Goal: Information Seeking & Learning: Learn about a topic

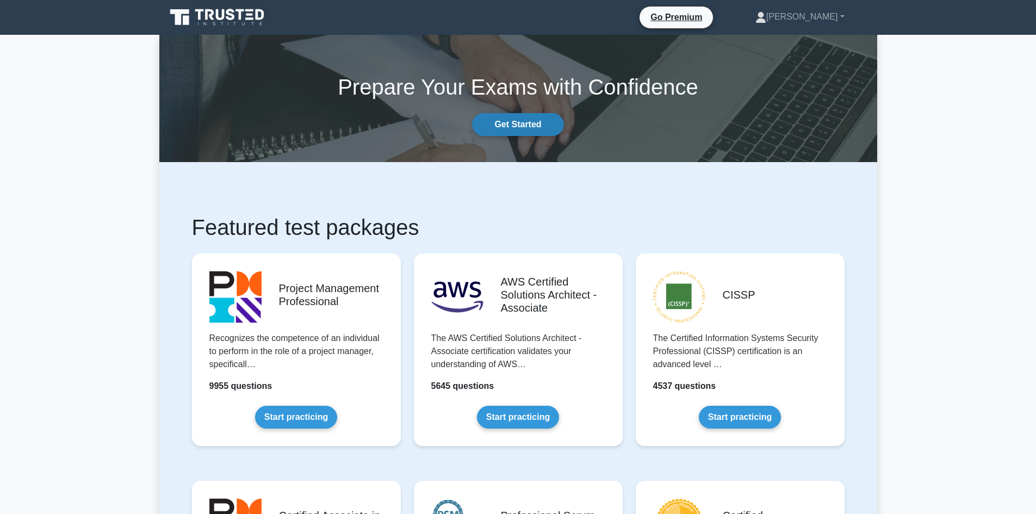
click at [528, 123] on link "Get Started" at bounding box center [517, 124] width 91 height 23
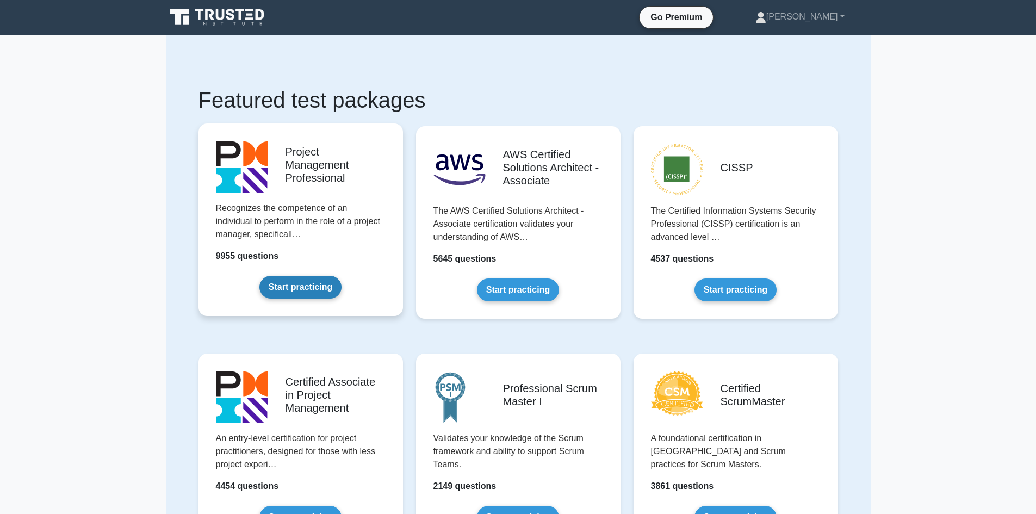
click at [308, 295] on link "Start practicing" at bounding box center [300, 287] width 82 height 23
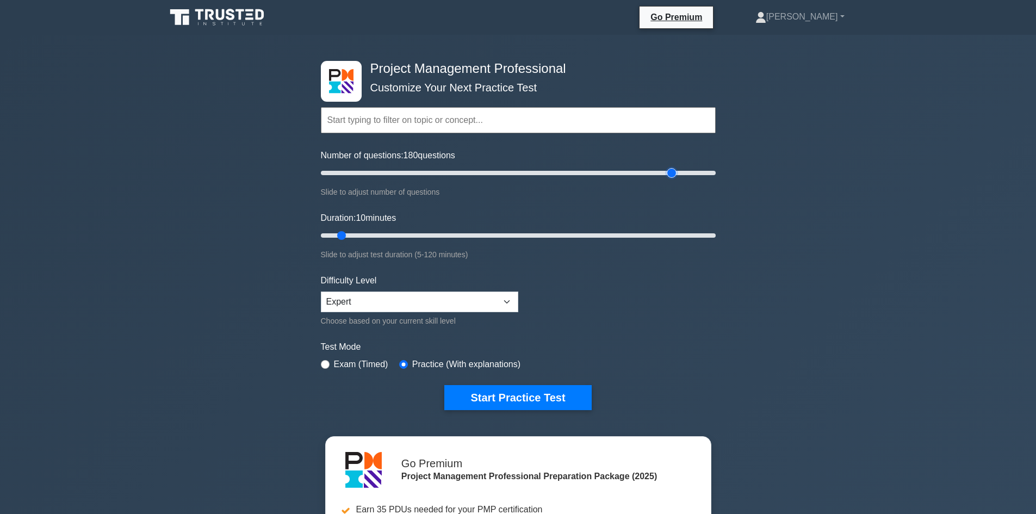
drag, startPoint x: 336, startPoint y: 171, endPoint x: 669, endPoint y: 185, distance: 333.2
type input "180"
click at [669, 180] on input "Number of questions: 180 questions" at bounding box center [518, 172] width 395 height 13
drag, startPoint x: 343, startPoint y: 238, endPoint x: 761, endPoint y: 267, distance: 418.8
type input "120"
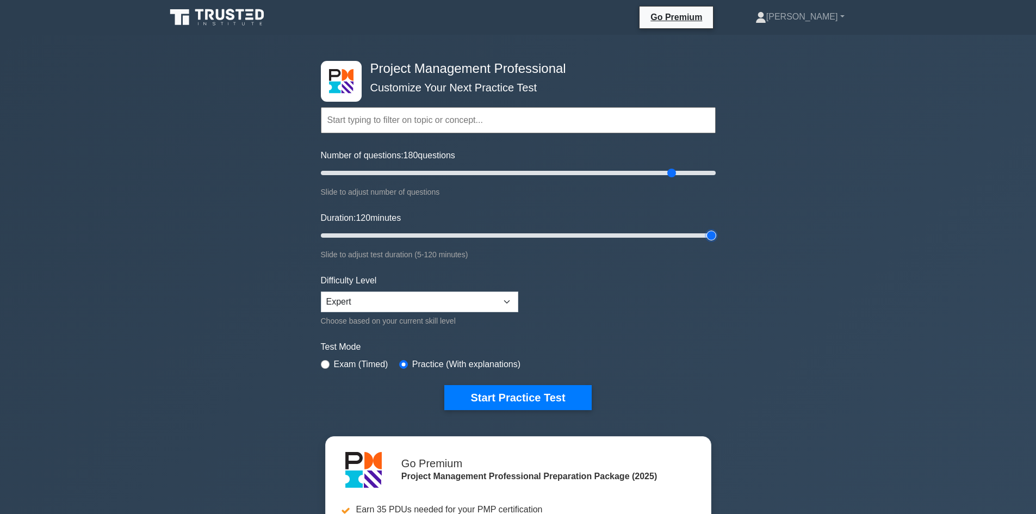
click at [716, 242] on input "Duration: 120 minutes" at bounding box center [518, 235] width 395 height 13
click at [491, 394] on button "Start Practice Test" at bounding box center [517, 397] width 147 height 25
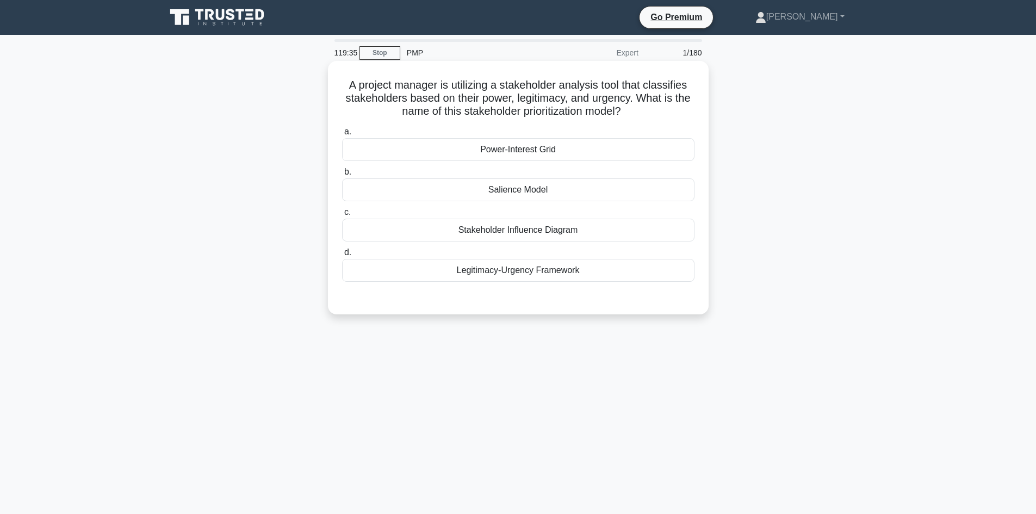
click at [548, 230] on div "Stakeholder Influence Diagram" at bounding box center [518, 230] width 352 height 23
click at [342, 216] on input "c. Stakeholder Influence Diagram" at bounding box center [342, 212] width 0 height 7
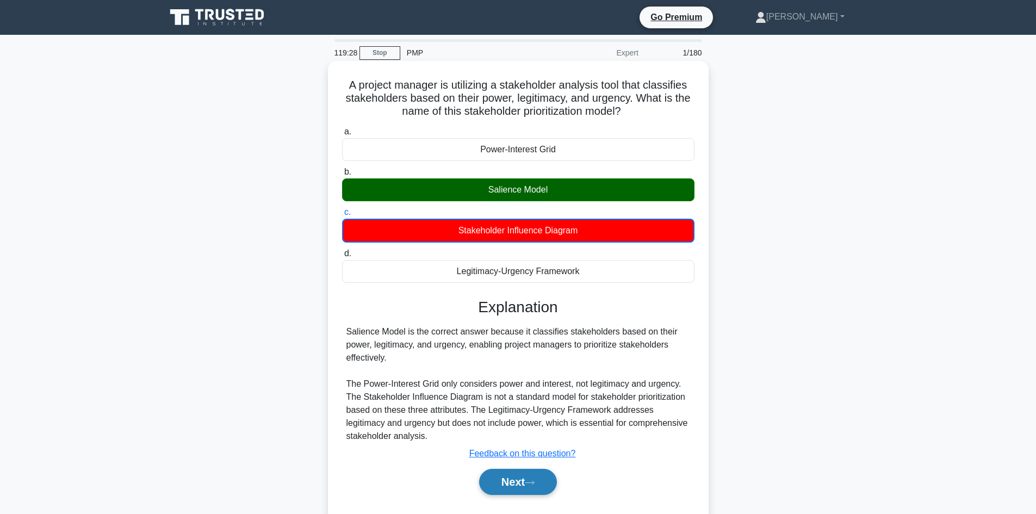
click at [535, 487] on button "Next" at bounding box center [518, 482] width 78 height 26
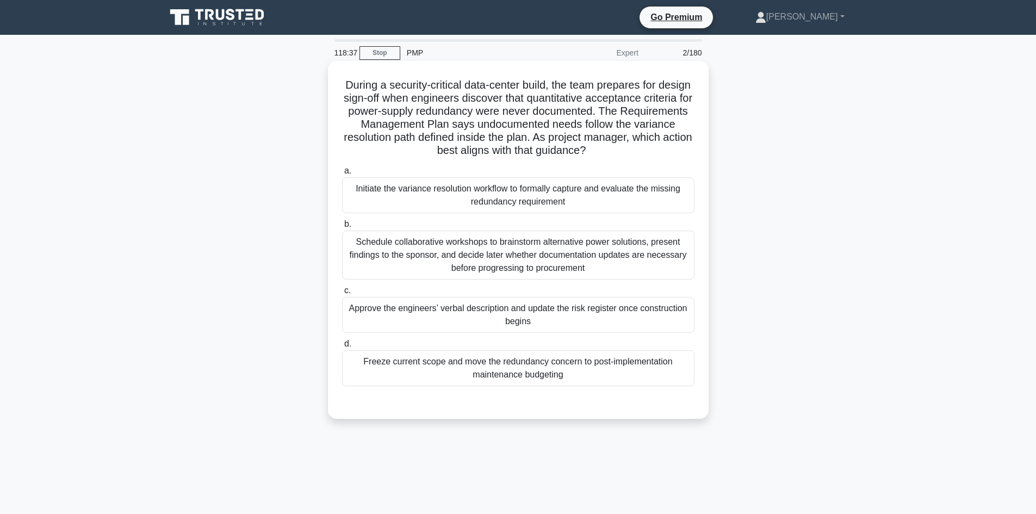
click at [423, 191] on div "Initiate the variance resolution workflow to formally capture and evaluate the …" at bounding box center [518, 195] width 352 height 36
click at [342, 175] on input "a. Initiate the variance resolution workflow to formally capture and evaluate t…" at bounding box center [342, 171] width 0 height 7
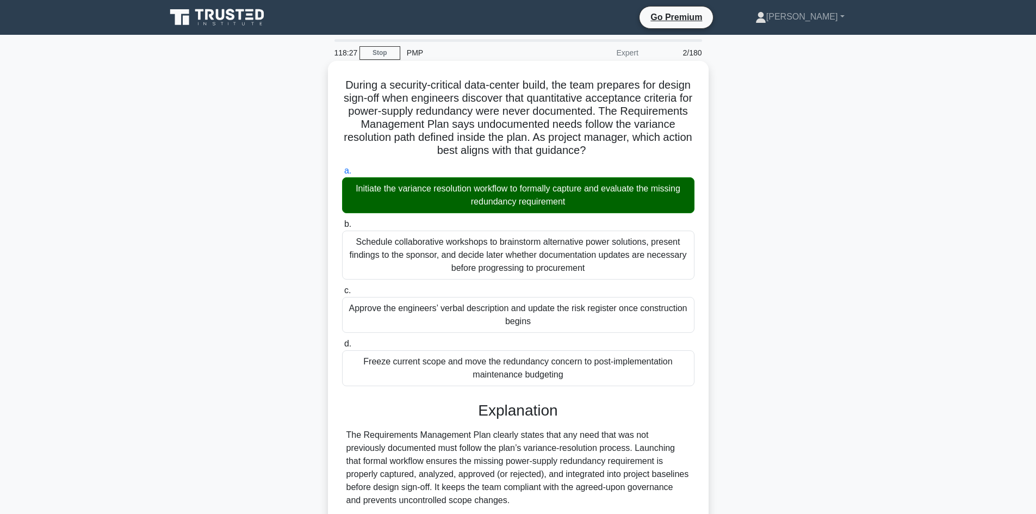
scroll to position [163, 0]
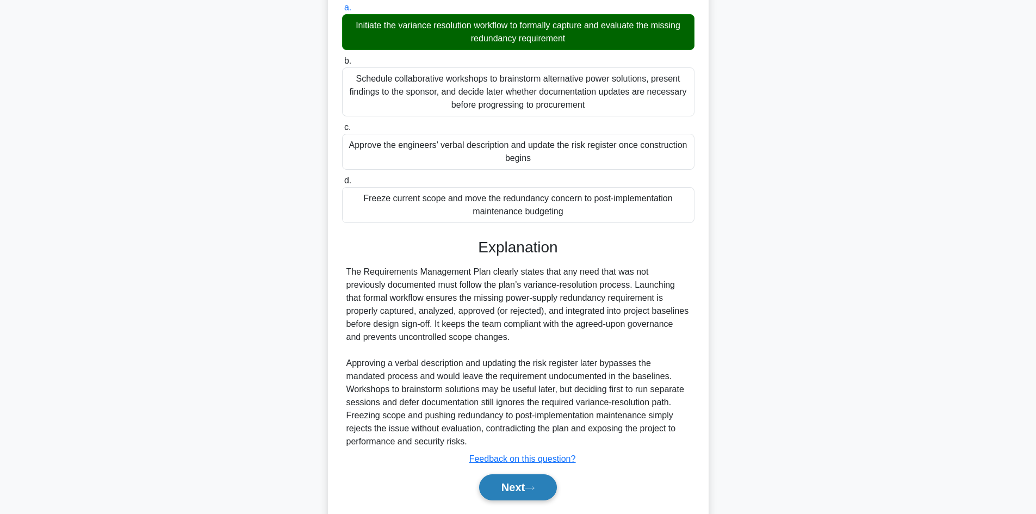
click at [535, 495] on button "Next" at bounding box center [518, 487] width 78 height 26
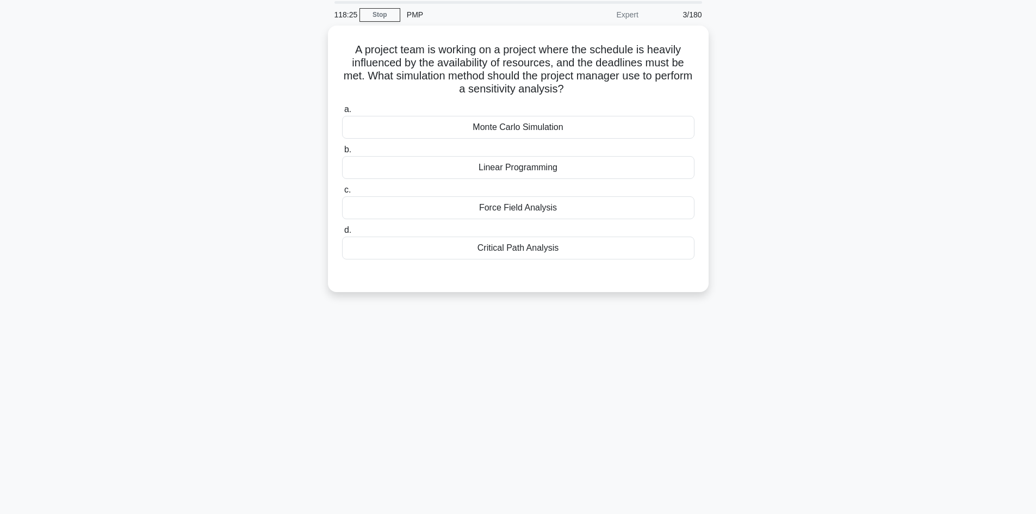
scroll to position [19, 0]
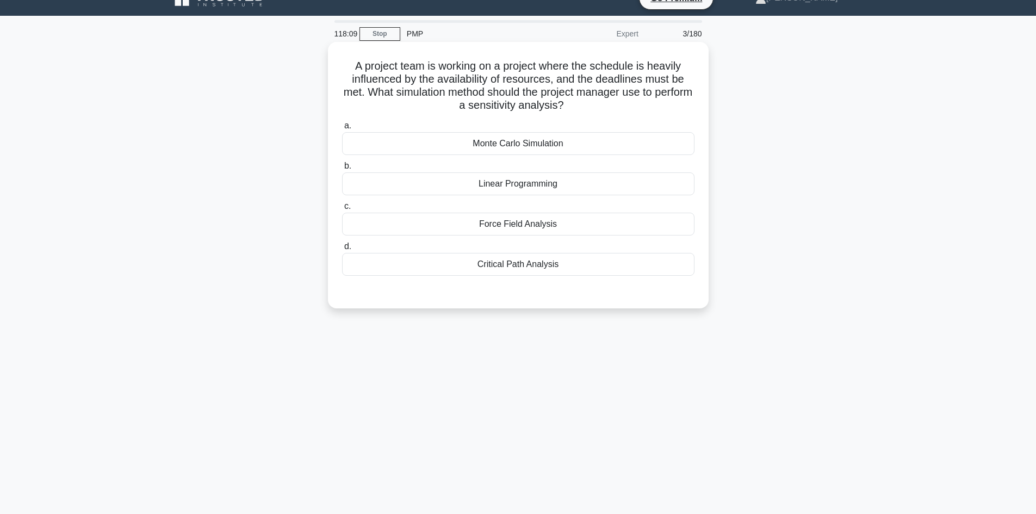
click at [528, 269] on div "Critical Path Analysis" at bounding box center [518, 264] width 352 height 23
click at [342, 250] on input "d. Critical Path Analysis" at bounding box center [342, 246] width 0 height 7
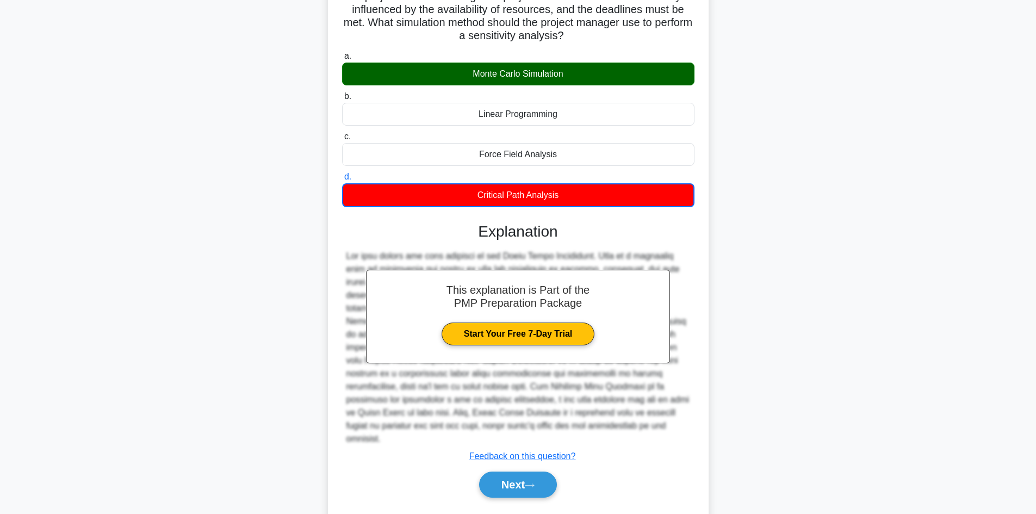
scroll to position [93, 0]
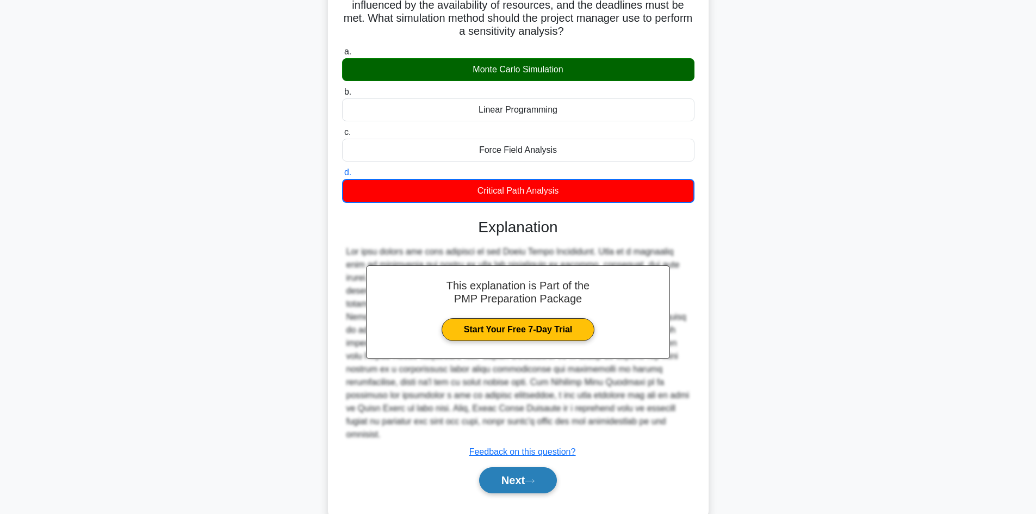
click at [534, 467] on button "Next" at bounding box center [518, 480] width 78 height 26
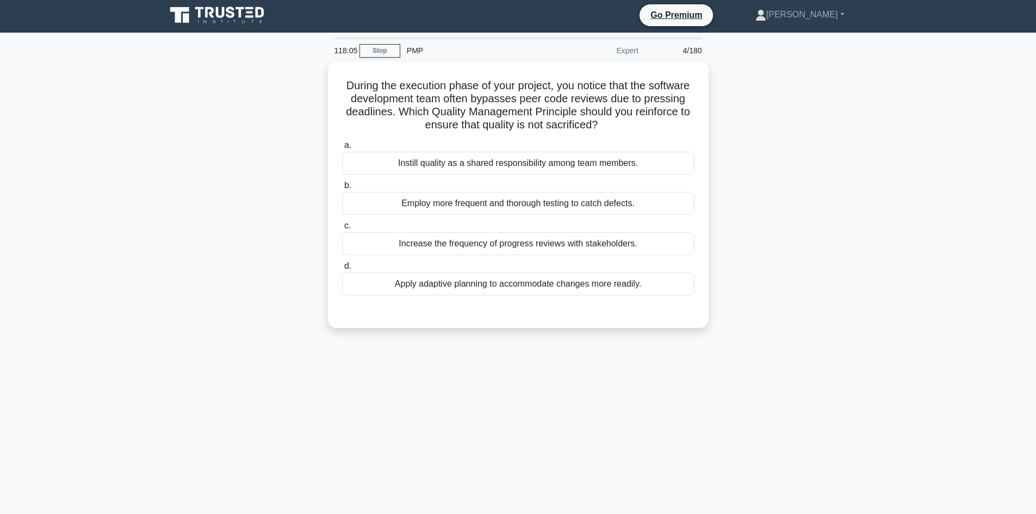
scroll to position [0, 0]
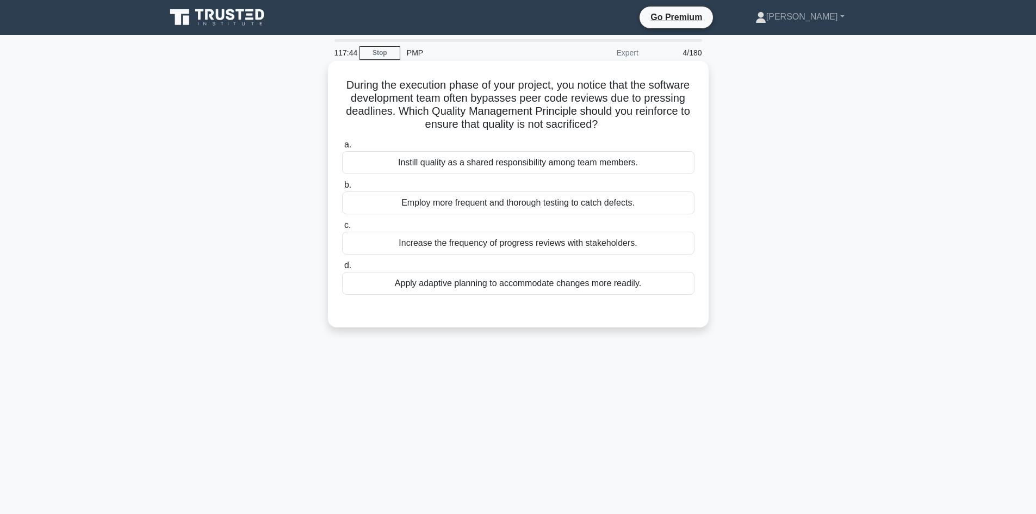
click at [509, 157] on div "Instill quality as a shared responsibility among team members." at bounding box center [518, 162] width 352 height 23
click at [342, 149] on input "a. Instill quality as a shared responsibility among team members." at bounding box center [342, 144] width 0 height 7
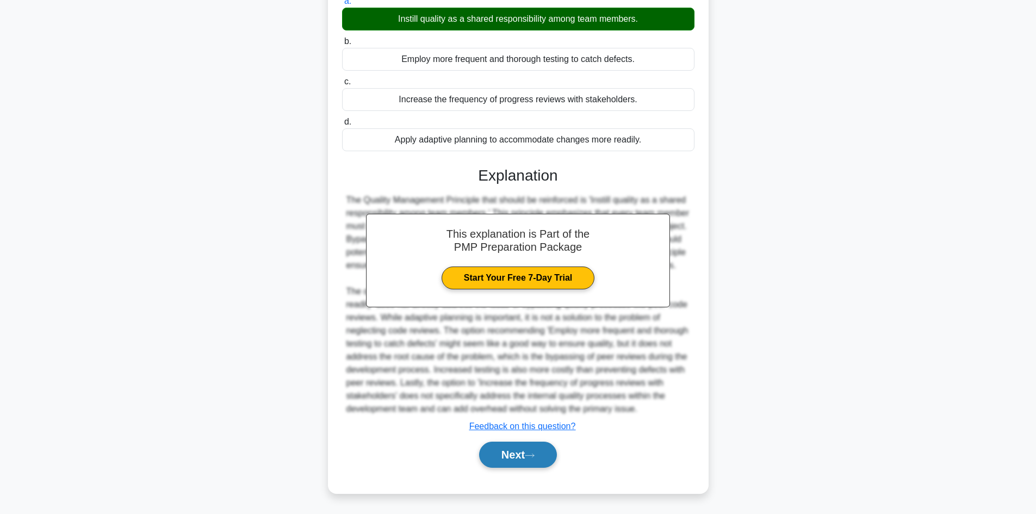
click at [534, 459] on icon at bounding box center [530, 456] width 10 height 6
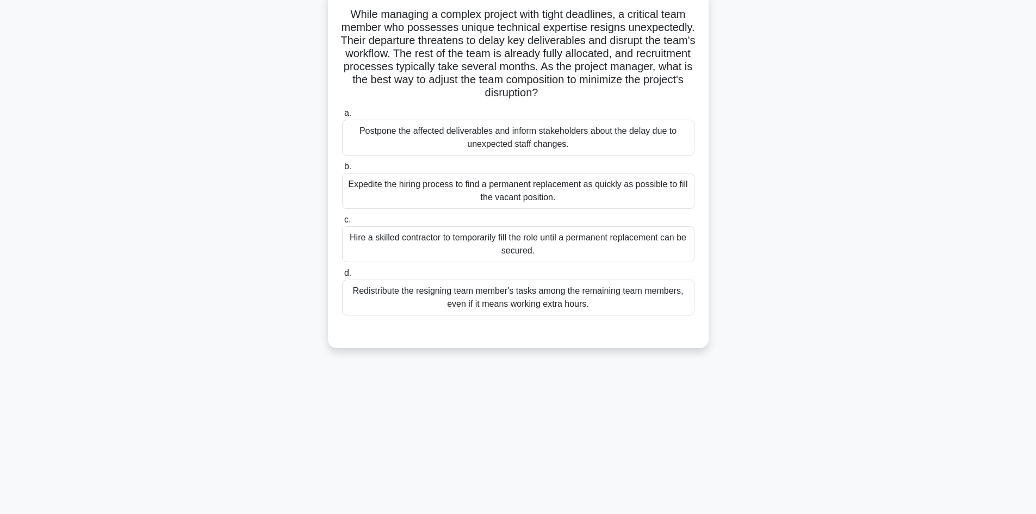
scroll to position [19, 0]
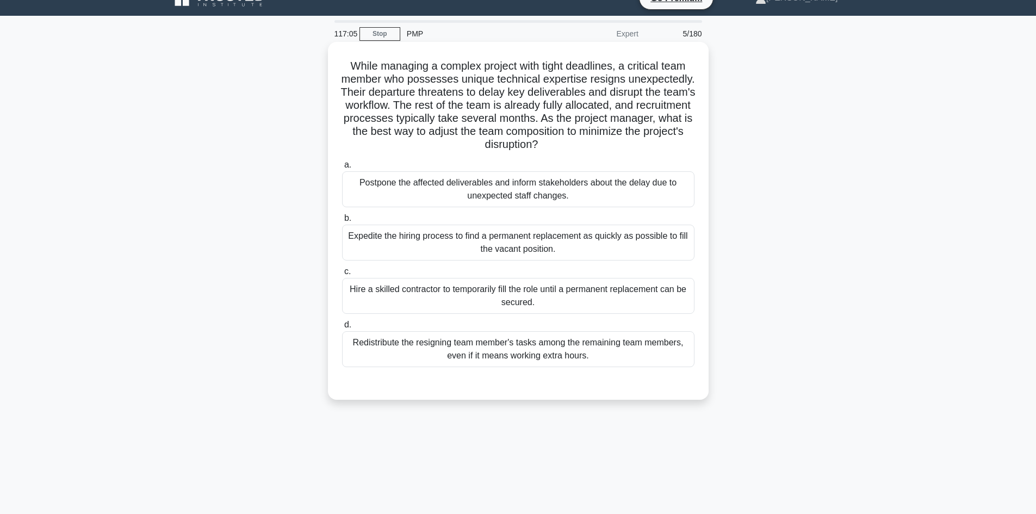
click at [477, 300] on div "Hire a skilled contractor to temporarily fill the role until a permanent replac…" at bounding box center [518, 296] width 352 height 36
click at [342, 275] on input "c. Hire a skilled contractor to temporarily fill the role until a permanent rep…" at bounding box center [342, 271] width 0 height 7
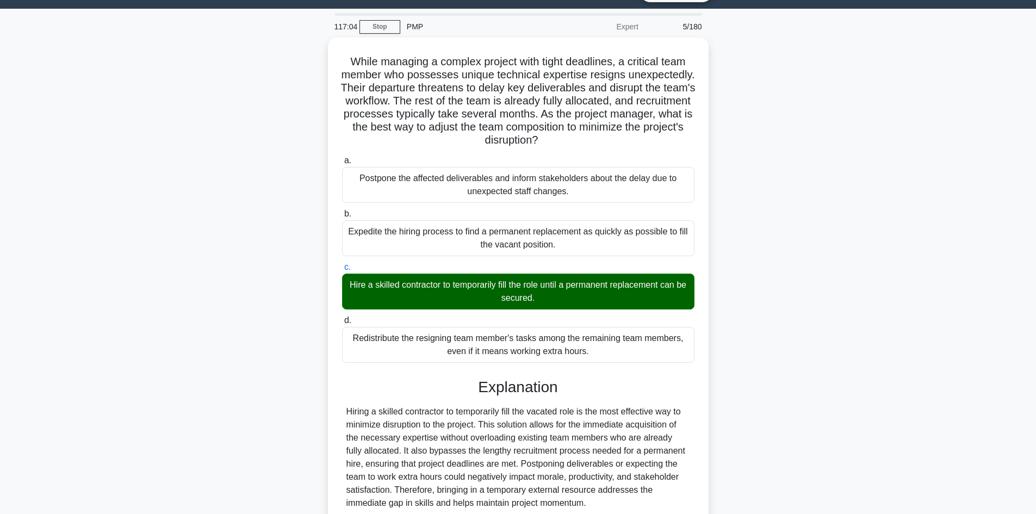
scroll to position [118, 0]
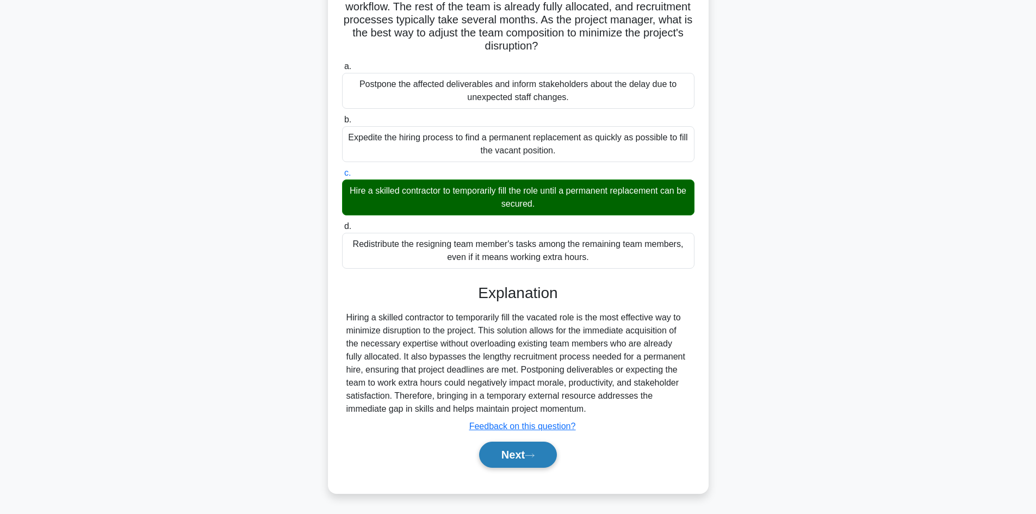
click at [552, 457] on button "Next" at bounding box center [518, 455] width 78 height 26
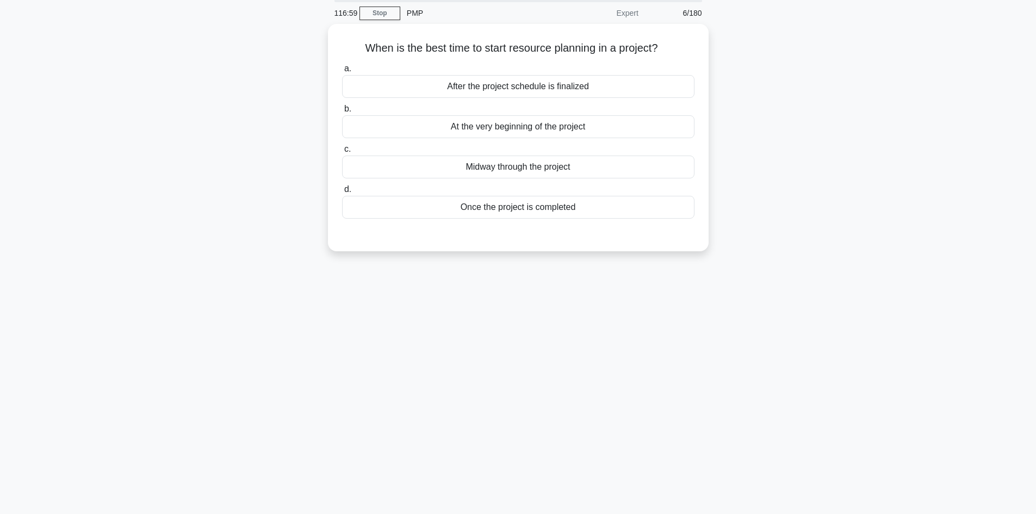
scroll to position [0, 0]
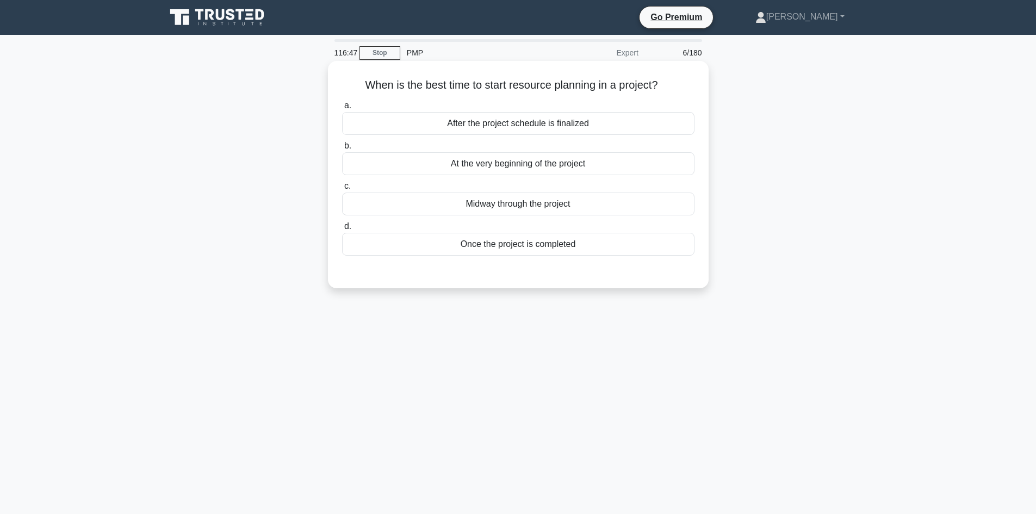
click at [530, 126] on div "After the project schedule is finalized" at bounding box center [518, 123] width 352 height 23
click at [342, 109] on input "a. After the project schedule is finalized" at bounding box center [342, 105] width 0 height 7
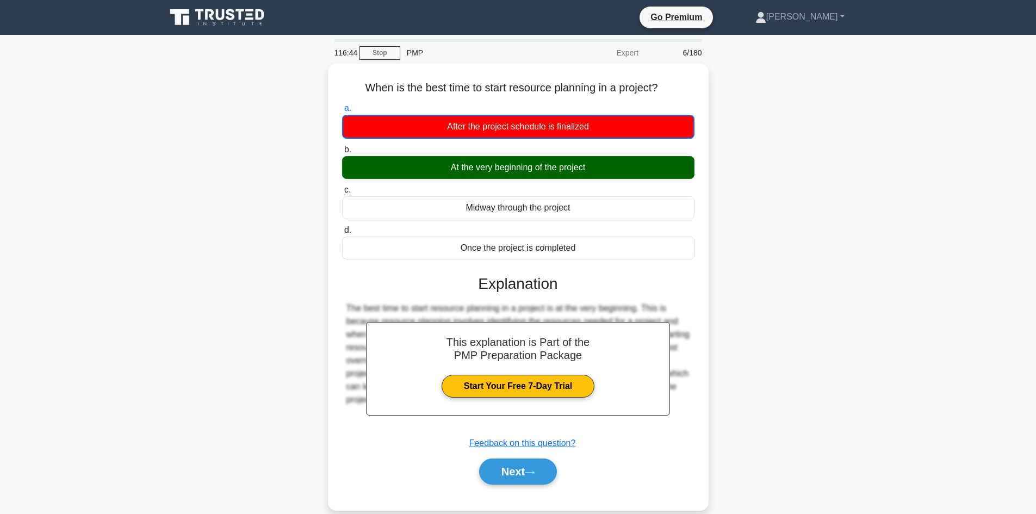
scroll to position [73, 0]
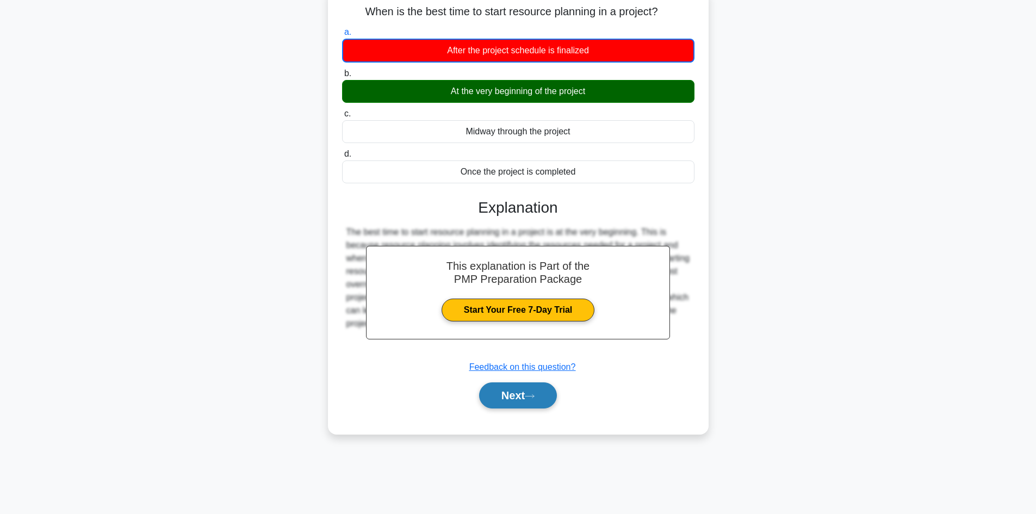
click at [509, 392] on button "Next" at bounding box center [518, 395] width 78 height 26
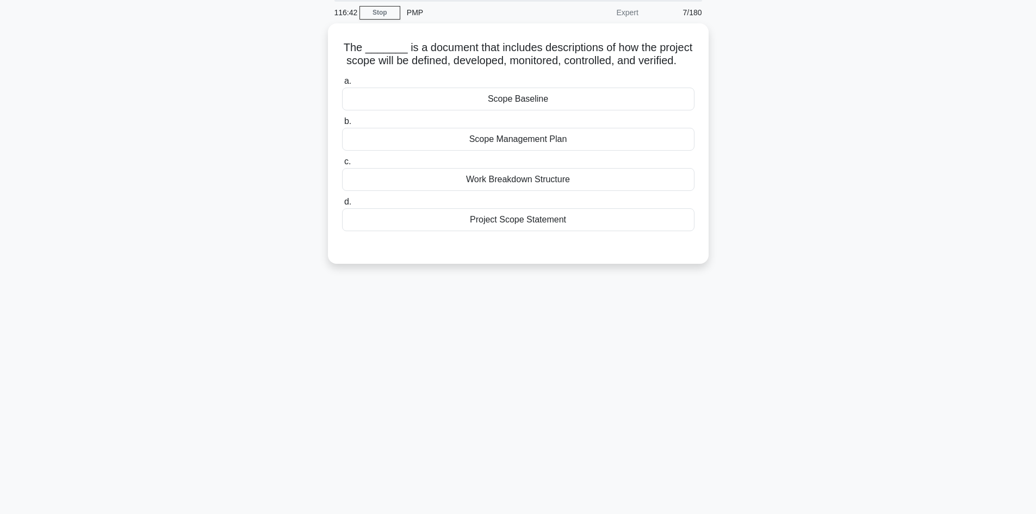
scroll to position [0, 0]
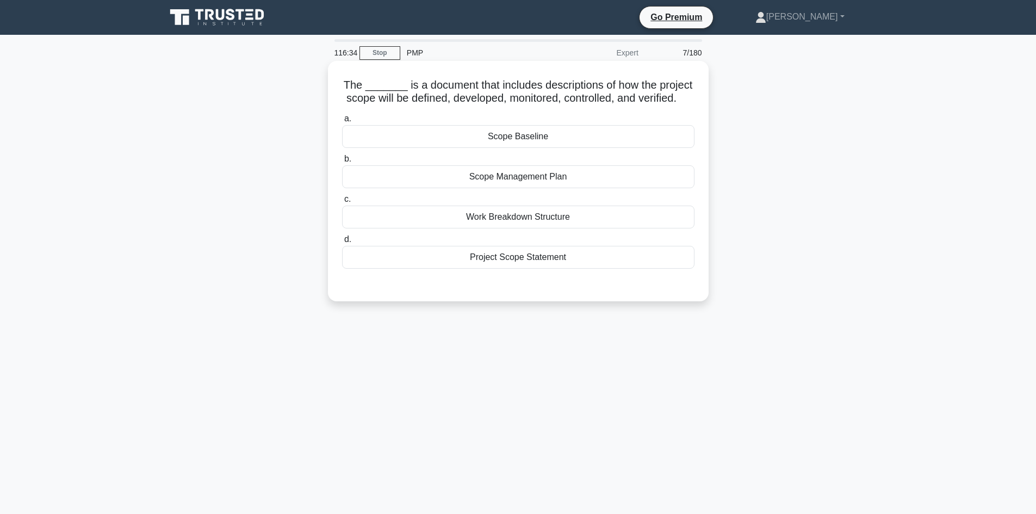
click at [526, 188] on div "Scope Management Plan" at bounding box center [518, 176] width 352 height 23
click at [342, 163] on input "b. Scope Management Plan" at bounding box center [342, 159] width 0 height 7
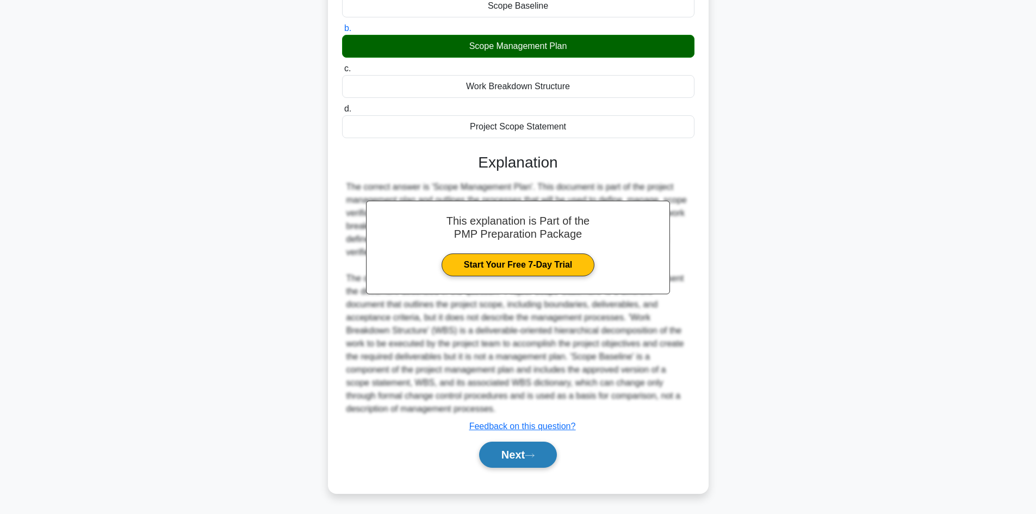
click at [527, 454] on button "Next" at bounding box center [518, 455] width 78 height 26
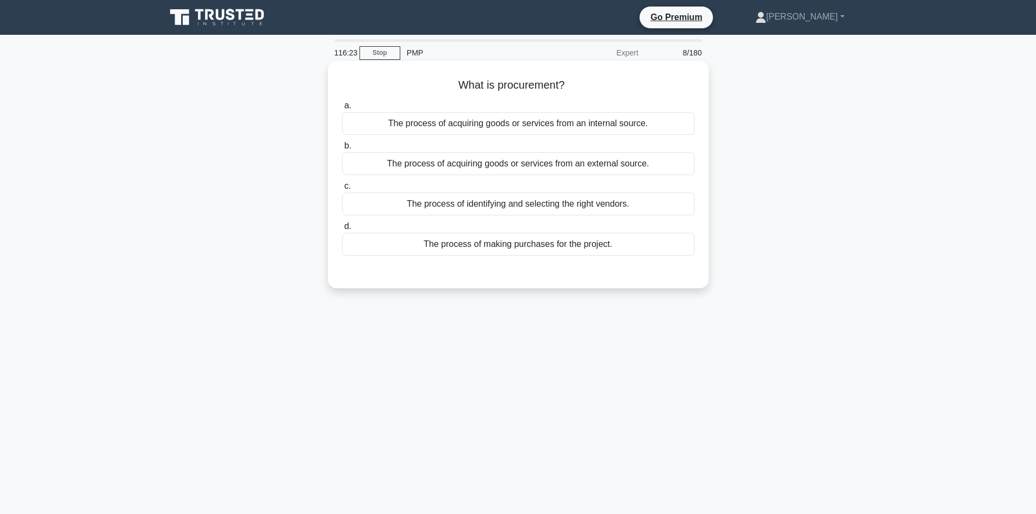
click at [434, 162] on div "The process of acquiring goods or services from an external source." at bounding box center [518, 163] width 352 height 23
click at [342, 150] on input "b. The process of acquiring goods or services from an external source." at bounding box center [342, 146] width 0 height 7
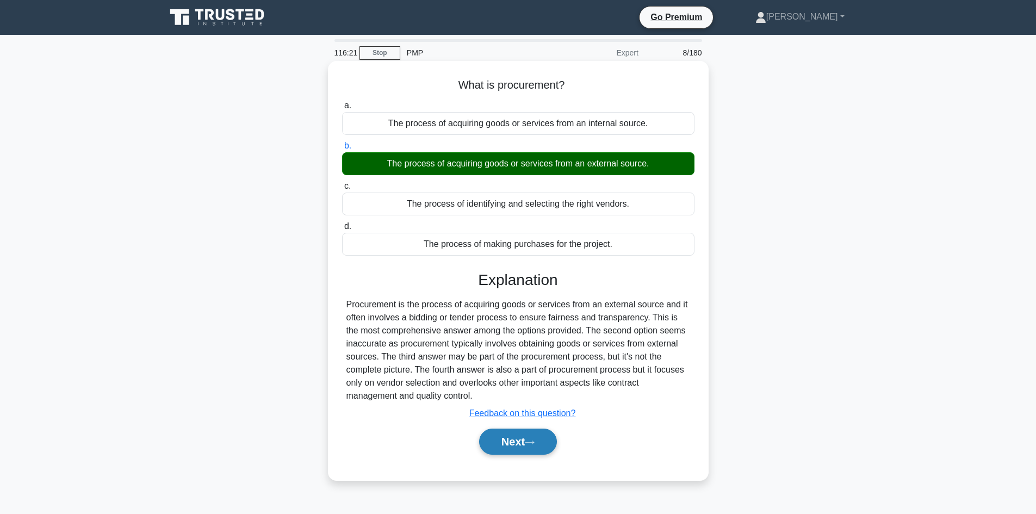
click at [531, 434] on button "Next" at bounding box center [518, 442] width 78 height 26
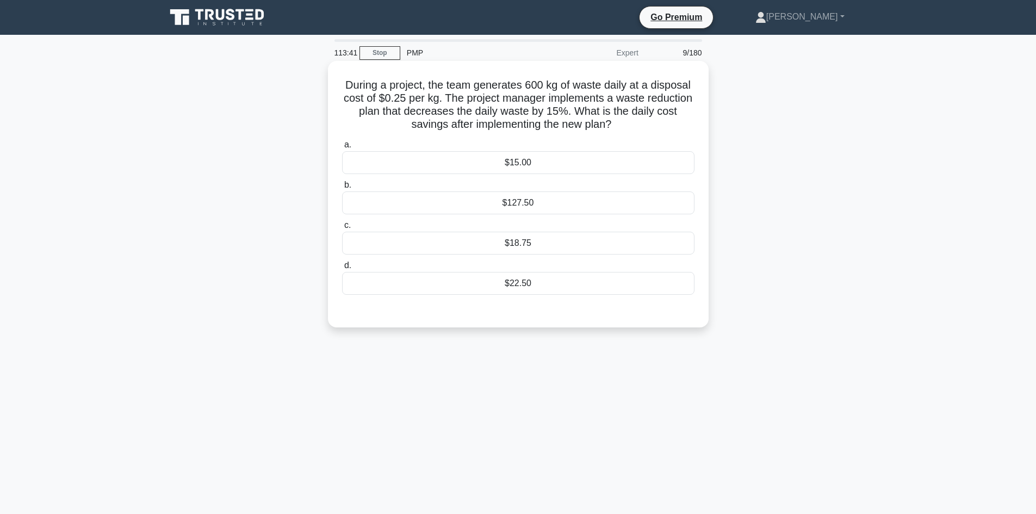
click at [533, 286] on div "$22.50" at bounding box center [518, 283] width 352 height 23
click at [342, 269] on input "d. $22.50" at bounding box center [342, 265] width 0 height 7
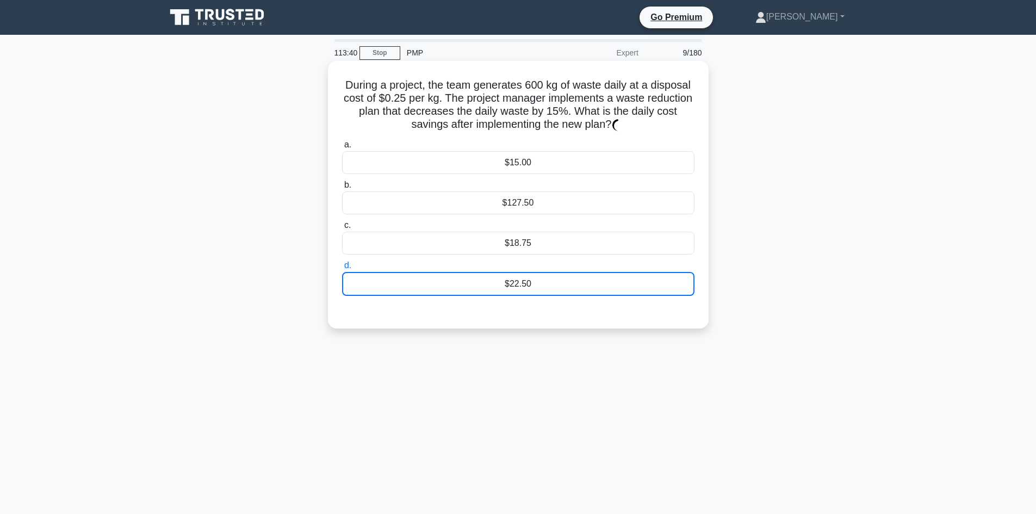
click at [533, 286] on div "$22.50" at bounding box center [518, 284] width 352 height 24
click at [342, 269] on input "d. $22.50" at bounding box center [342, 265] width 0 height 7
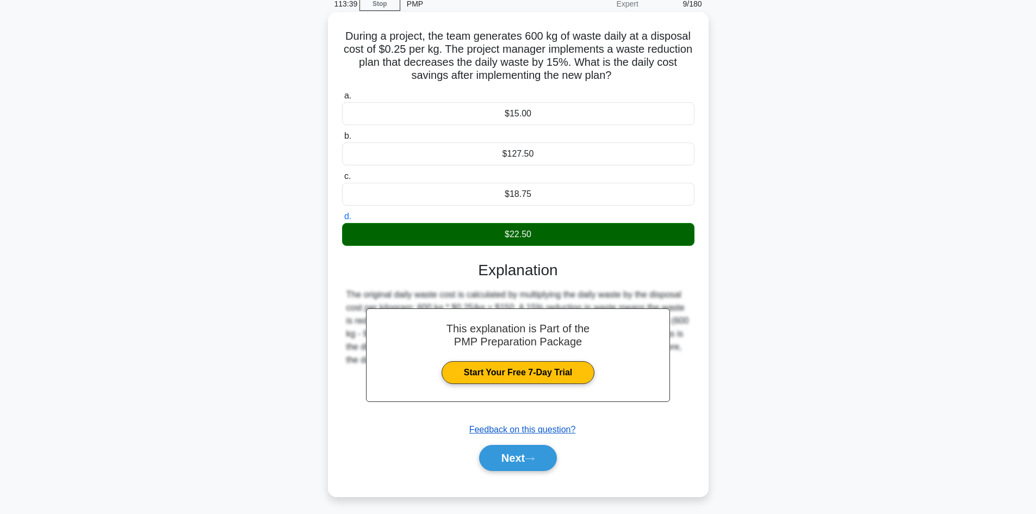
scroll to position [73, 0]
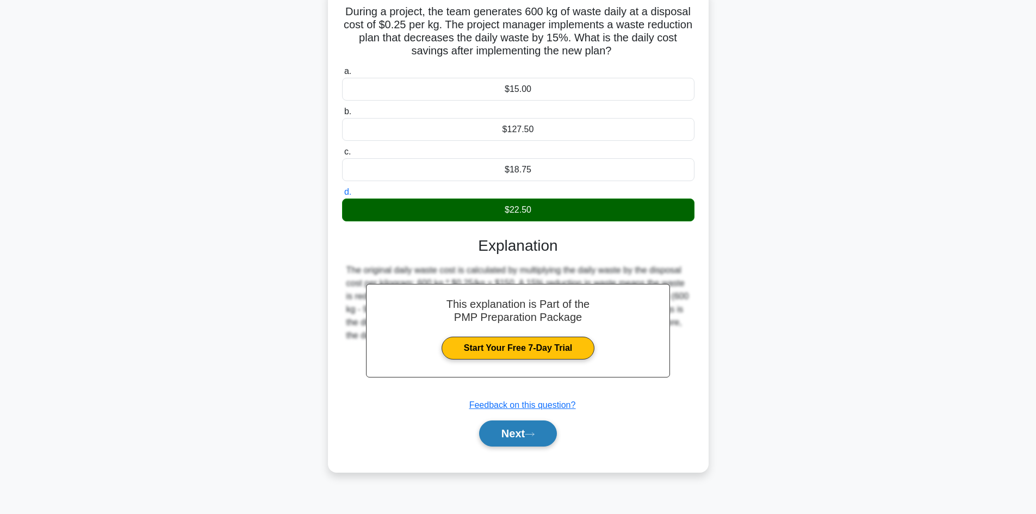
click at [517, 434] on button "Next" at bounding box center [518, 433] width 78 height 26
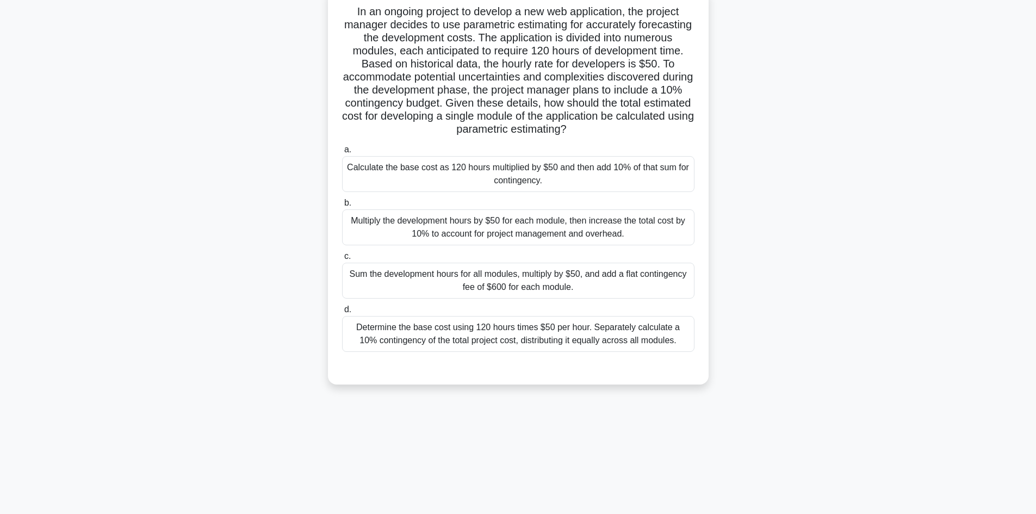
click at [524, 176] on div "Calculate the base cost as 120 hours multiplied by $50 and then add 10% of that…" at bounding box center [518, 174] width 352 height 36
click at [342, 153] on input "a. Calculate the base cost as 120 hours multiplied by $50 and then add 10% of t…" at bounding box center [342, 149] width 0 height 7
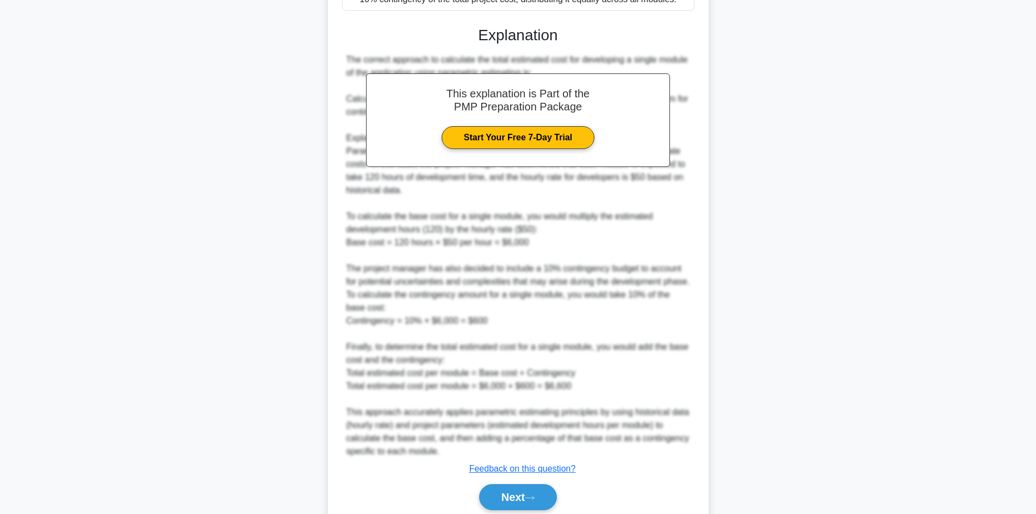
scroll to position [471, 0]
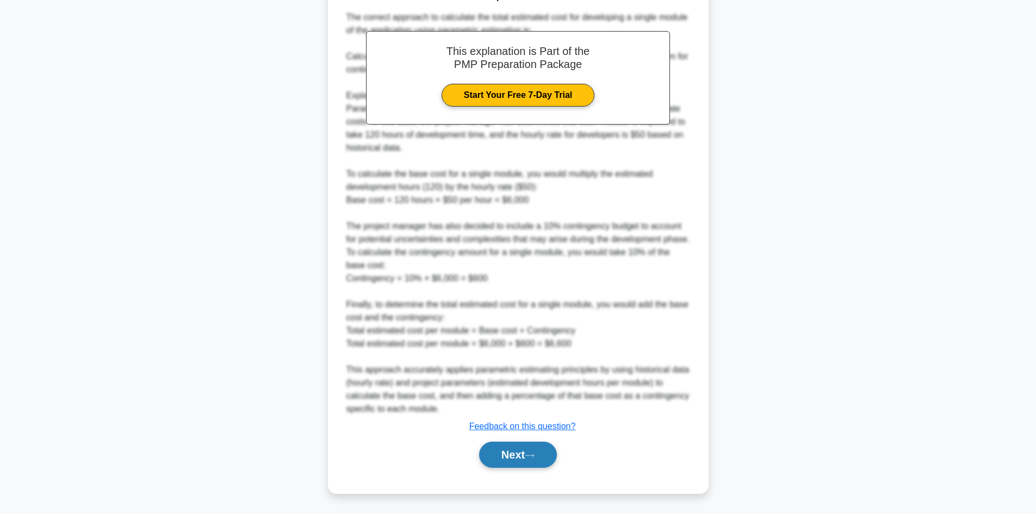
click at [517, 457] on button "Next" at bounding box center [518, 455] width 78 height 26
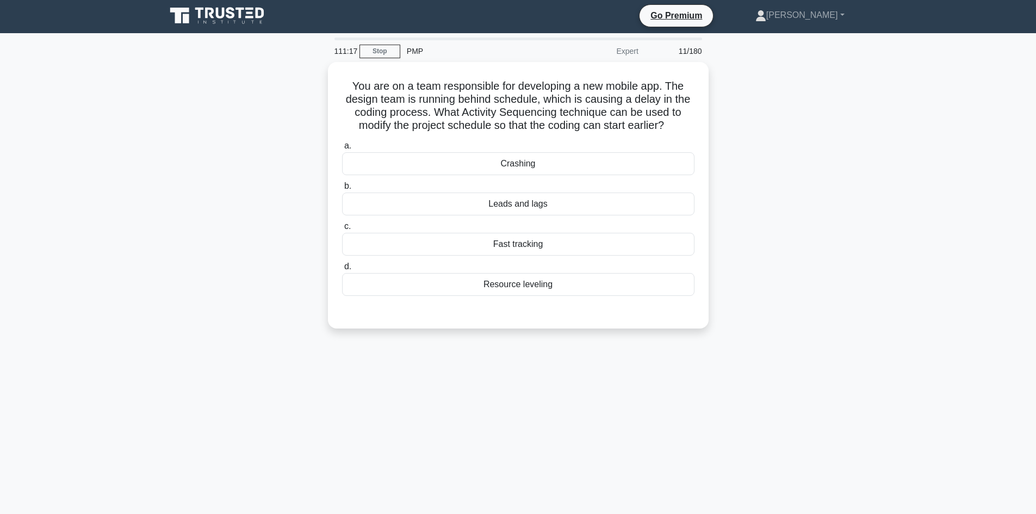
scroll to position [0, 0]
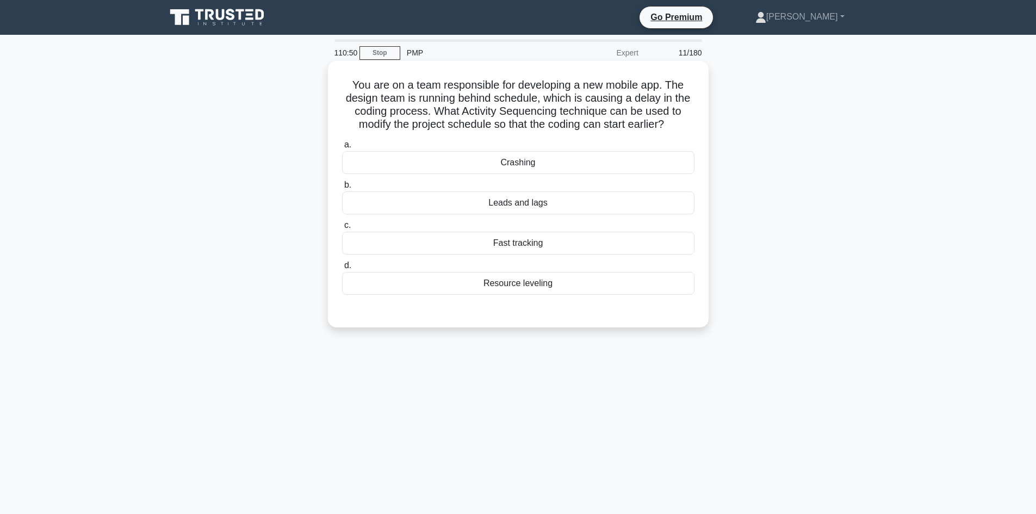
click at [554, 248] on div "Fast tracking" at bounding box center [518, 243] width 352 height 23
click at [342, 229] on input "c. Fast tracking" at bounding box center [342, 225] width 0 height 7
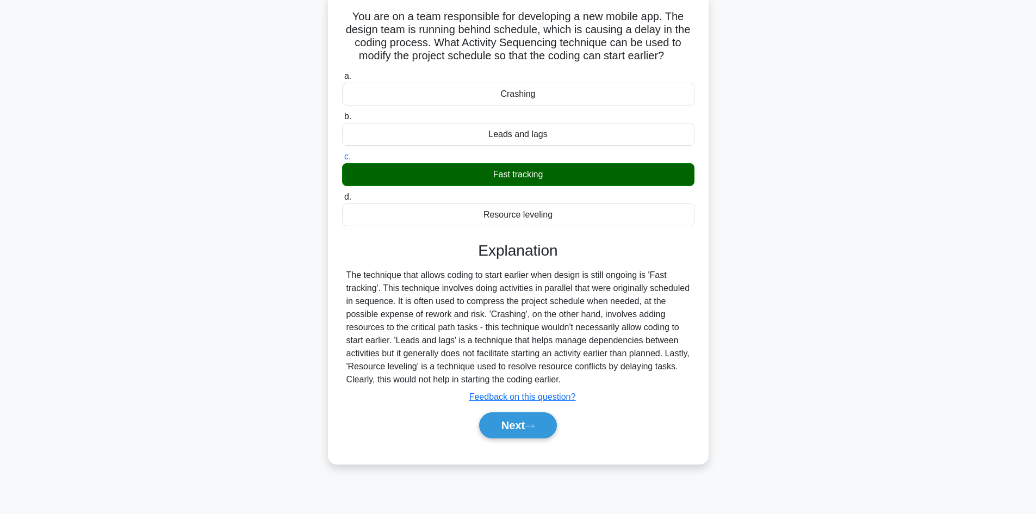
scroll to position [73, 0]
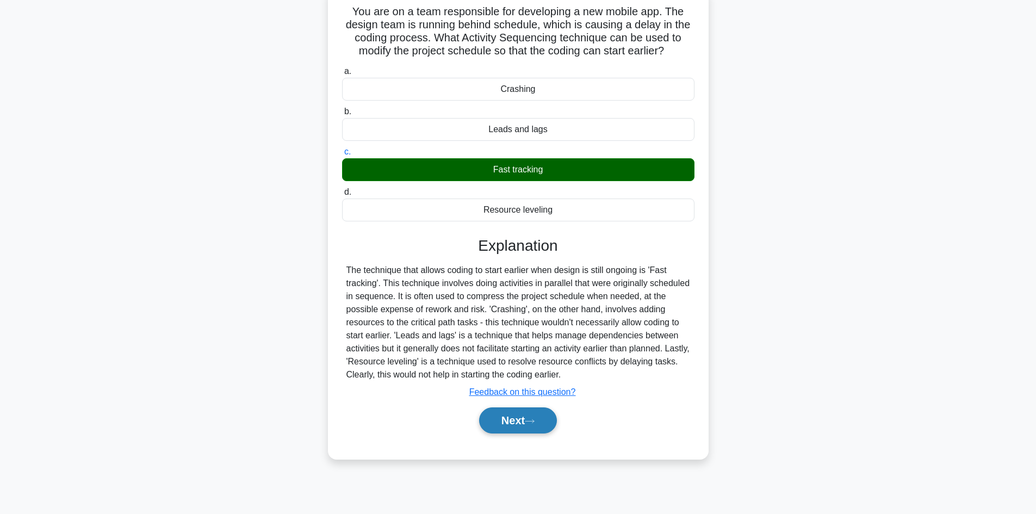
click at [514, 426] on button "Next" at bounding box center [518, 420] width 78 height 26
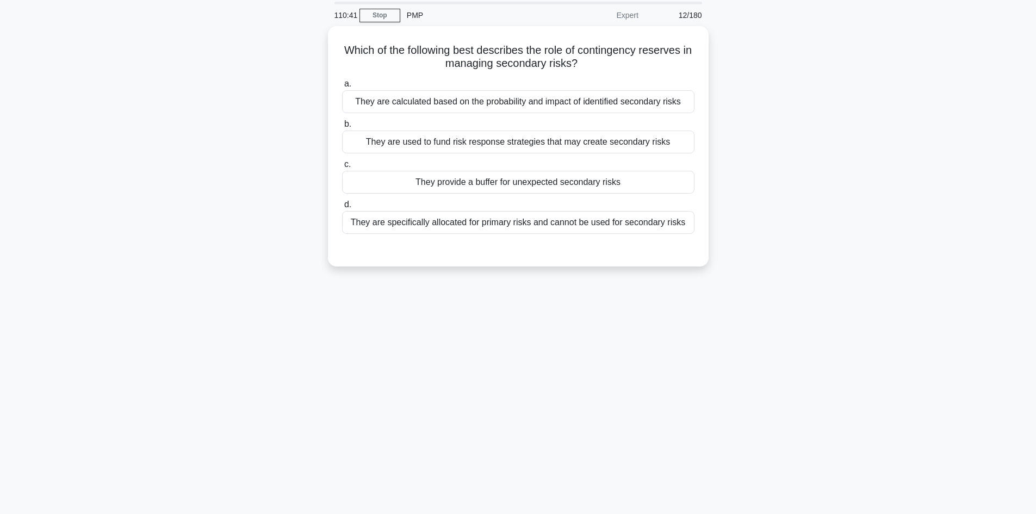
scroll to position [0, 0]
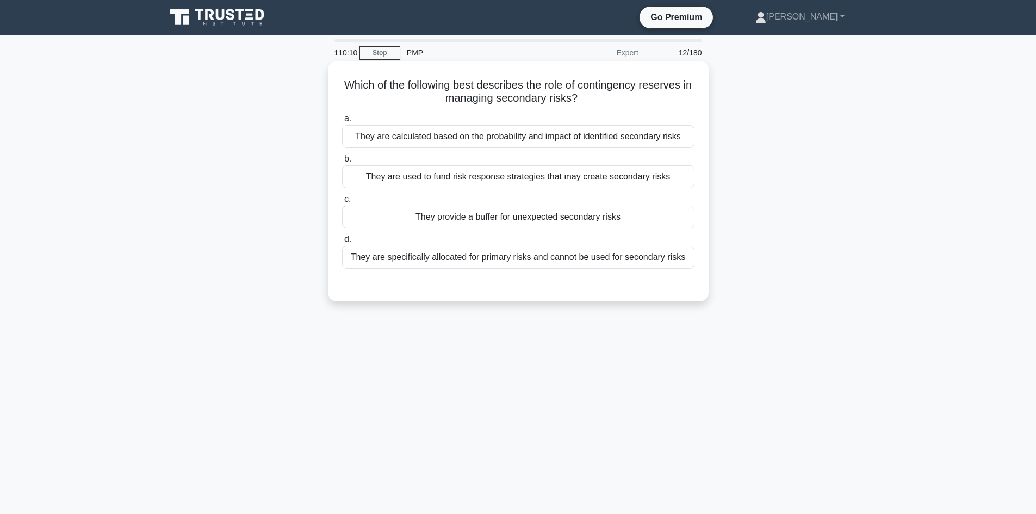
click at [376, 261] on div "They are specifically allocated for primary risks and cannot be used for second…" at bounding box center [518, 257] width 352 height 23
click at [342, 243] on input "d. They are specifically allocated for primary risks and cannot be used for sec…" at bounding box center [342, 239] width 0 height 7
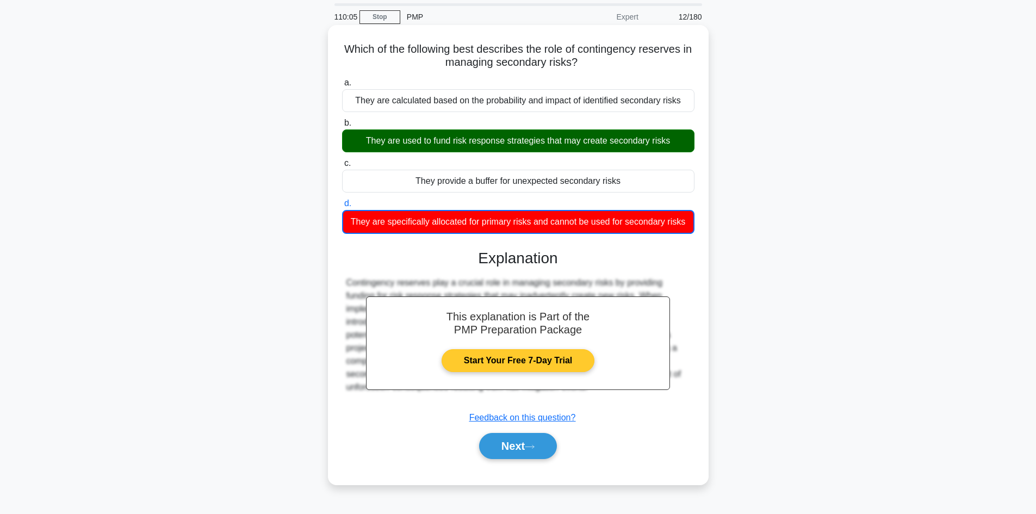
scroll to position [73, 0]
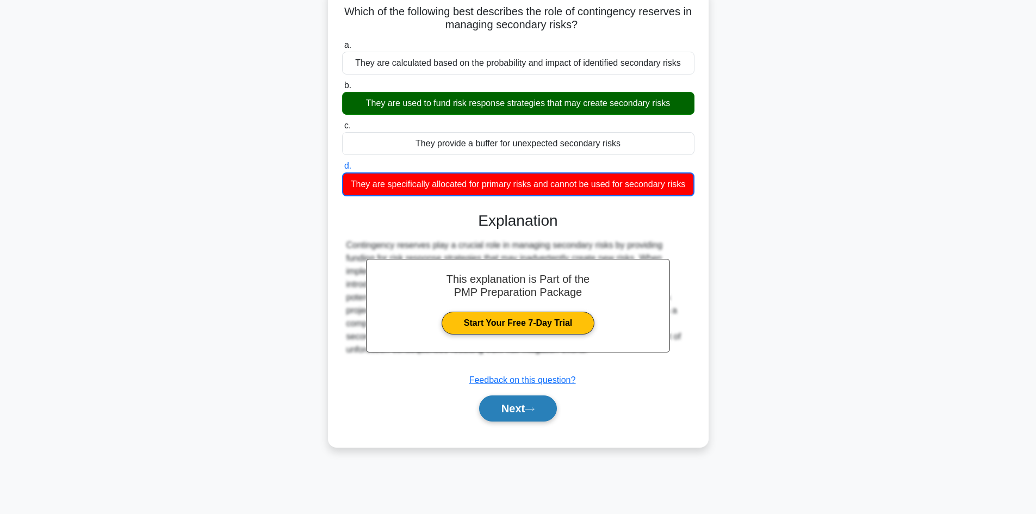
click at [522, 407] on button "Next" at bounding box center [518, 408] width 78 height 26
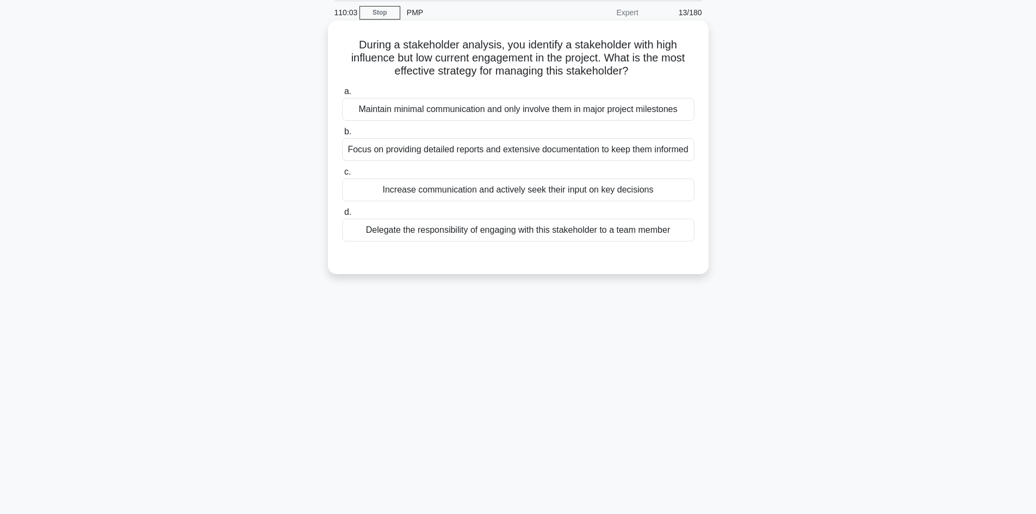
scroll to position [0, 0]
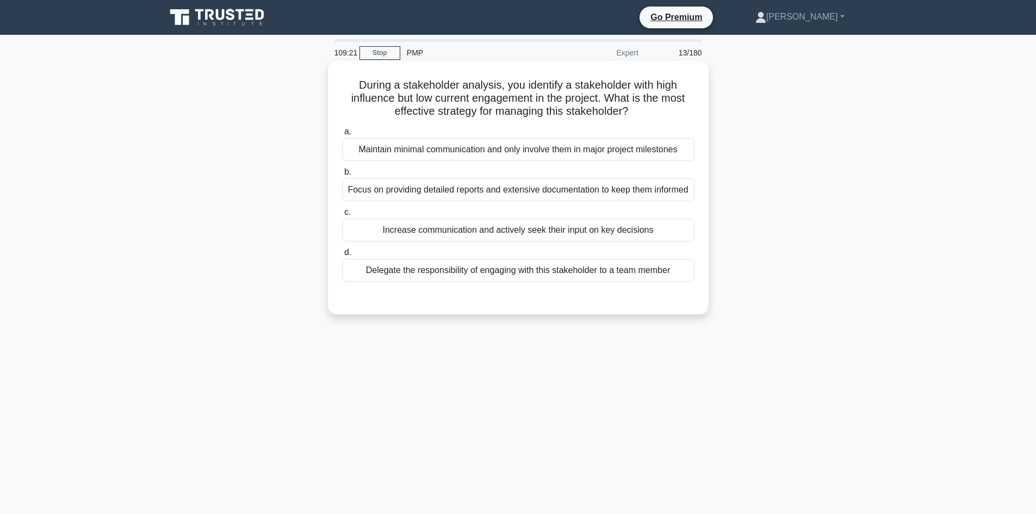
click at [416, 240] on div "Increase communication and actively seek their input on key decisions" at bounding box center [518, 230] width 352 height 23
click at [342, 216] on input "c. Increase communication and actively seek their input on key decisions" at bounding box center [342, 212] width 0 height 7
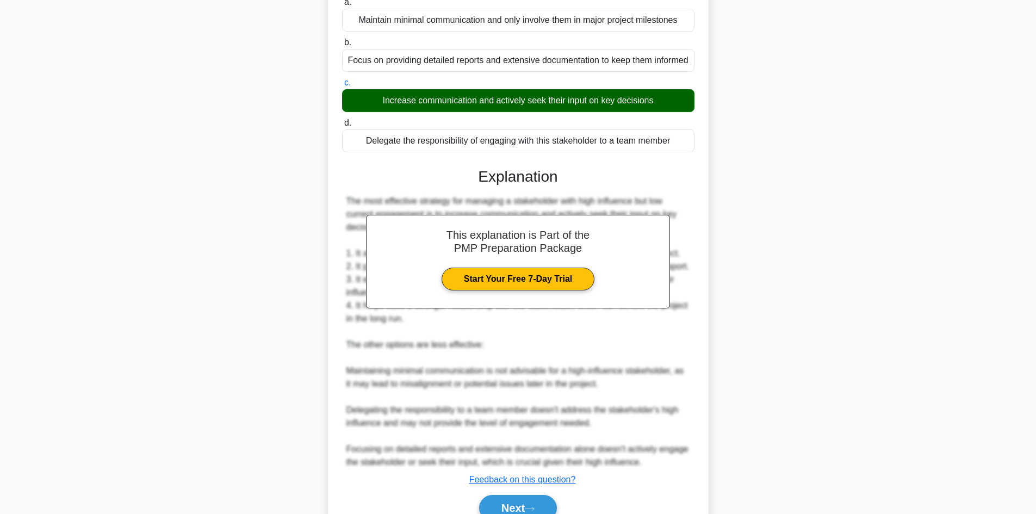
scroll to position [196, 0]
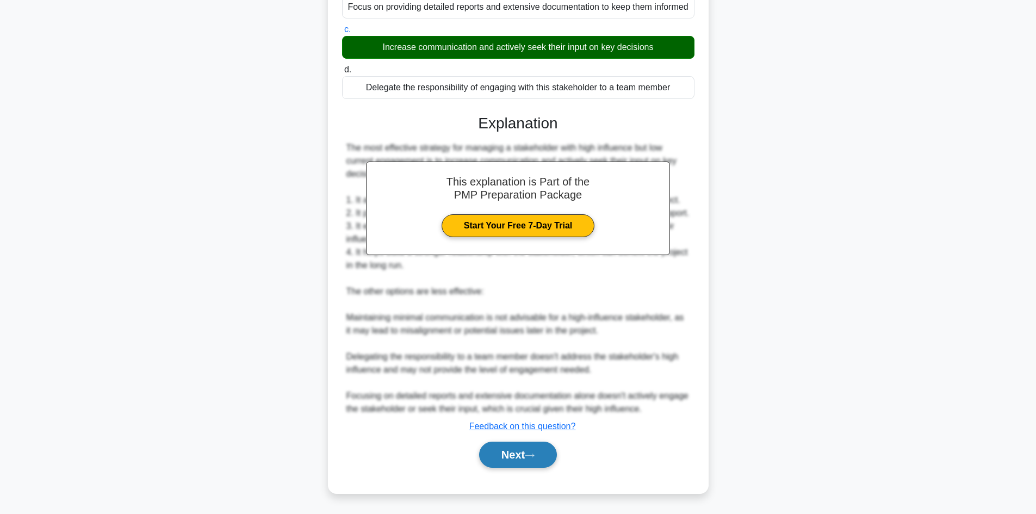
click at [494, 457] on button "Next" at bounding box center [518, 455] width 78 height 26
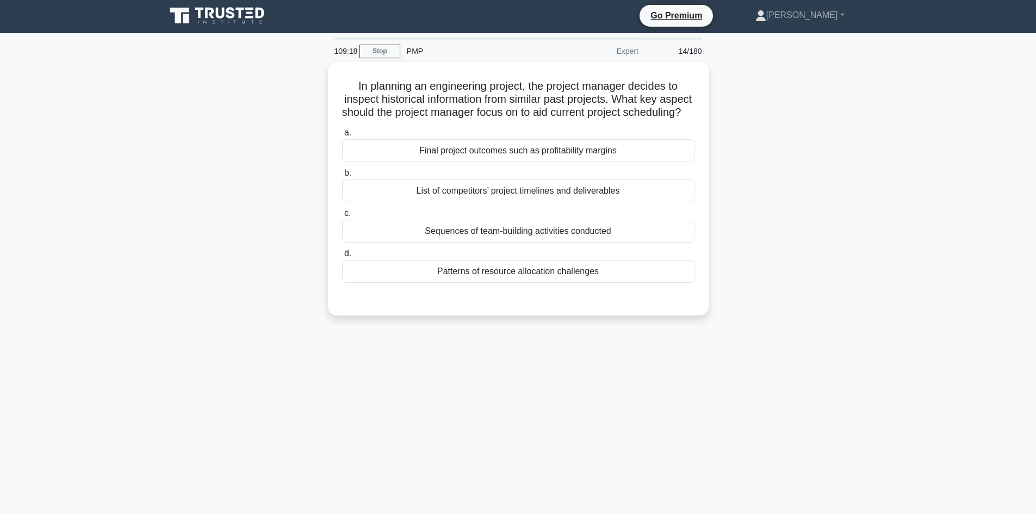
scroll to position [0, 0]
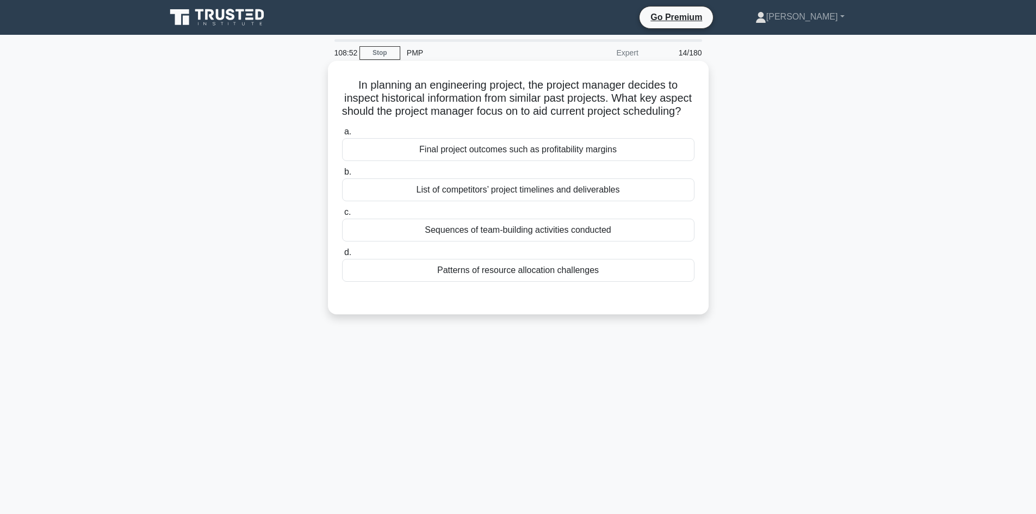
click at [496, 161] on div "Final project outcomes such as profitability margins" at bounding box center [518, 149] width 352 height 23
click at [342, 135] on input "a. Final project outcomes such as profitability margins" at bounding box center [342, 131] width 0 height 7
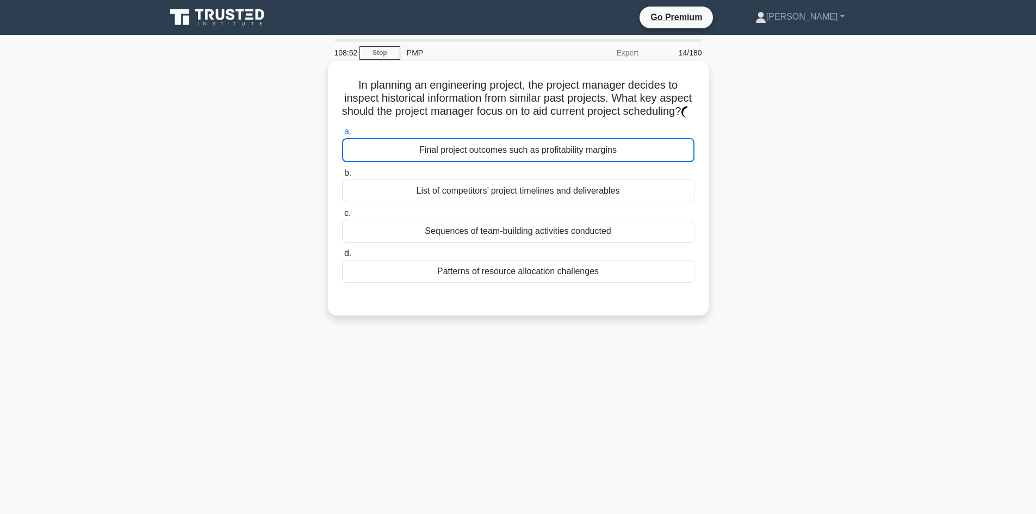
click at [496, 162] on div "Final project outcomes such as profitability margins" at bounding box center [518, 150] width 352 height 24
click at [342, 135] on input "a. Final project outcomes such as profitability margins" at bounding box center [342, 131] width 0 height 7
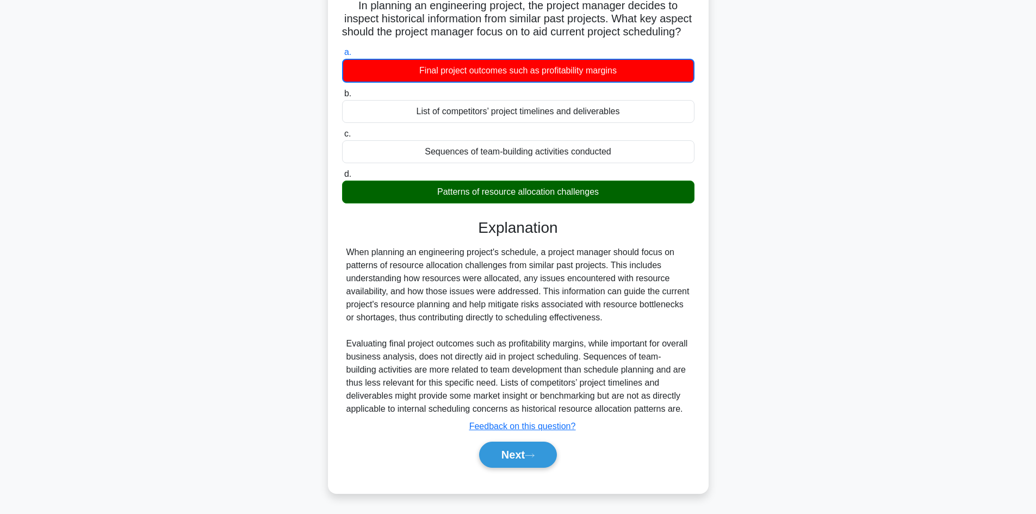
scroll to position [93, 0]
click at [533, 464] on button "Next" at bounding box center [518, 455] width 78 height 26
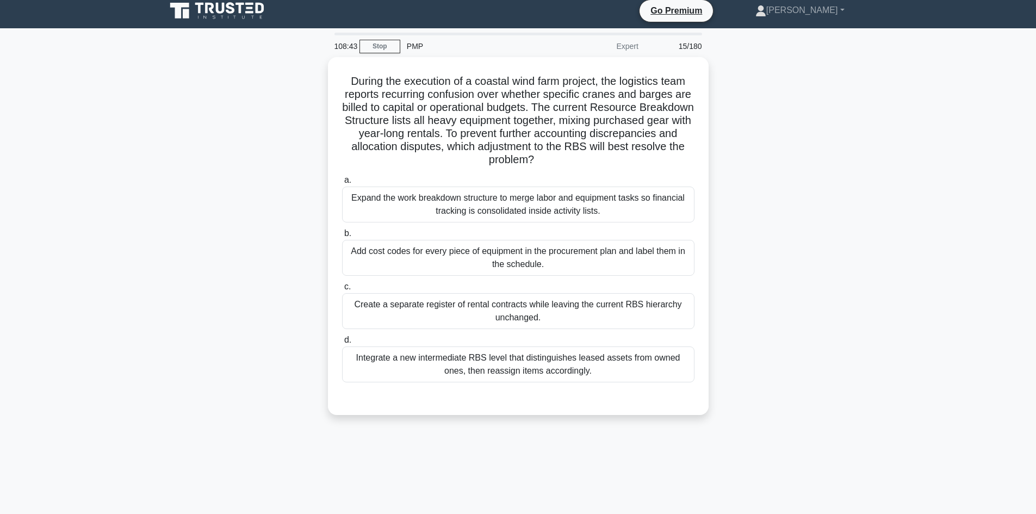
scroll to position [0, 0]
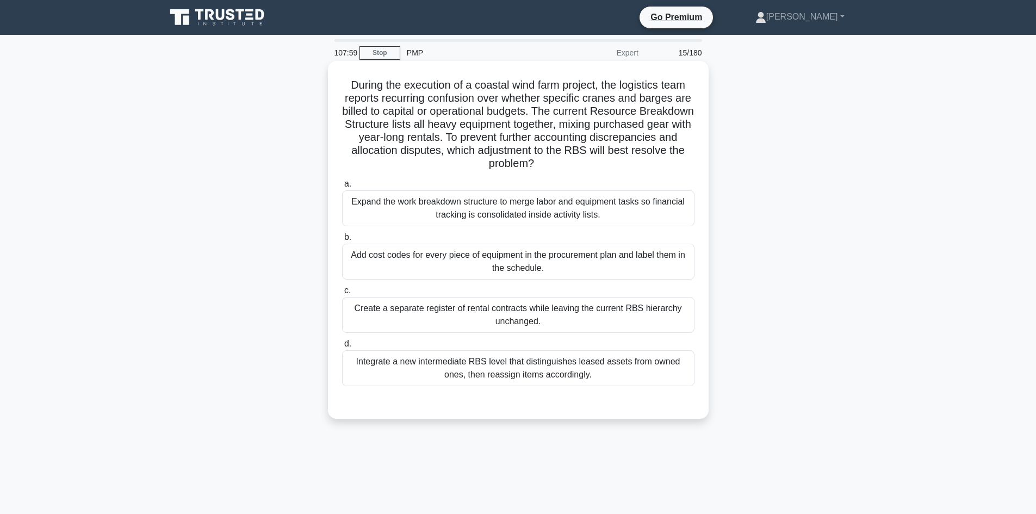
click at [556, 374] on div "Integrate a new intermediate RBS level that distinguishes leased assets from ow…" at bounding box center [518, 368] width 352 height 36
click at [342, 348] on input "d. Integrate a new intermediate RBS level that distinguishes leased assets from…" at bounding box center [342, 344] width 0 height 7
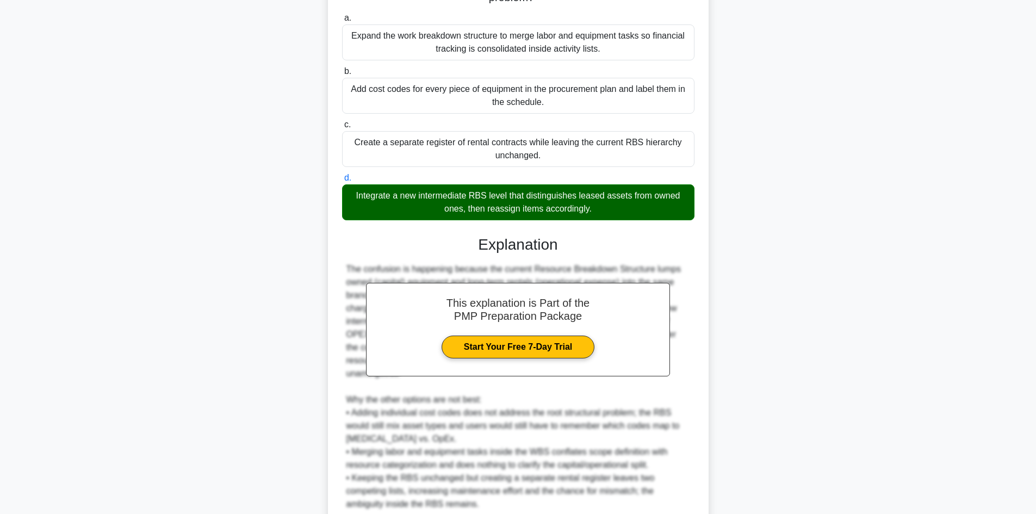
scroll to position [249, 0]
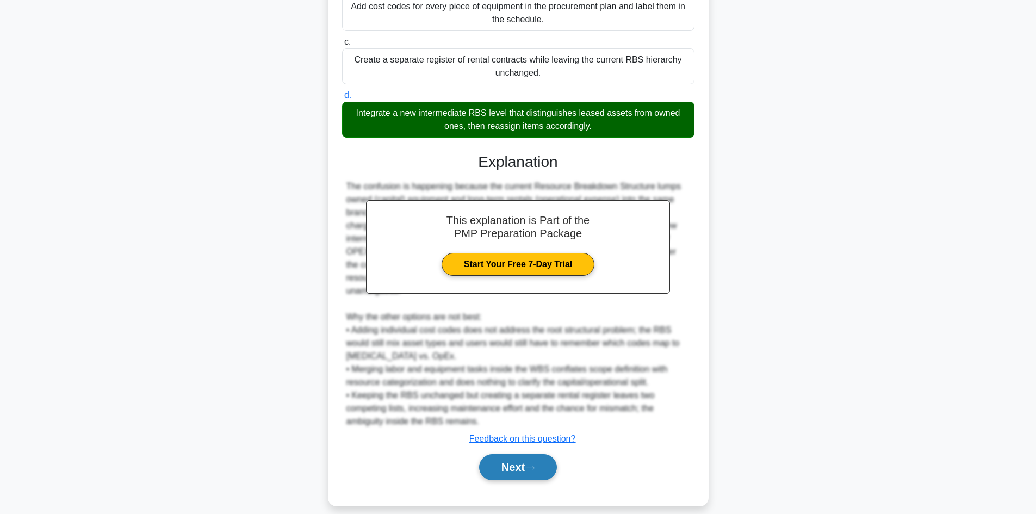
click at [521, 457] on button "Next" at bounding box center [518, 467] width 78 height 26
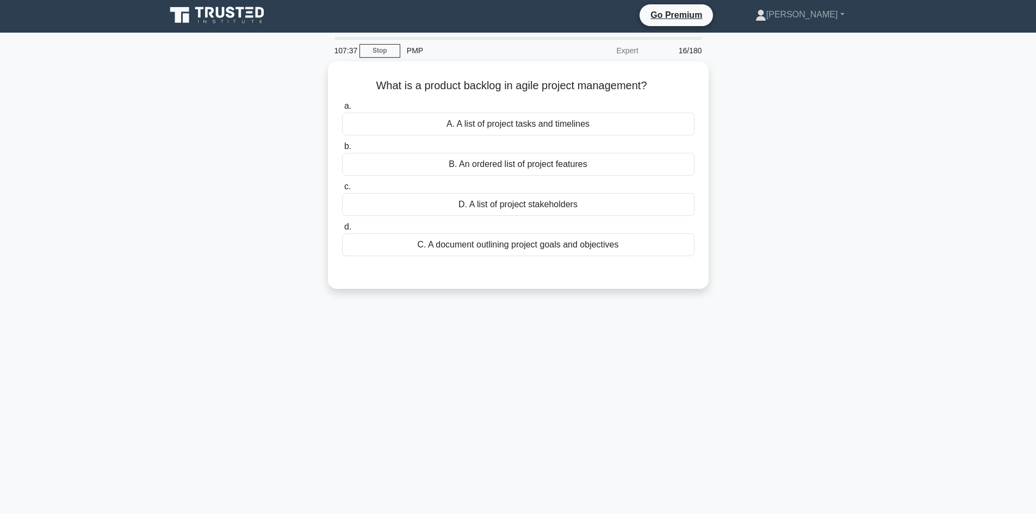
scroll to position [0, 0]
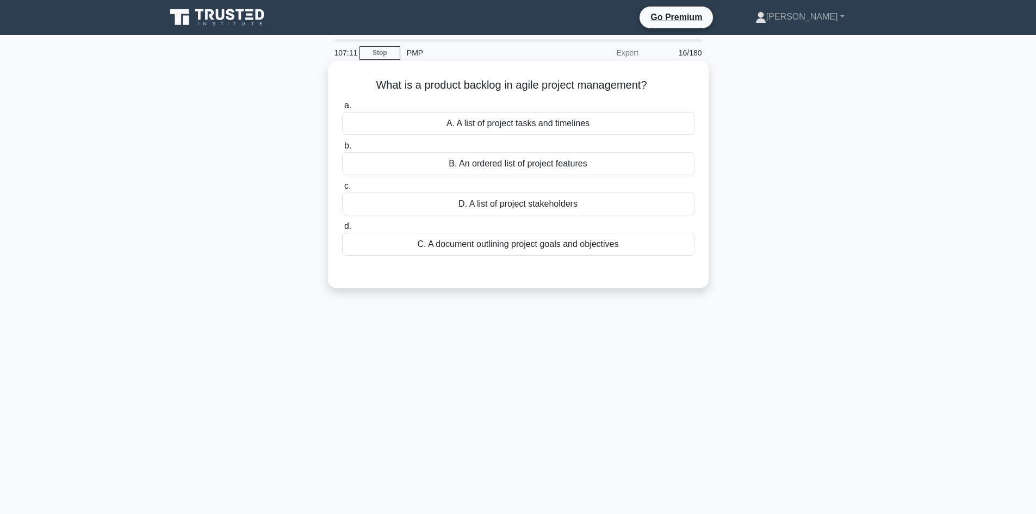
click at [513, 162] on div "B. An ordered list of project features" at bounding box center [518, 163] width 352 height 23
click at [342, 150] on input "b. B. An ordered list of project features" at bounding box center [342, 146] width 0 height 7
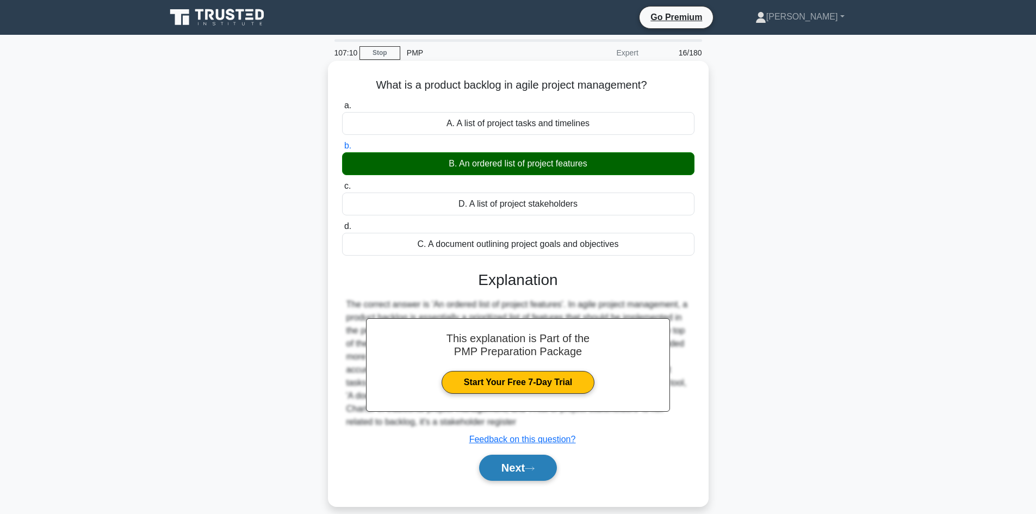
click at [515, 469] on button "Next" at bounding box center [518, 468] width 78 height 26
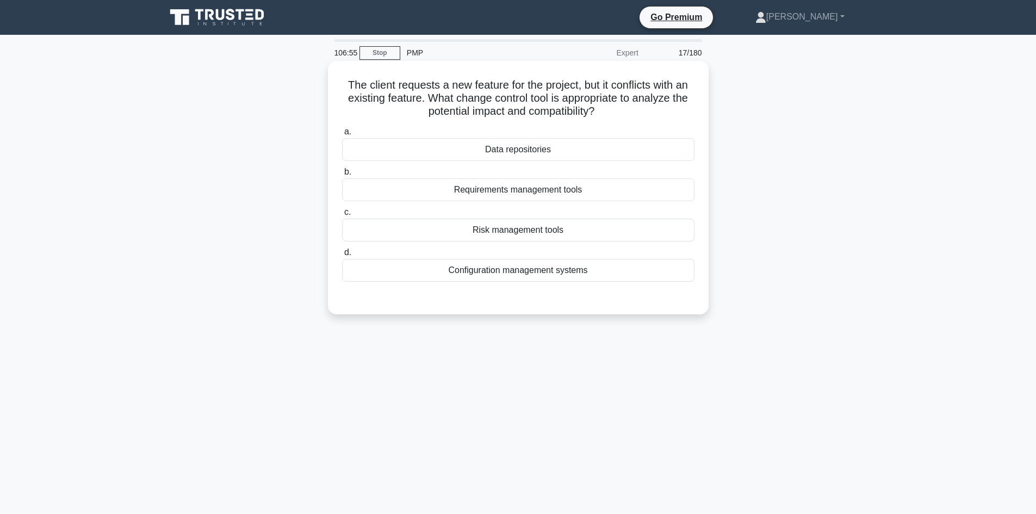
click at [529, 278] on div "Configuration management systems" at bounding box center [518, 270] width 352 height 23
click at [342, 256] on input "d. Configuration management systems" at bounding box center [342, 252] width 0 height 7
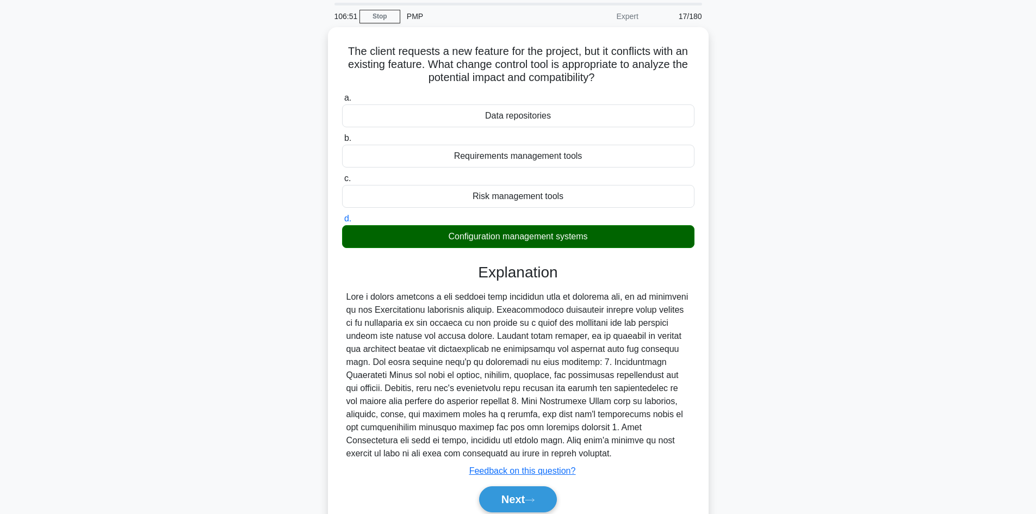
scroll to position [79, 0]
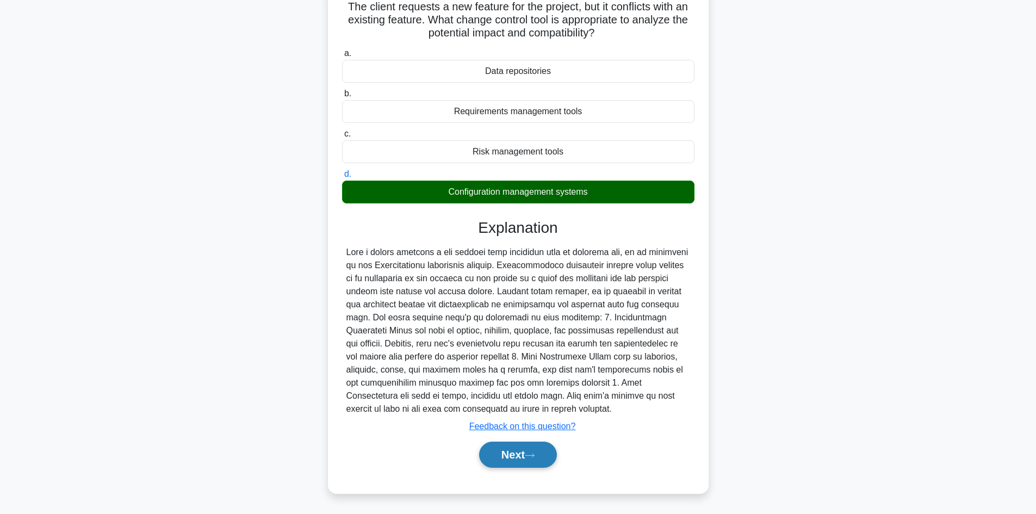
click at [510, 448] on button "Next" at bounding box center [518, 455] width 78 height 26
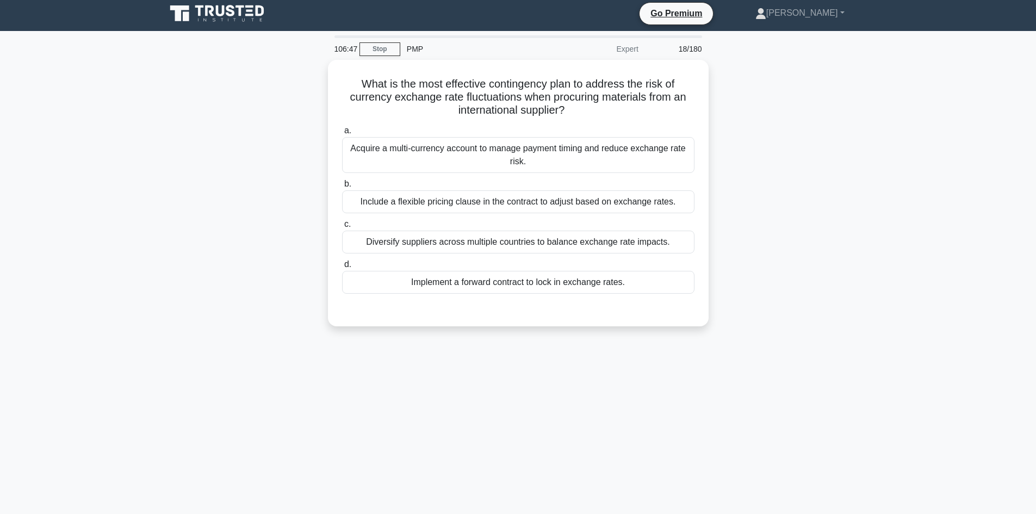
scroll to position [0, 0]
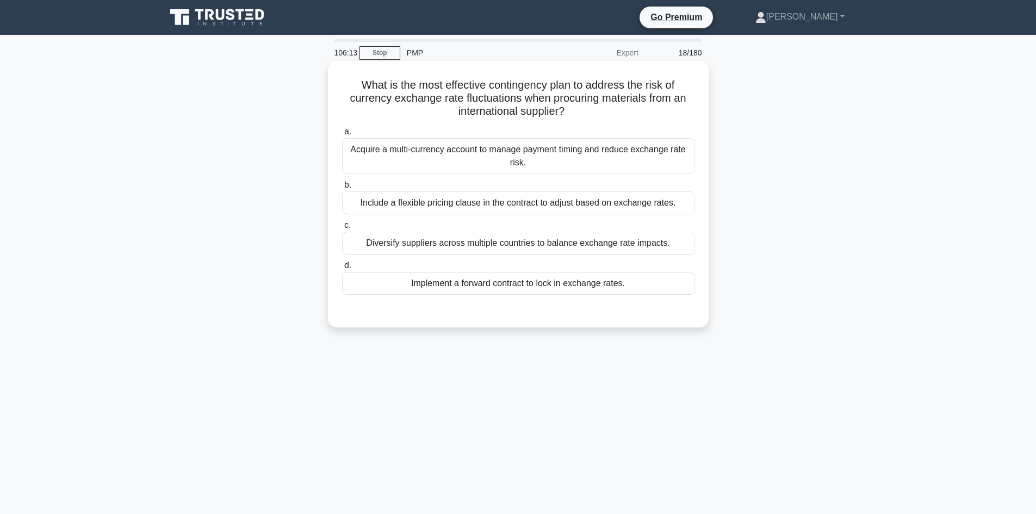
click at [475, 151] on div "Acquire a multi-currency account to manage payment timing and reduce exchange r…" at bounding box center [518, 156] width 352 height 36
click at [342, 135] on input "a. Acquire a multi-currency account to manage payment timing and reduce exchang…" at bounding box center [342, 131] width 0 height 7
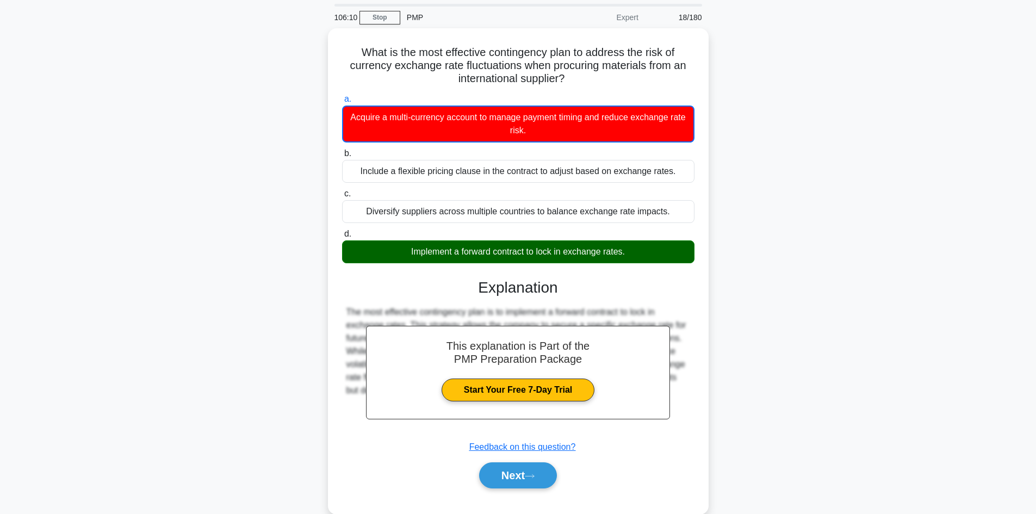
scroll to position [73, 0]
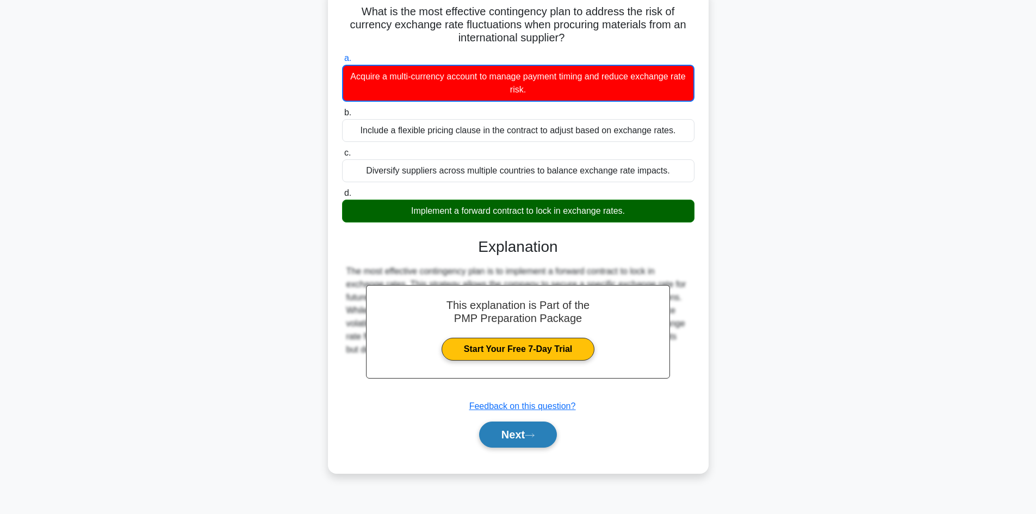
click at [532, 446] on button "Next" at bounding box center [518, 435] width 78 height 26
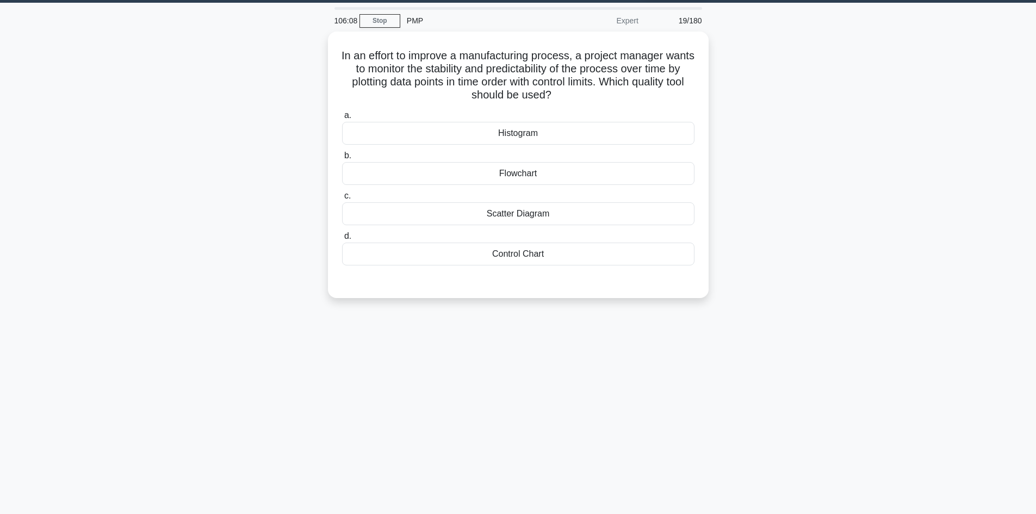
scroll to position [0, 0]
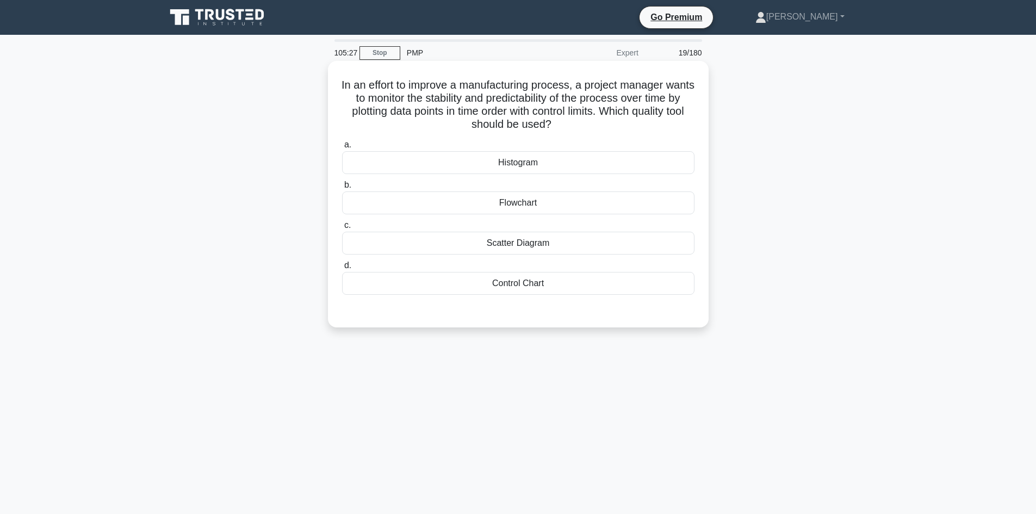
click at [530, 203] on div "Flowchart" at bounding box center [518, 202] width 352 height 23
click at [342, 189] on input "b. Flowchart" at bounding box center [342, 185] width 0 height 7
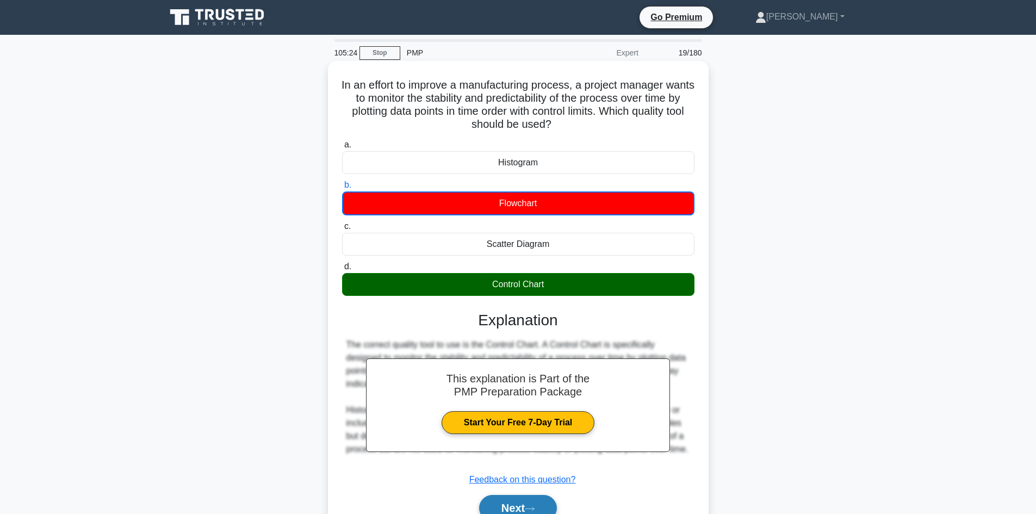
click at [507, 504] on button "Next" at bounding box center [518, 508] width 78 height 26
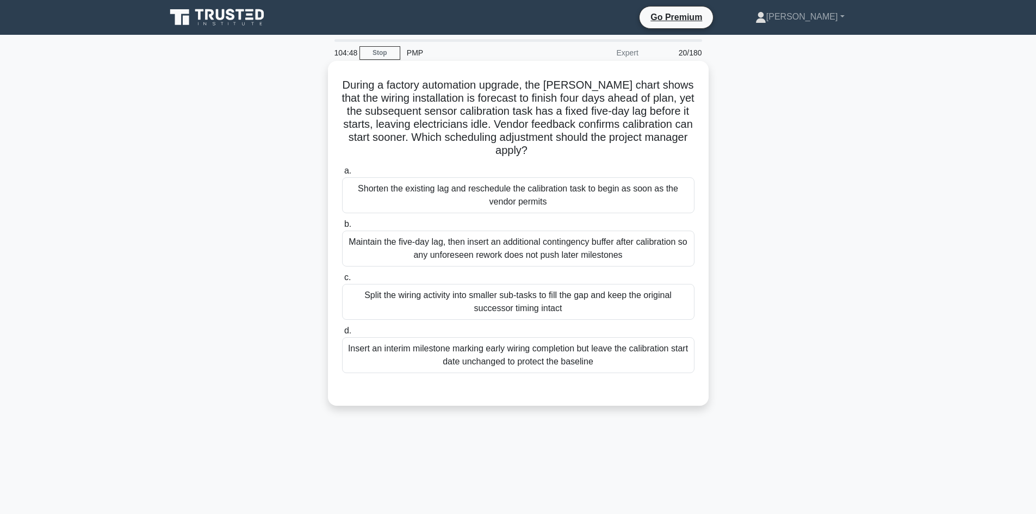
click at [432, 198] on div "Shorten the existing lag and reschedule the calibration task to begin as soon a…" at bounding box center [518, 195] width 352 height 36
click at [342, 175] on input "a. Shorten the existing lag and reschedule the calibration task to begin as soo…" at bounding box center [342, 171] width 0 height 7
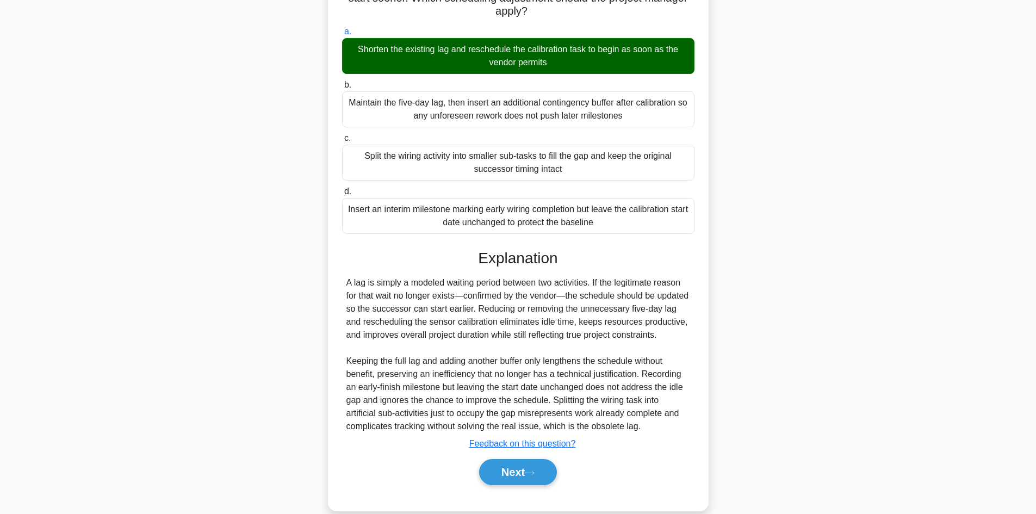
scroll to position [170, 0]
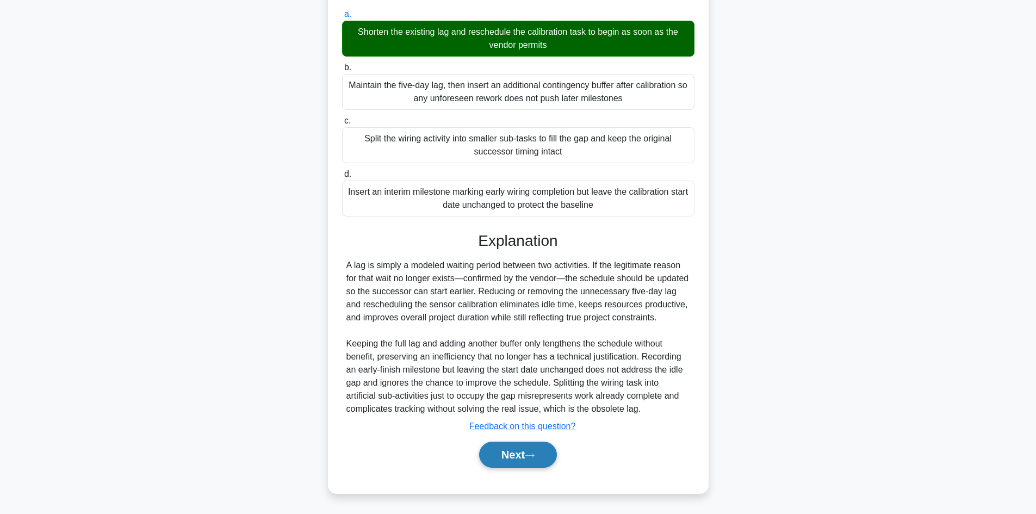
click at [530, 449] on button "Next" at bounding box center [518, 455] width 78 height 26
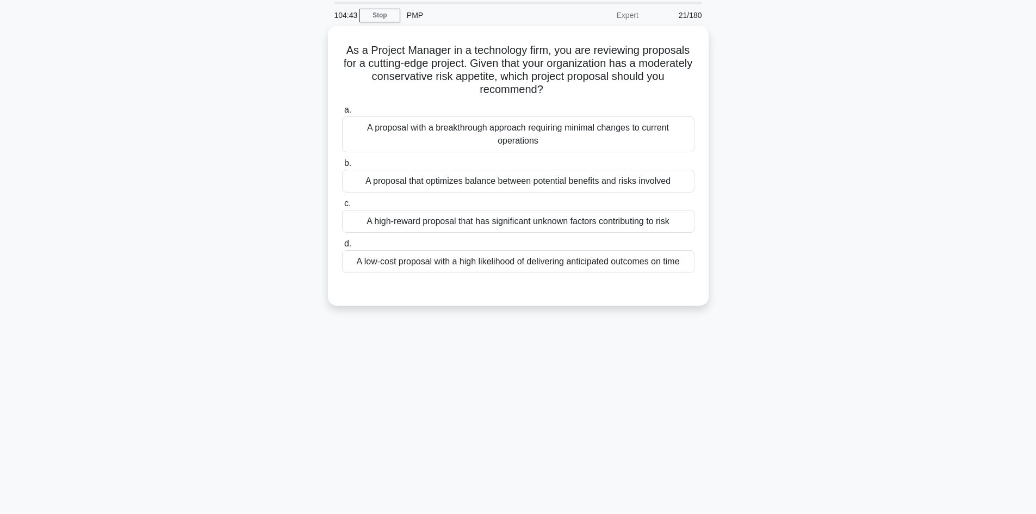
scroll to position [0, 0]
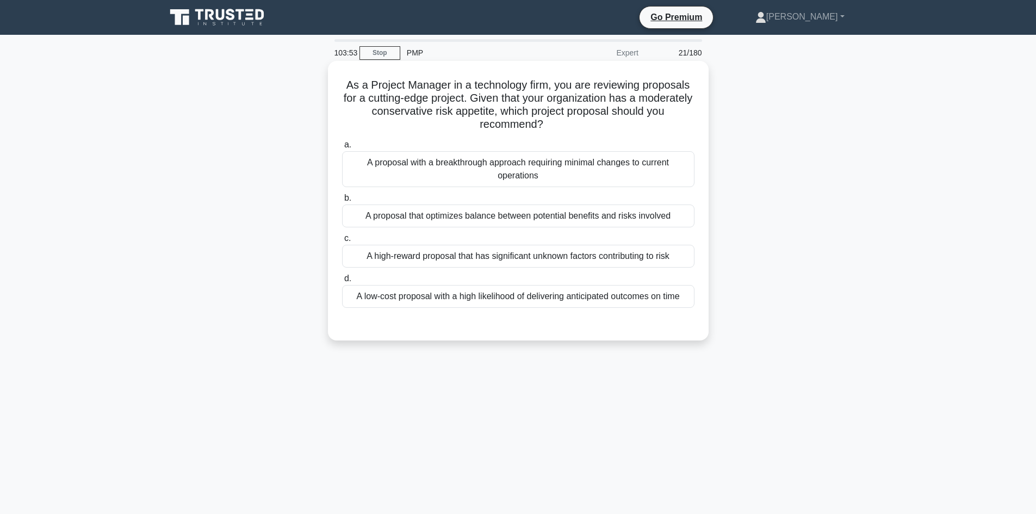
click at [411, 218] on div "A proposal that optimizes balance between potential benefits and risks involved" at bounding box center [518, 216] width 352 height 23
click at [342, 202] on input "b. A proposal that optimizes balance between potential benefits and risks invol…" at bounding box center [342, 198] width 0 height 7
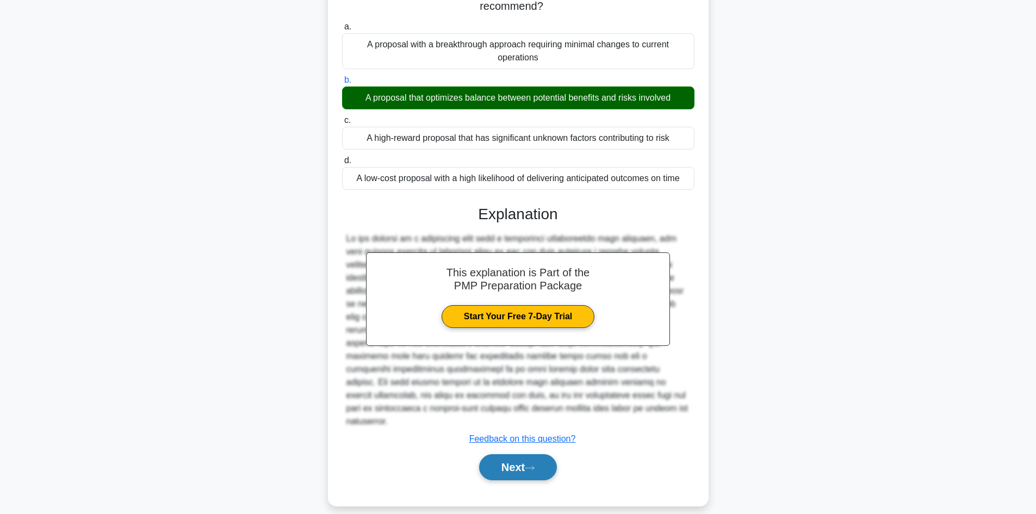
click at [534, 465] on icon at bounding box center [530, 468] width 10 height 6
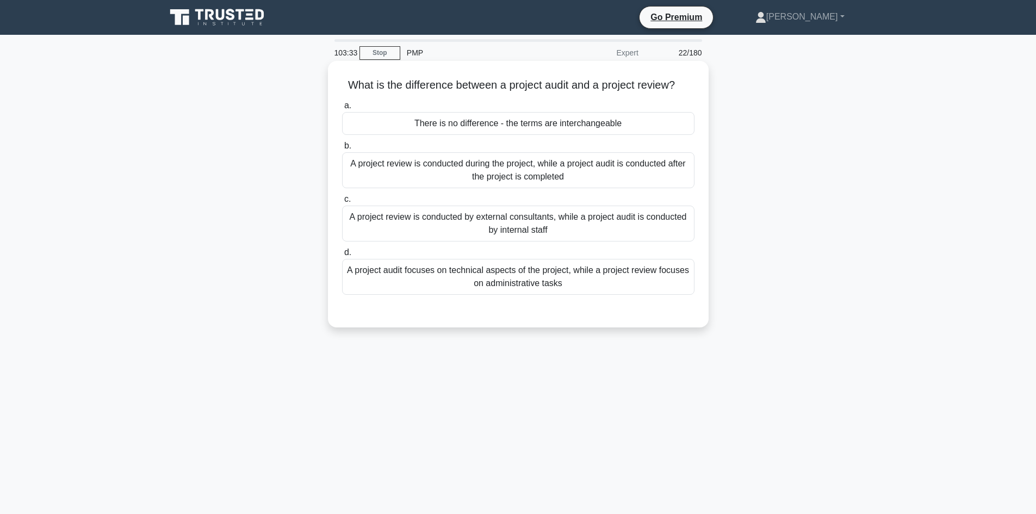
click at [441, 178] on div "A project review is conducted during the project, while a project audit is cond…" at bounding box center [518, 170] width 352 height 36
click at [342, 150] on input "b. A project review is conducted during the project, while a project audit is c…" at bounding box center [342, 146] width 0 height 7
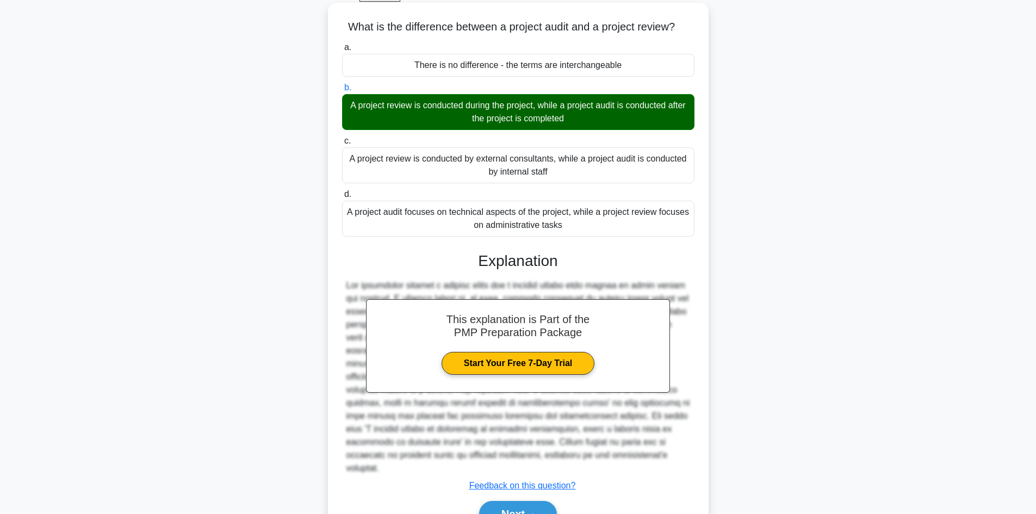
scroll to position [105, 0]
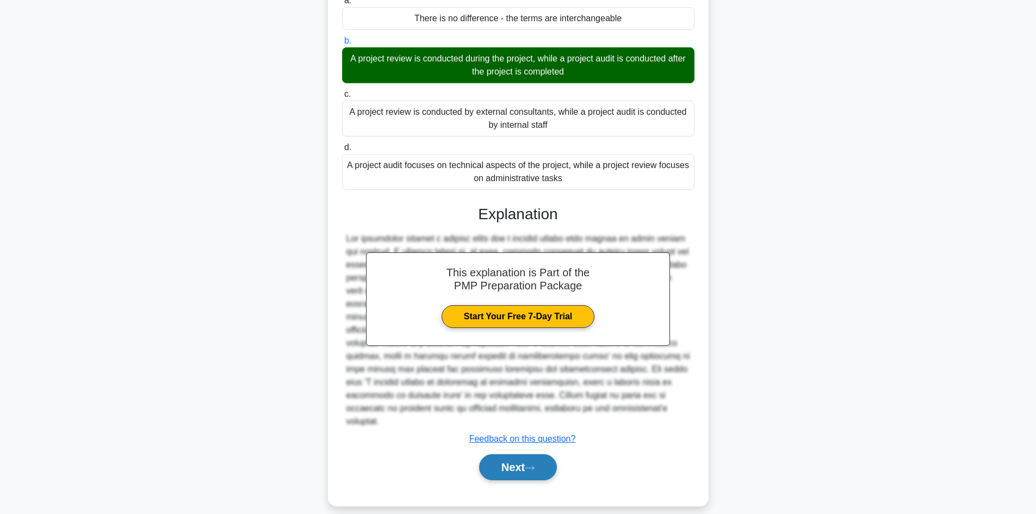
click at [504, 457] on button "Next" at bounding box center [518, 467] width 78 height 26
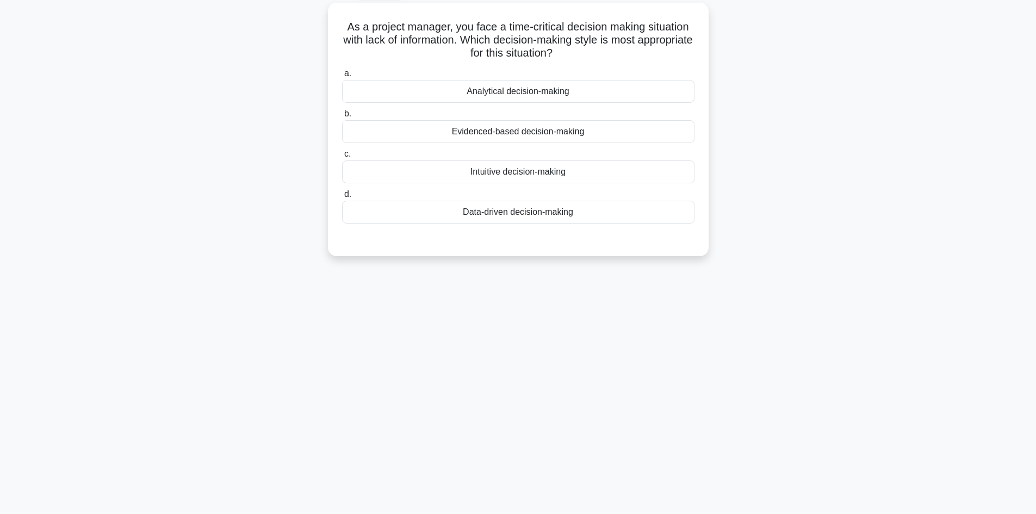
scroll to position [0, 0]
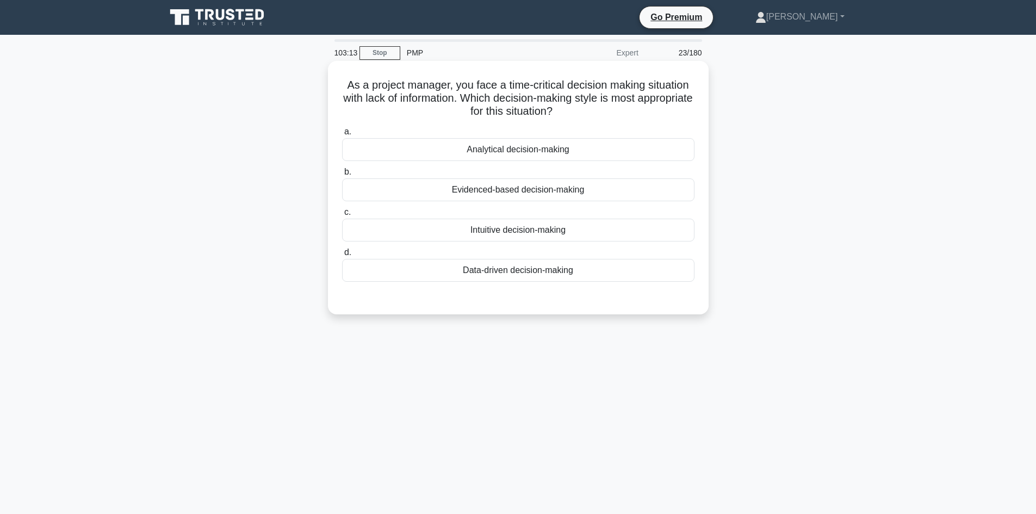
click at [523, 229] on div "Intuitive decision-making" at bounding box center [518, 230] width 352 height 23
click at [342, 216] on input "c. Intuitive decision-making" at bounding box center [342, 212] width 0 height 7
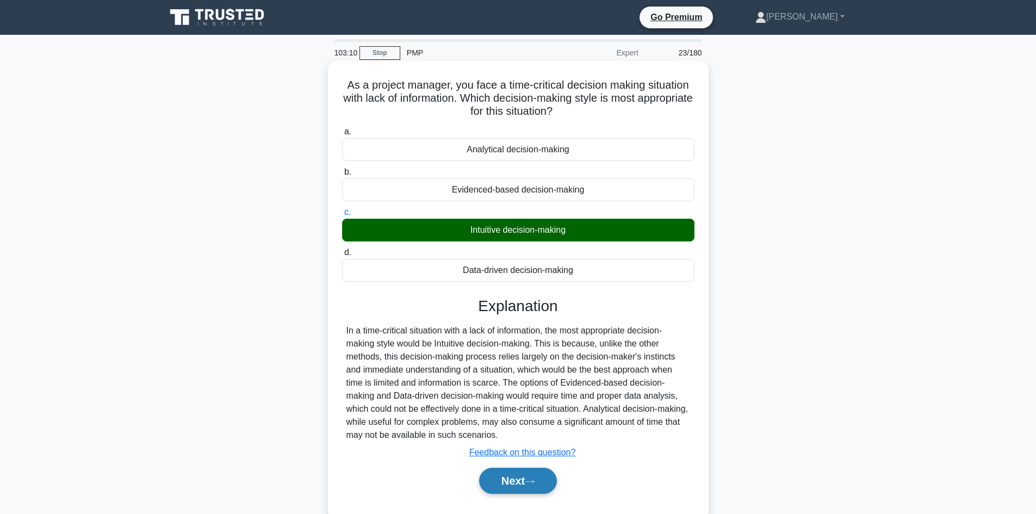
click at [515, 488] on button "Next" at bounding box center [518, 481] width 78 height 26
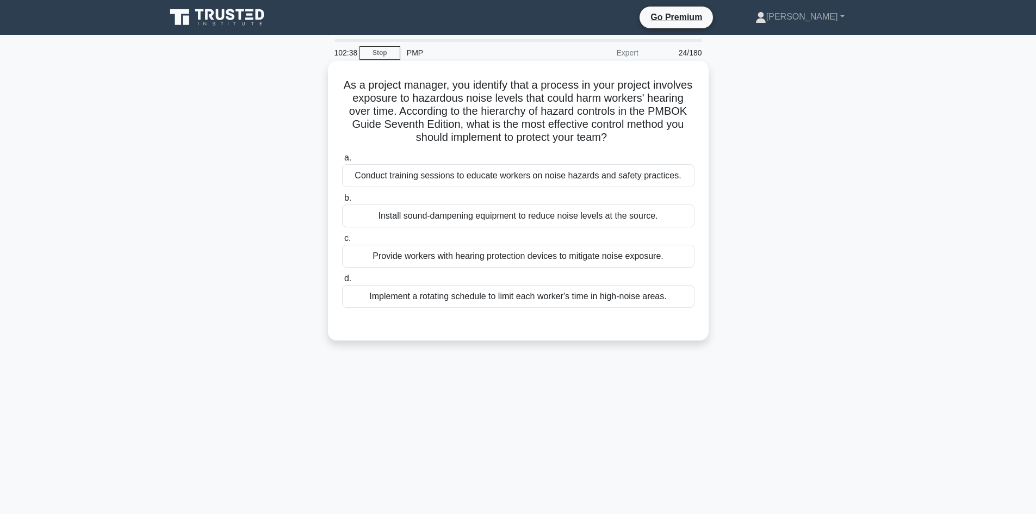
click at [425, 262] on div "Provide workers with hearing protection devices to mitigate noise exposure." at bounding box center [518, 256] width 352 height 23
click at [342, 242] on input "c. Provide workers with hearing protection devices to mitigate noise exposure." at bounding box center [342, 238] width 0 height 7
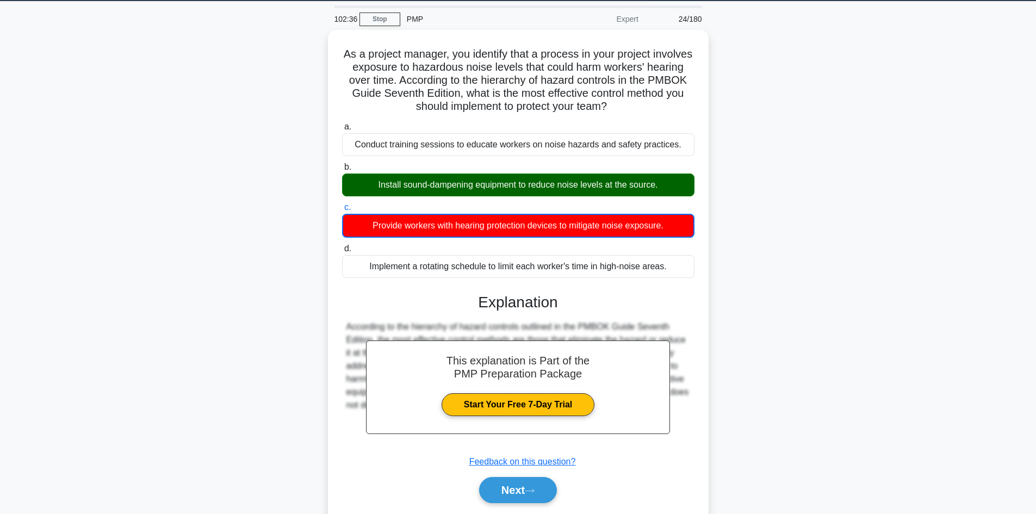
scroll to position [73, 0]
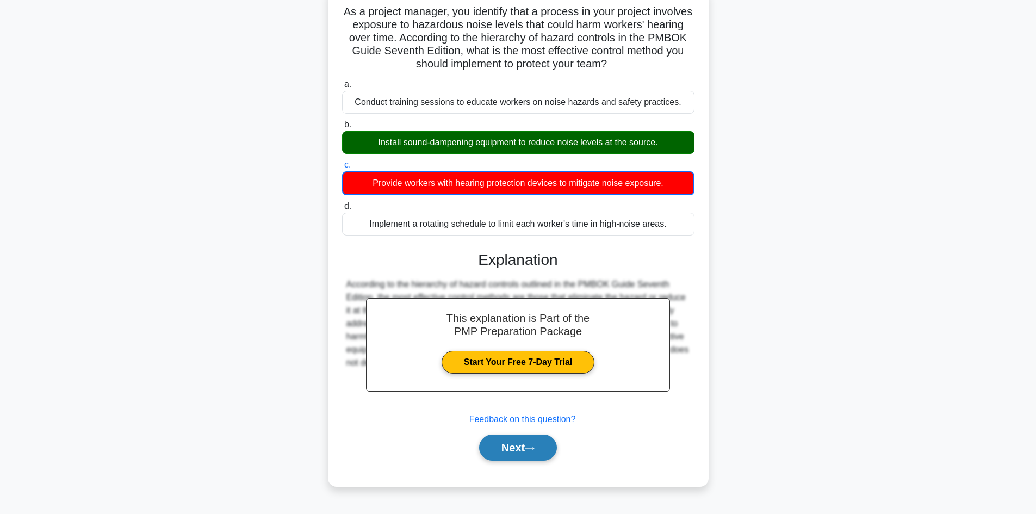
click at [518, 436] on button "Next" at bounding box center [518, 448] width 78 height 26
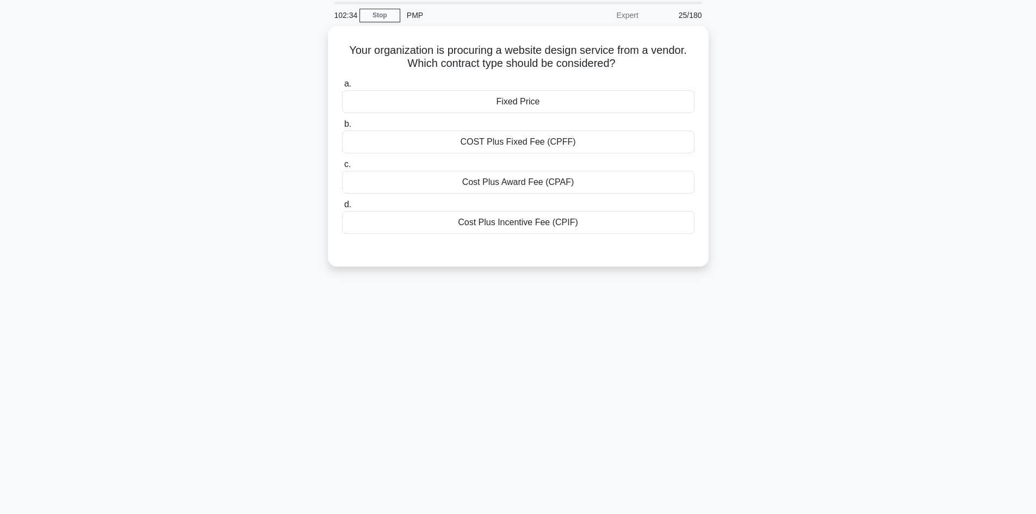
scroll to position [0, 0]
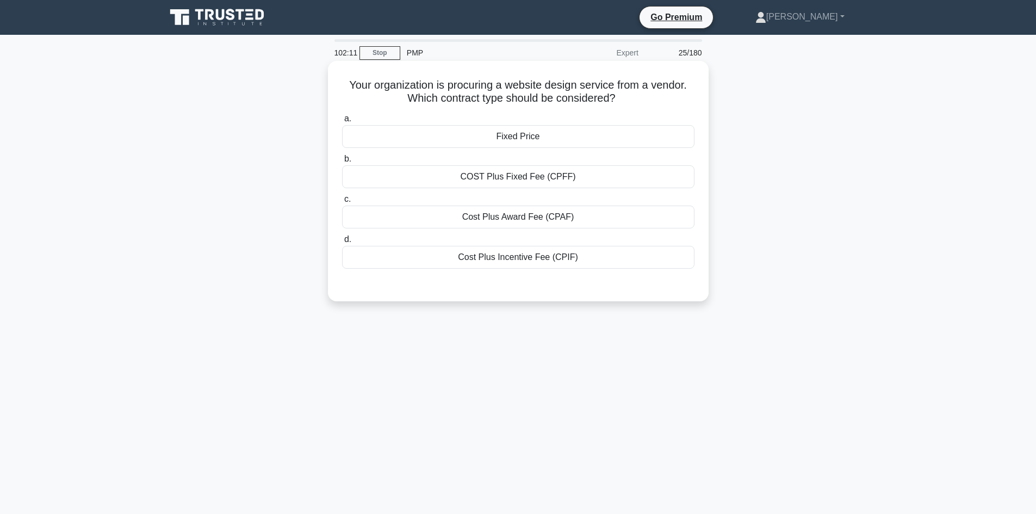
click at [508, 138] on div "Fixed Price" at bounding box center [518, 136] width 352 height 23
click at [342, 122] on input "a. Fixed Price" at bounding box center [342, 118] width 0 height 7
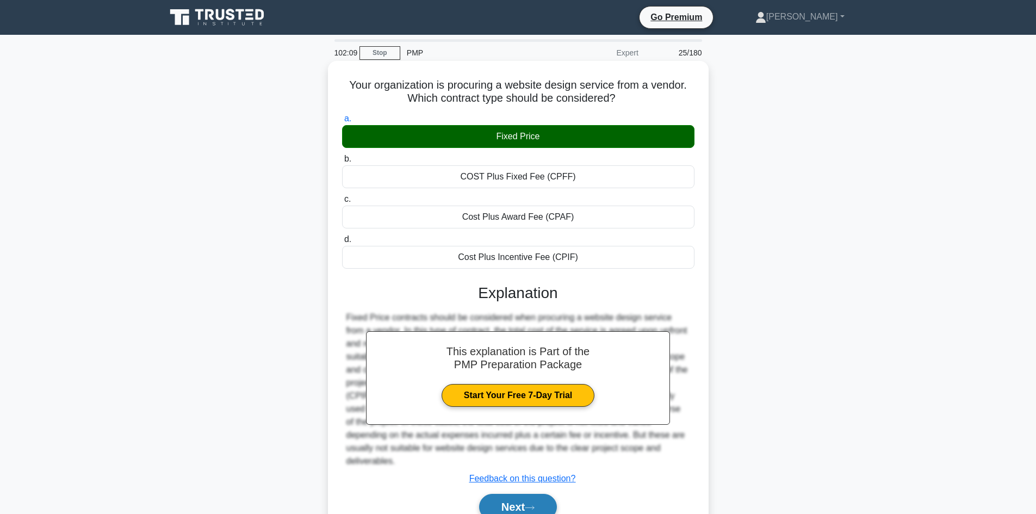
click at [508, 506] on button "Next" at bounding box center [518, 507] width 78 height 26
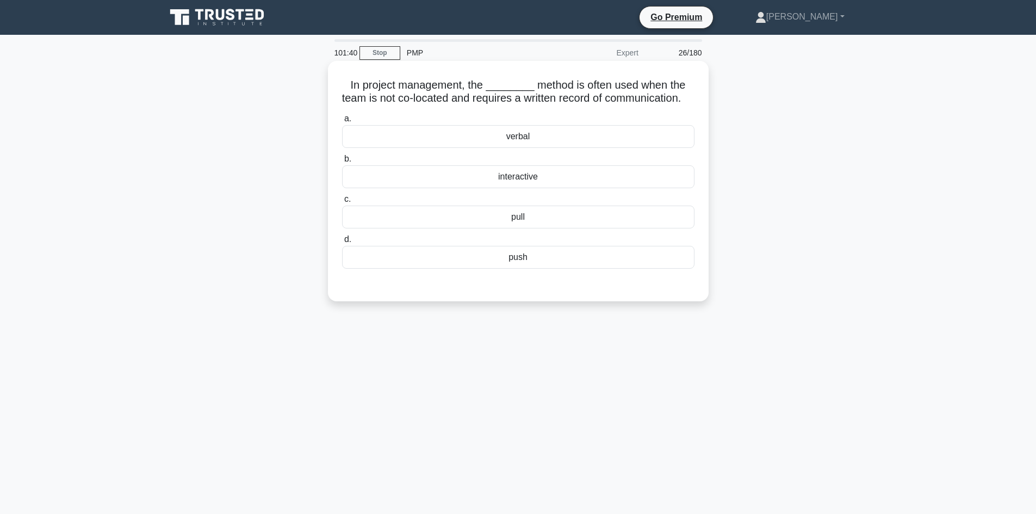
click at [521, 269] on div "push" at bounding box center [518, 257] width 352 height 23
click at [342, 243] on input "d. push" at bounding box center [342, 239] width 0 height 7
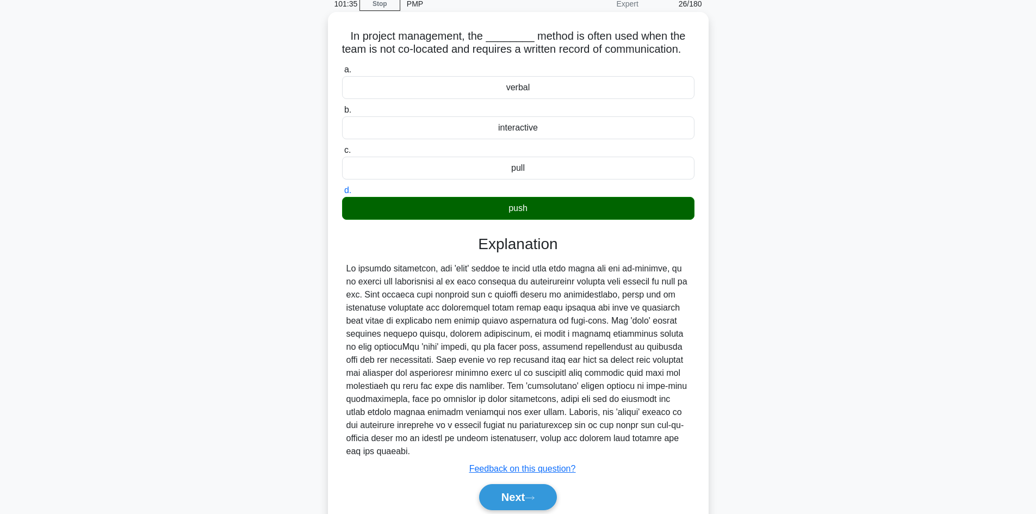
scroll to position [105, 0]
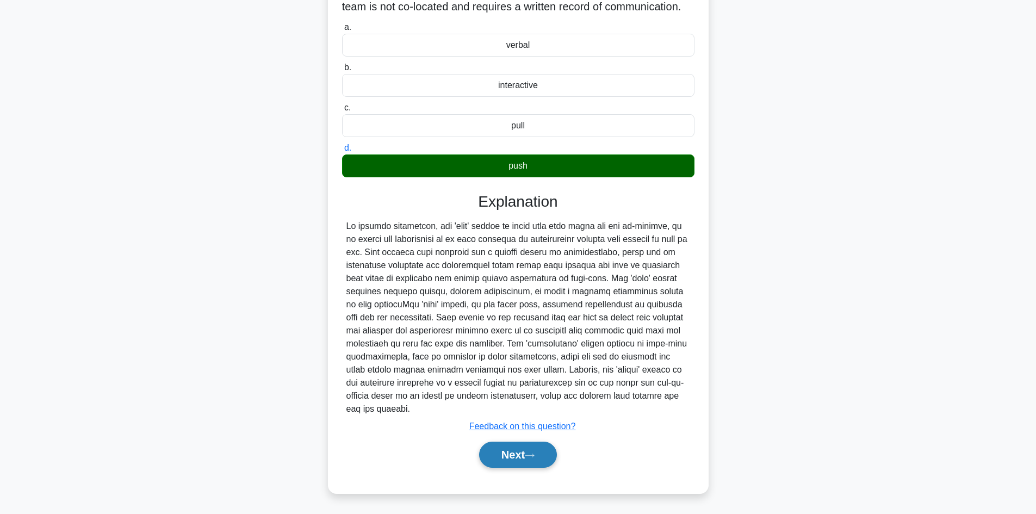
click at [530, 450] on button "Next" at bounding box center [518, 455] width 78 height 26
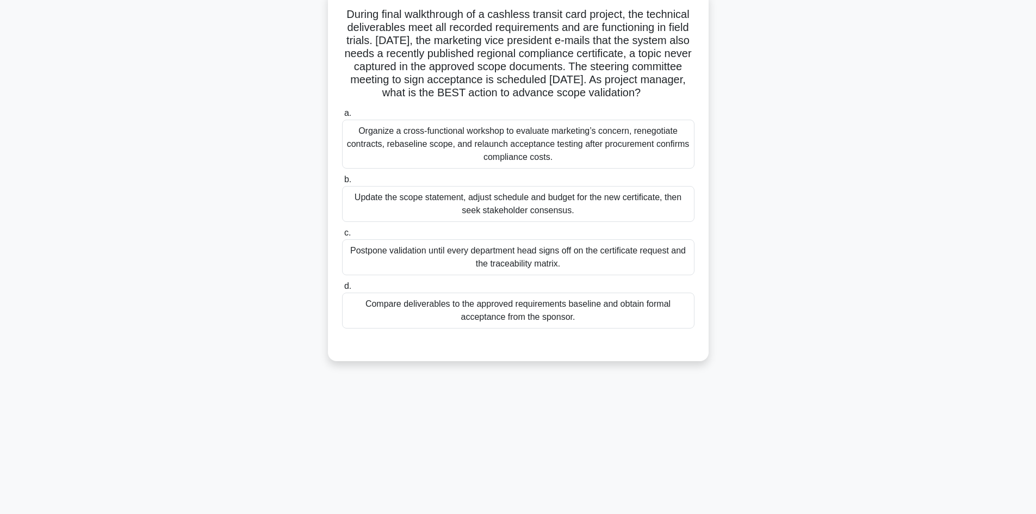
scroll to position [0, 0]
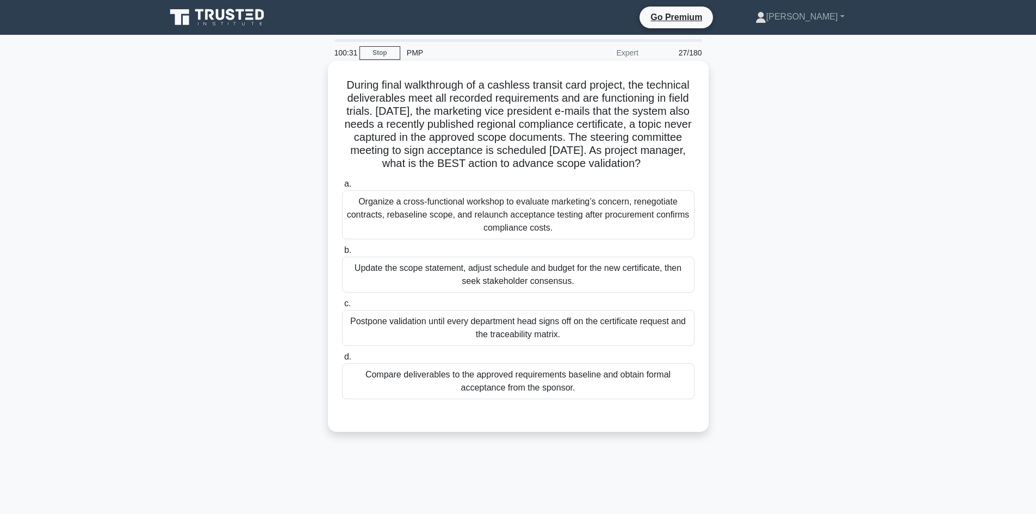
click at [424, 341] on div "Postpone validation until every department head signs off on the certificate re…" at bounding box center [518, 328] width 352 height 36
click at [342, 307] on input "c. Postpone validation until every department head signs off on the certificate…" at bounding box center [342, 303] width 0 height 7
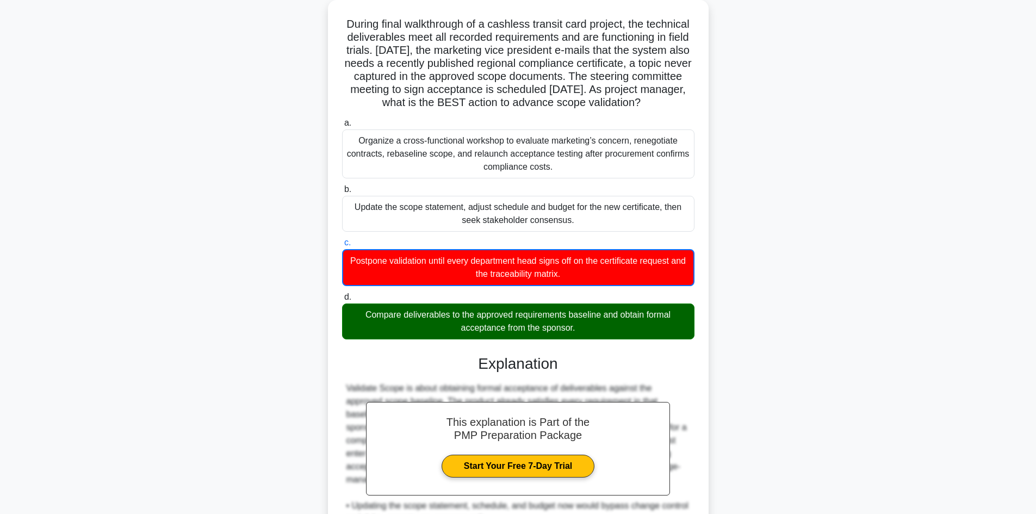
scroll to position [218, 0]
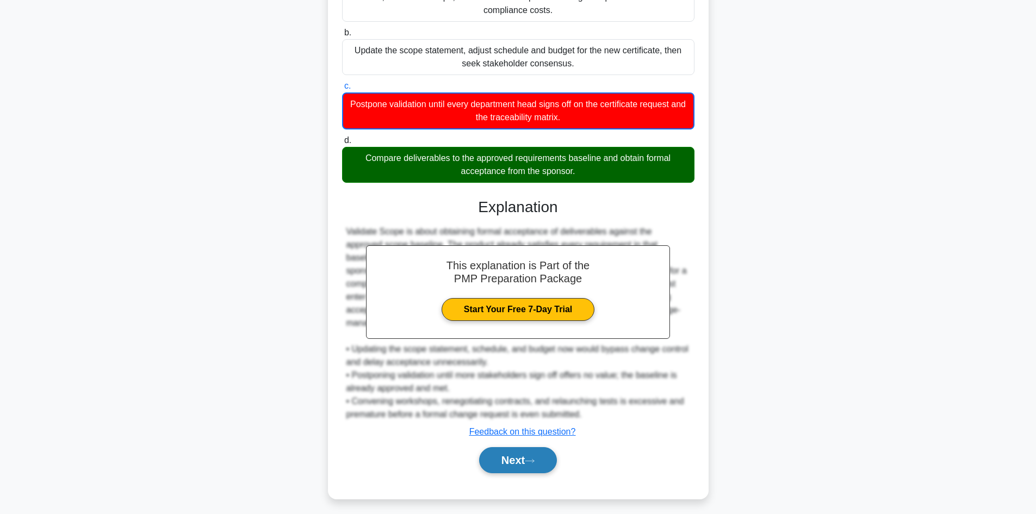
click at [525, 473] on button "Next" at bounding box center [518, 460] width 78 height 26
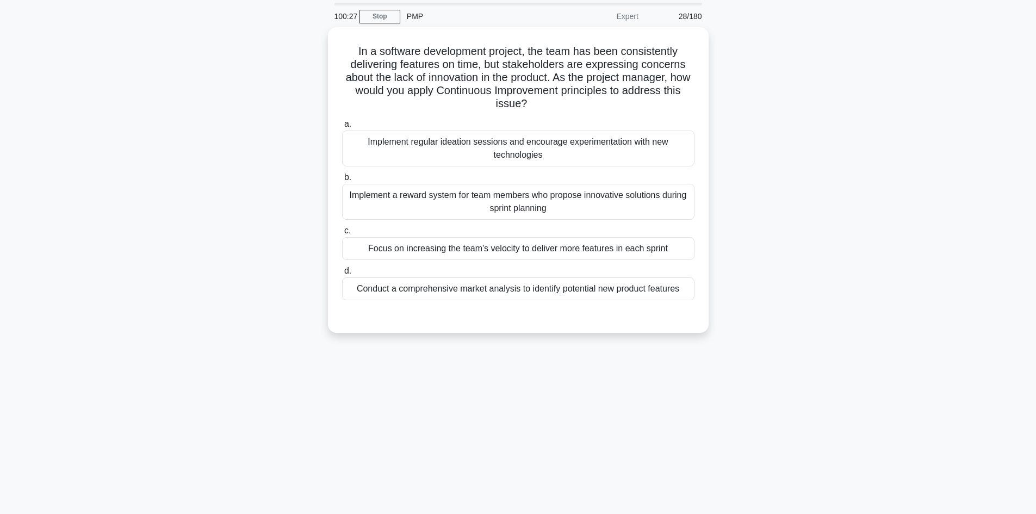
scroll to position [0, 0]
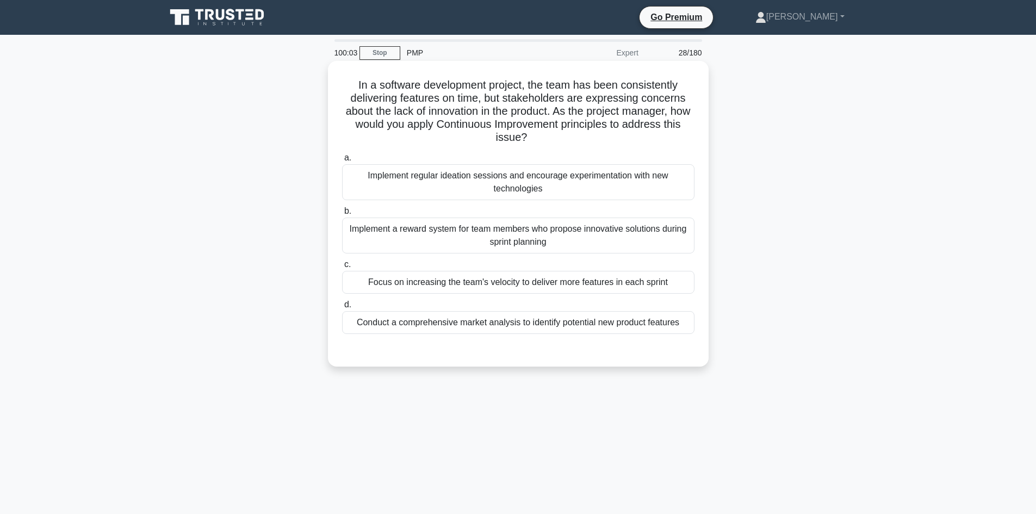
click at [507, 328] on div "Conduct a comprehensive market analysis to identify potential new product featu…" at bounding box center [518, 322] width 352 height 23
click at [342, 308] on input "d. Conduct a comprehensive market analysis to identify potential new product fe…" at bounding box center [342, 304] width 0 height 7
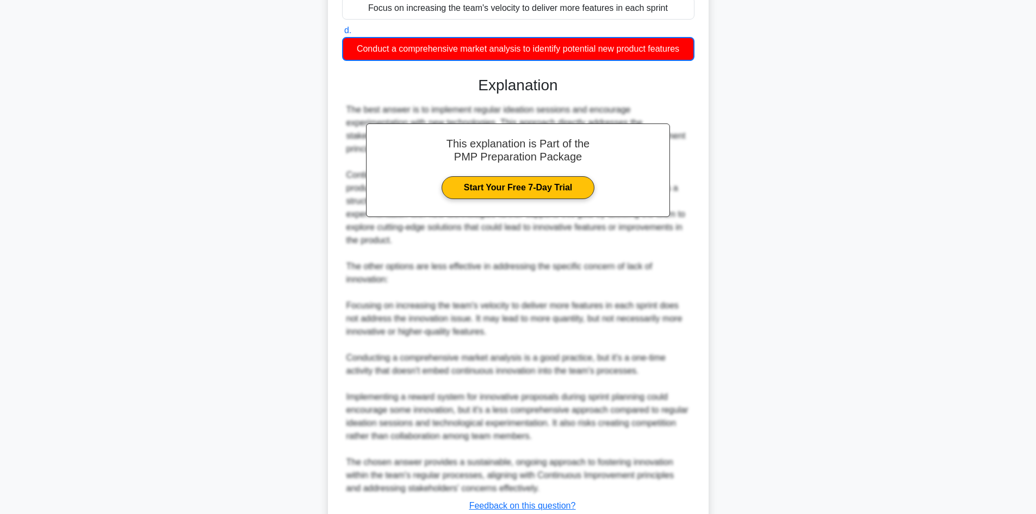
scroll to position [326, 0]
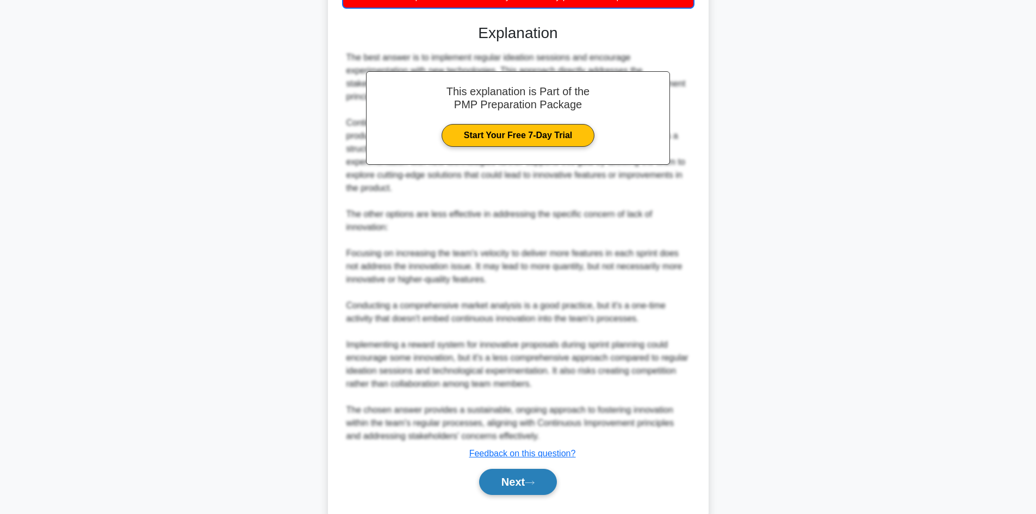
click at [522, 485] on button "Next" at bounding box center [518, 482] width 78 height 26
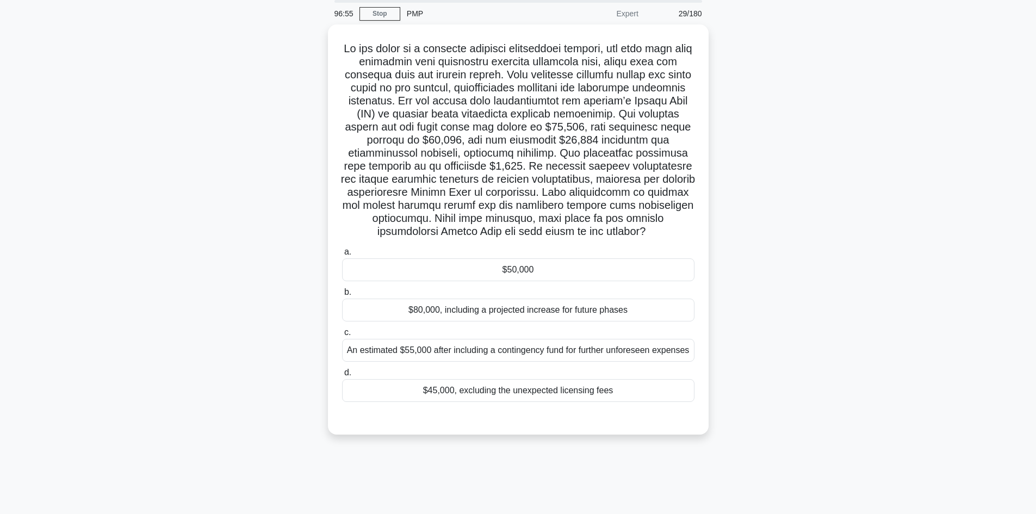
scroll to position [0, 0]
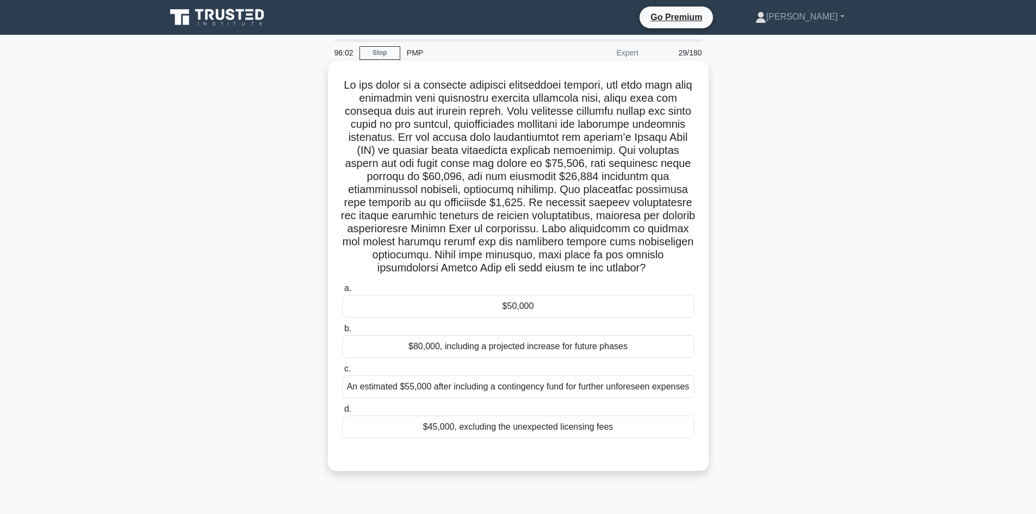
click at [535, 317] on div "$50,000" at bounding box center [518, 306] width 352 height 23
click at [342, 292] on input "a. $50,000" at bounding box center [342, 288] width 0 height 7
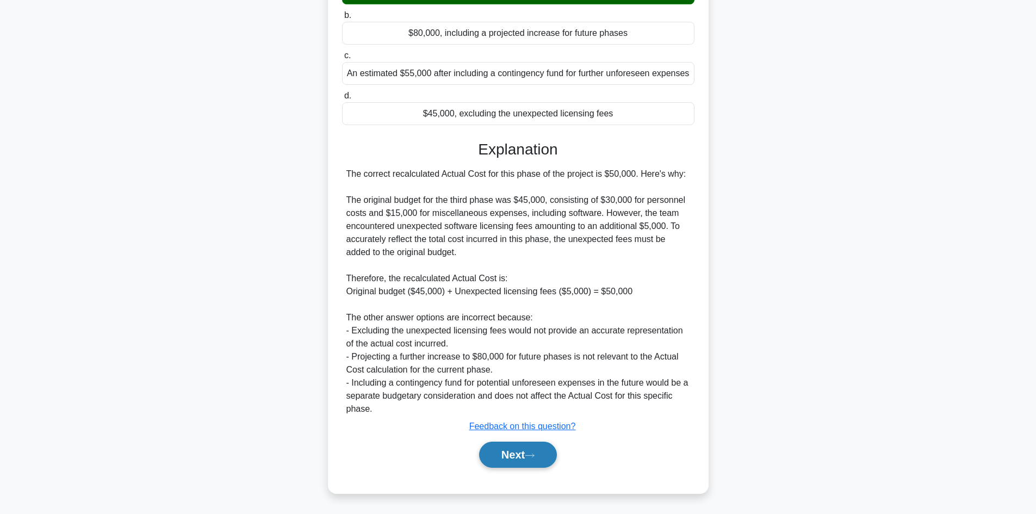
click at [535, 456] on icon at bounding box center [530, 456] width 10 height 6
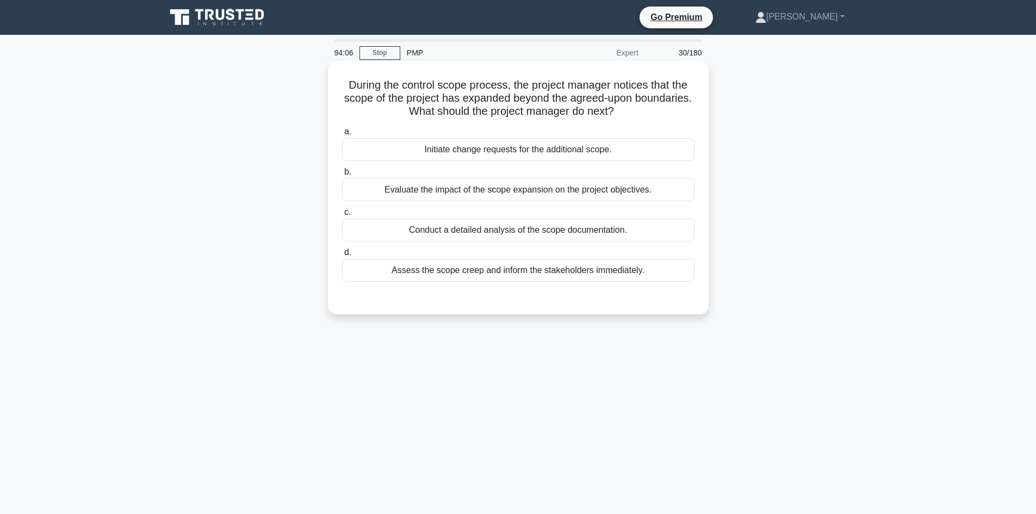
click at [441, 268] on div "Assess the scope creep and inform the stakeholders immediately." at bounding box center [518, 270] width 352 height 23
click at [342, 256] on input "d. Assess the scope creep and inform the stakeholders immediately." at bounding box center [342, 252] width 0 height 7
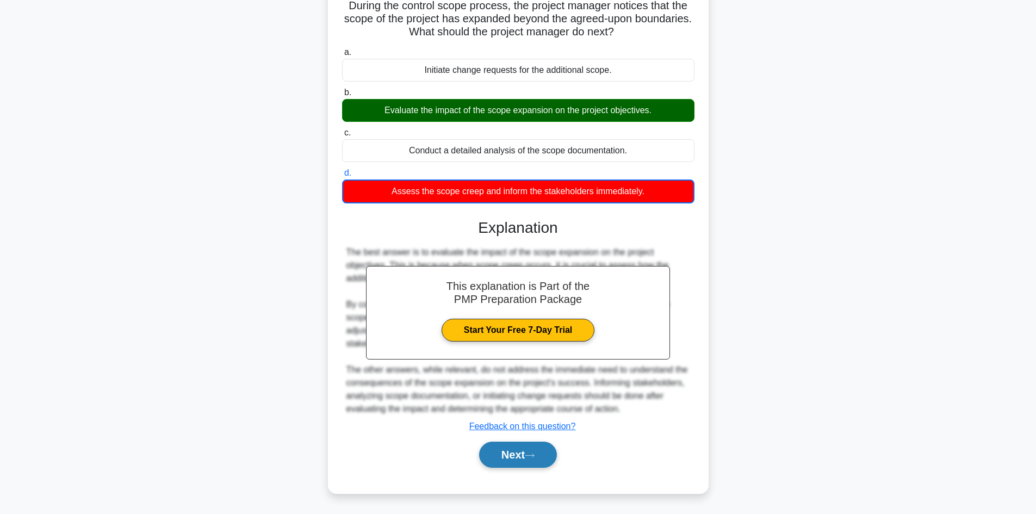
click at [527, 456] on button "Next" at bounding box center [518, 455] width 78 height 26
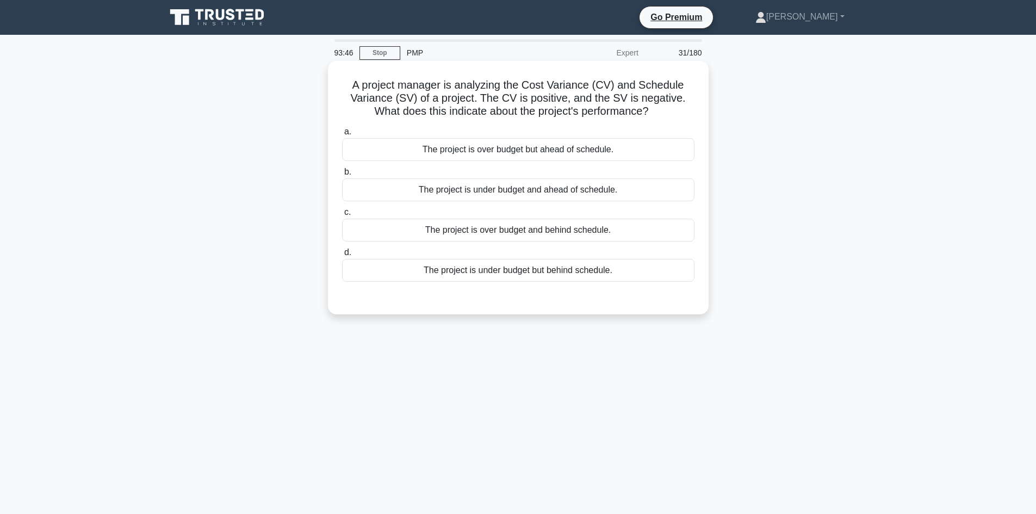
click at [557, 263] on div "The project is under budget but behind schedule." at bounding box center [518, 270] width 352 height 23
click at [342, 256] on input "d. The project is under budget but behind schedule." at bounding box center [342, 252] width 0 height 7
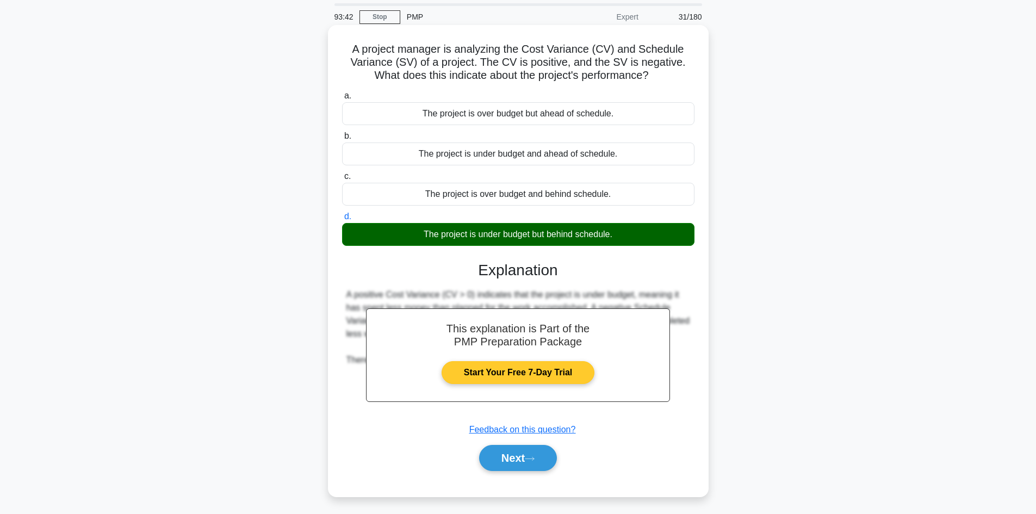
scroll to position [73, 0]
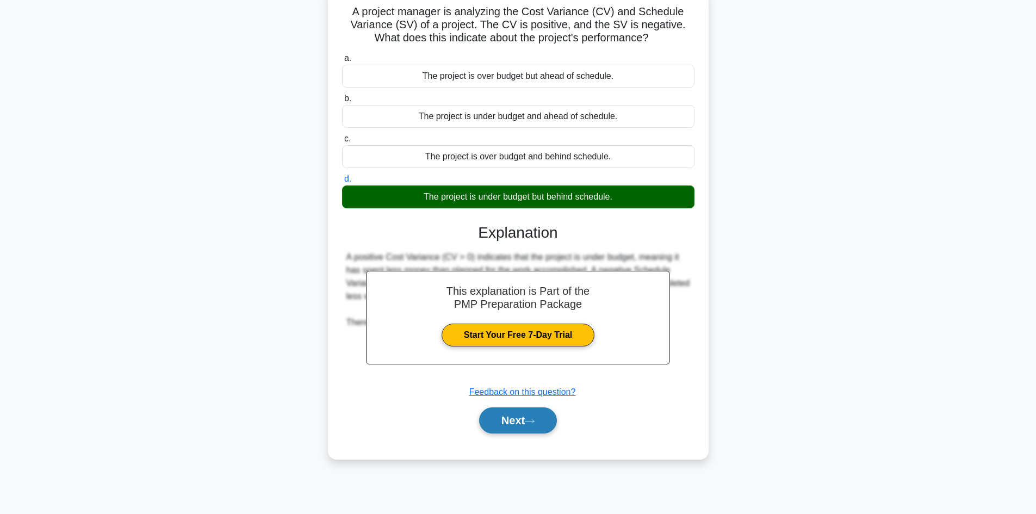
click at [527, 431] on button "Next" at bounding box center [518, 420] width 78 height 26
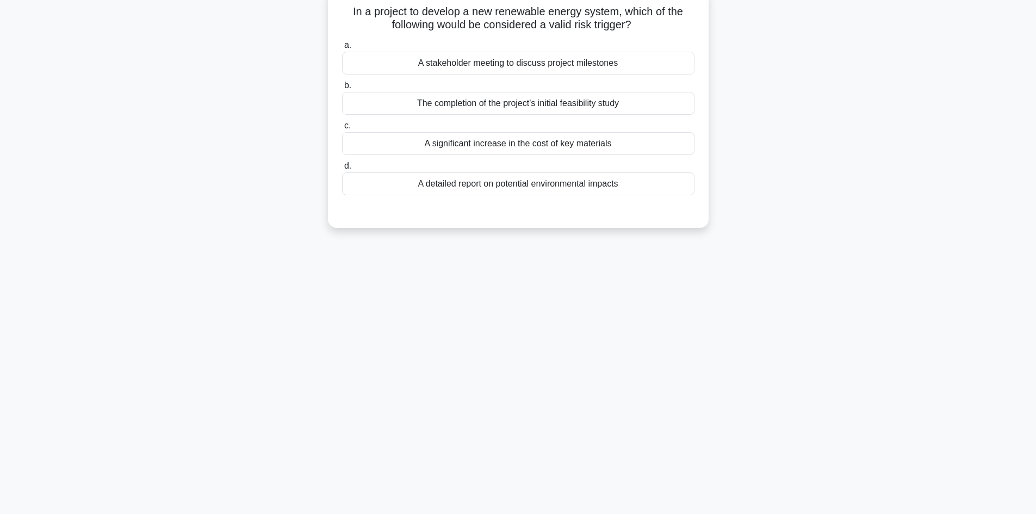
click at [514, 147] on div "A significant increase in the cost of key materials" at bounding box center [518, 143] width 352 height 23
click at [342, 129] on input "c. A significant increase in the cost of key materials" at bounding box center [342, 125] width 0 height 7
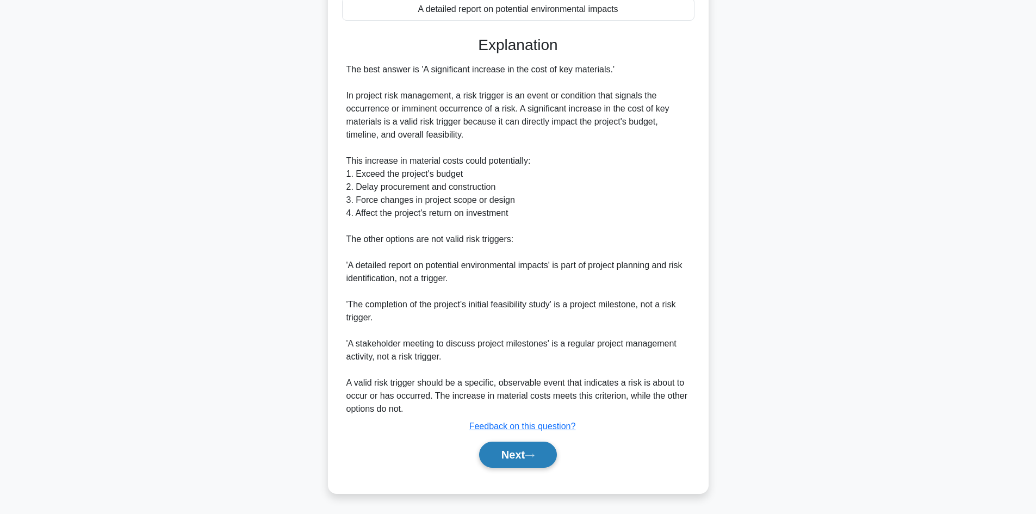
click at [522, 459] on button "Next" at bounding box center [518, 455] width 78 height 26
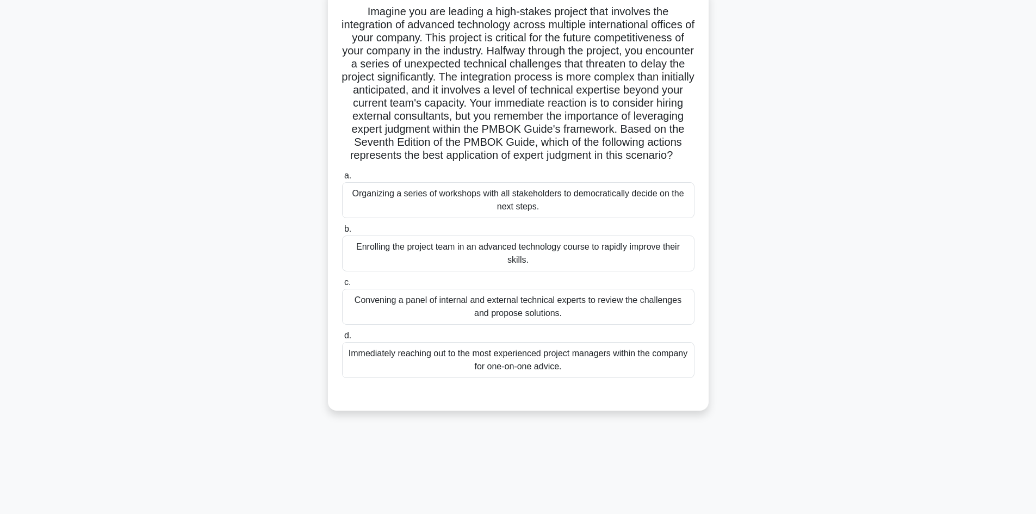
click at [530, 323] on div "Convening a panel of internal and external technical experts to review the chal…" at bounding box center [518, 307] width 352 height 36
click at [342, 286] on input "c. Convening a panel of internal and external technical experts to review the c…" at bounding box center [342, 282] width 0 height 7
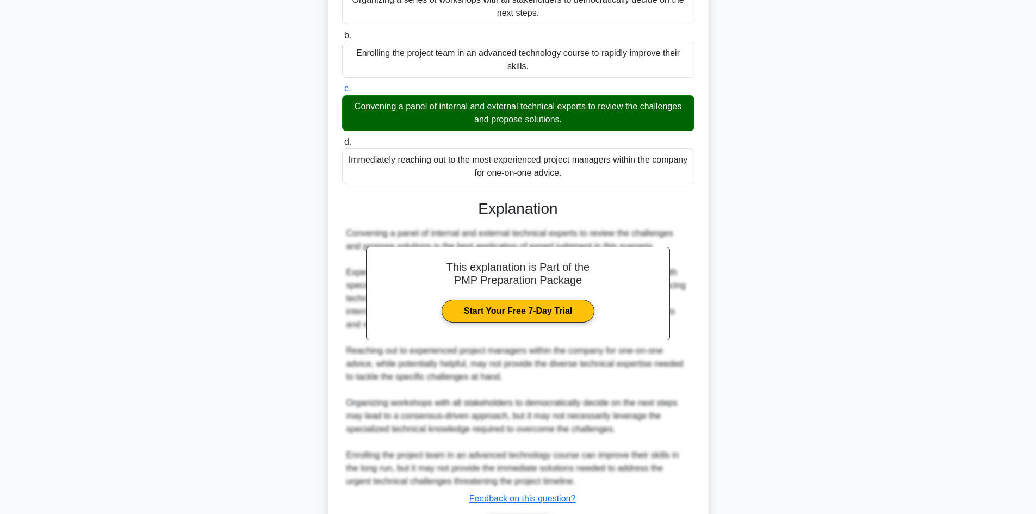
scroll to position [353, 0]
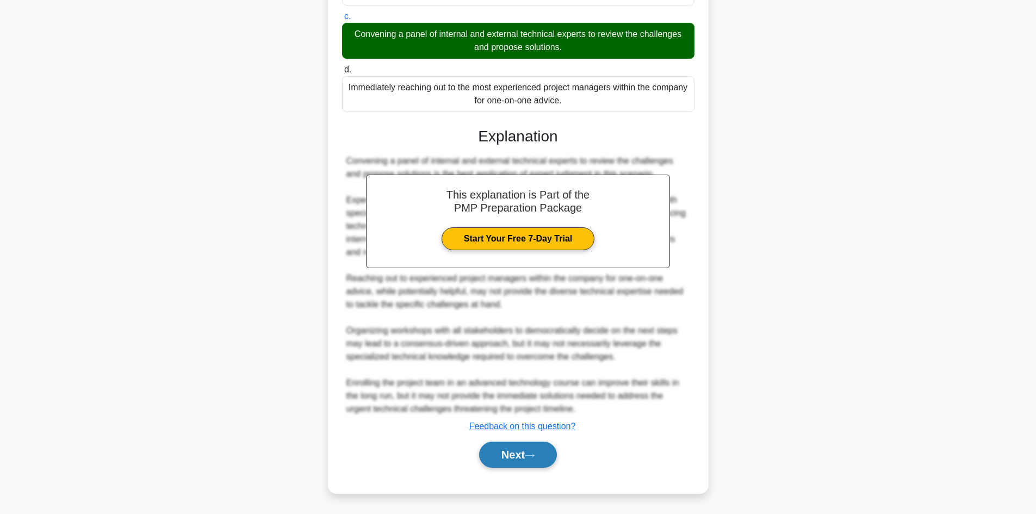
click at [541, 453] on button "Next" at bounding box center [518, 455] width 78 height 26
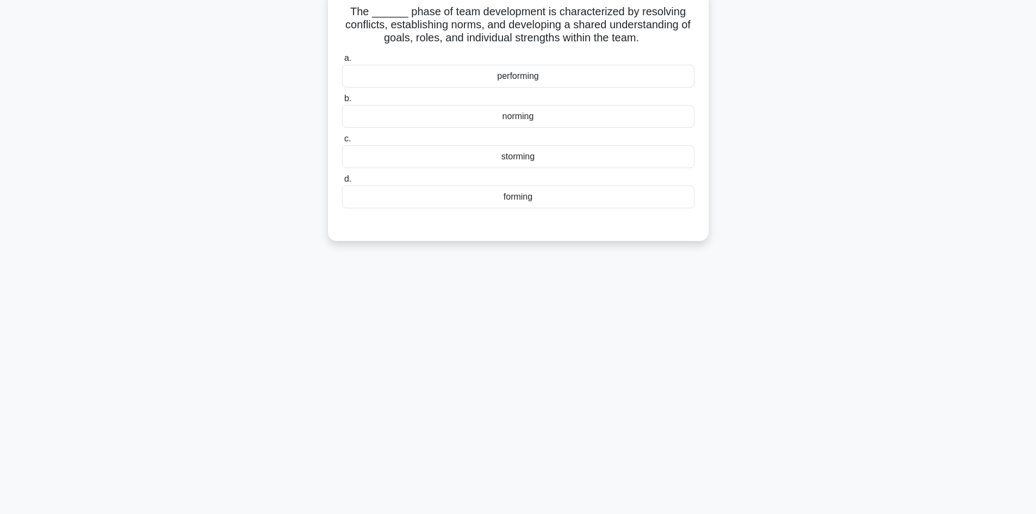
click at [528, 157] on div "storming" at bounding box center [518, 156] width 352 height 23
click at [342, 143] on input "c. storming" at bounding box center [342, 138] width 0 height 7
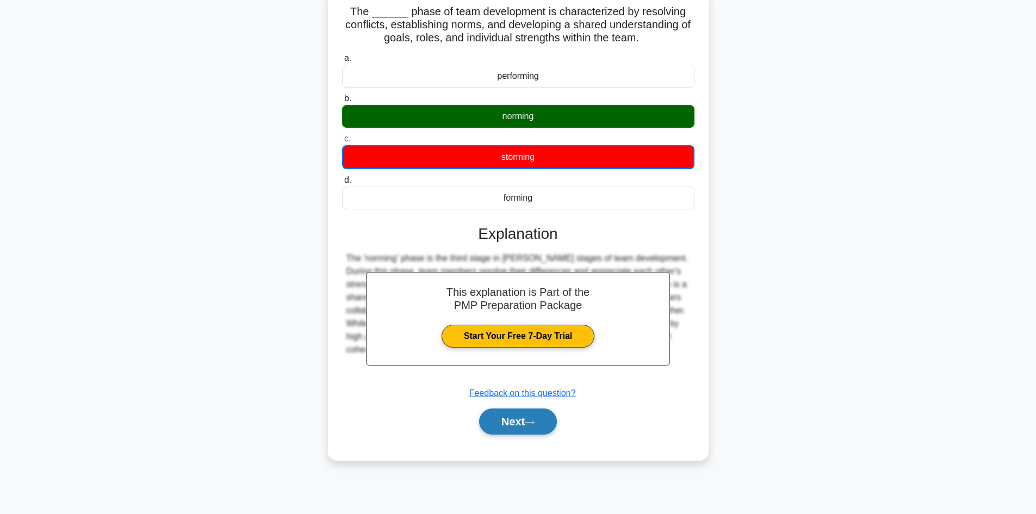
click at [535, 425] on icon at bounding box center [530, 422] width 10 height 6
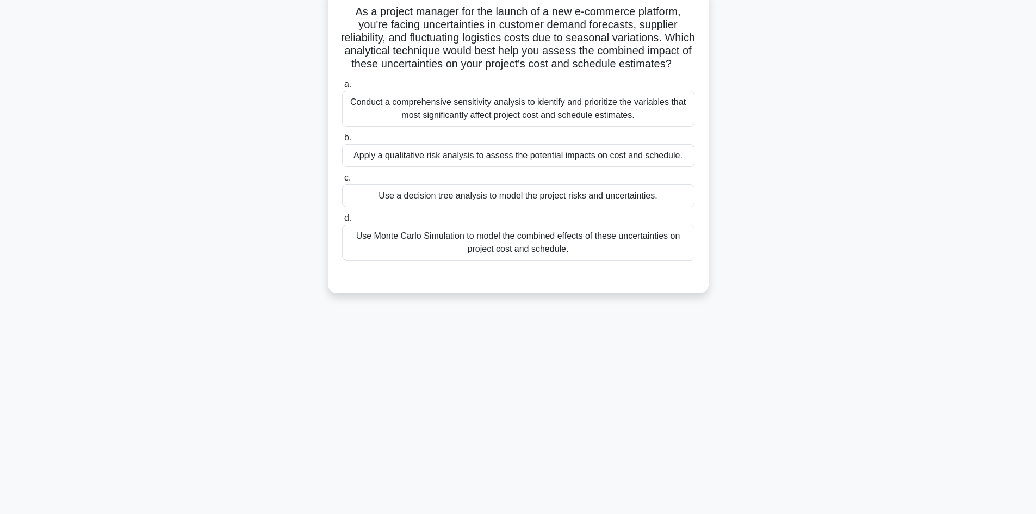
click at [471, 261] on div "Use Monte Carlo Simulation to model the combined effects of these uncertainties…" at bounding box center [518, 243] width 352 height 36
click at [342, 222] on input "d. Use Monte Carlo Simulation to model the combined effects of these uncertaint…" at bounding box center [342, 218] width 0 height 7
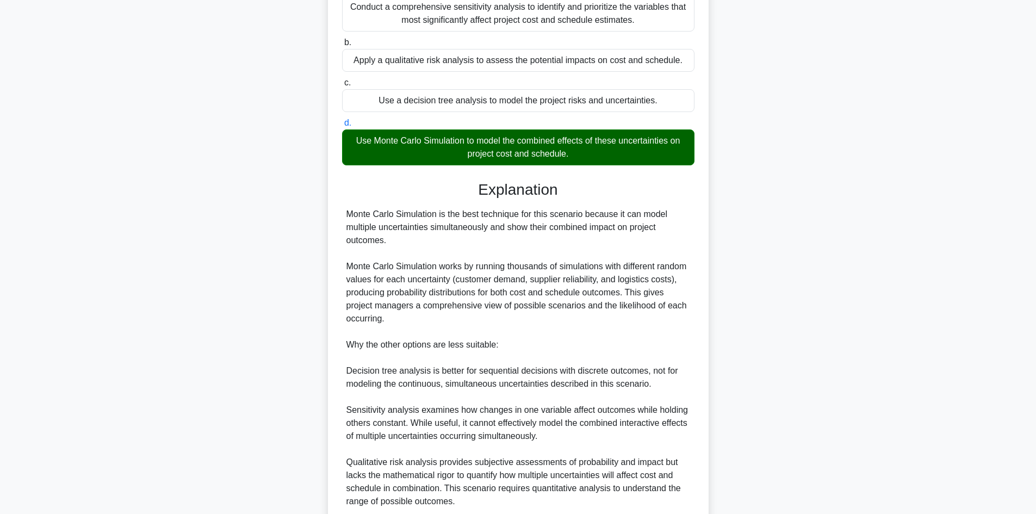
scroll to position [237, 0]
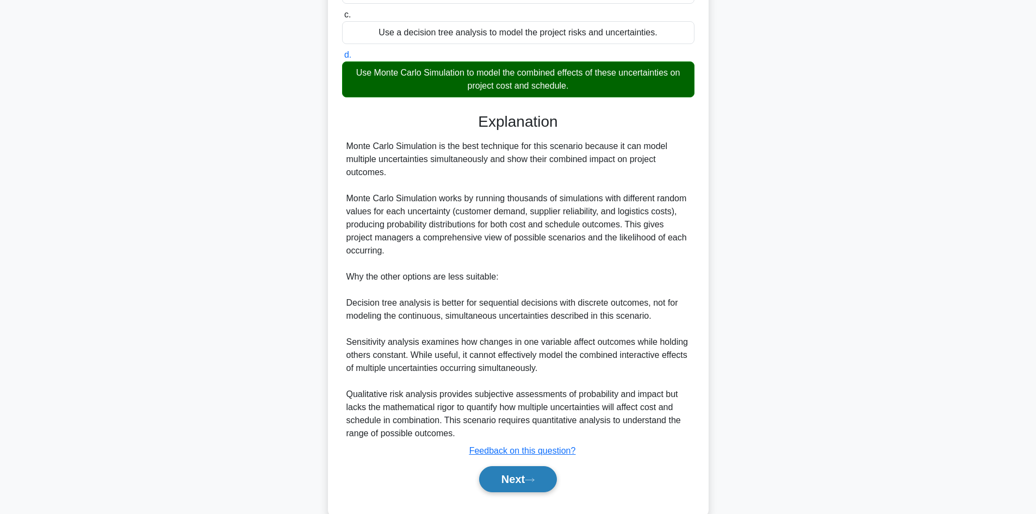
drag, startPoint x: 535, startPoint y: 492, endPoint x: 525, endPoint y: 487, distance: 10.5
click at [535, 483] on icon at bounding box center [530, 480] width 10 height 6
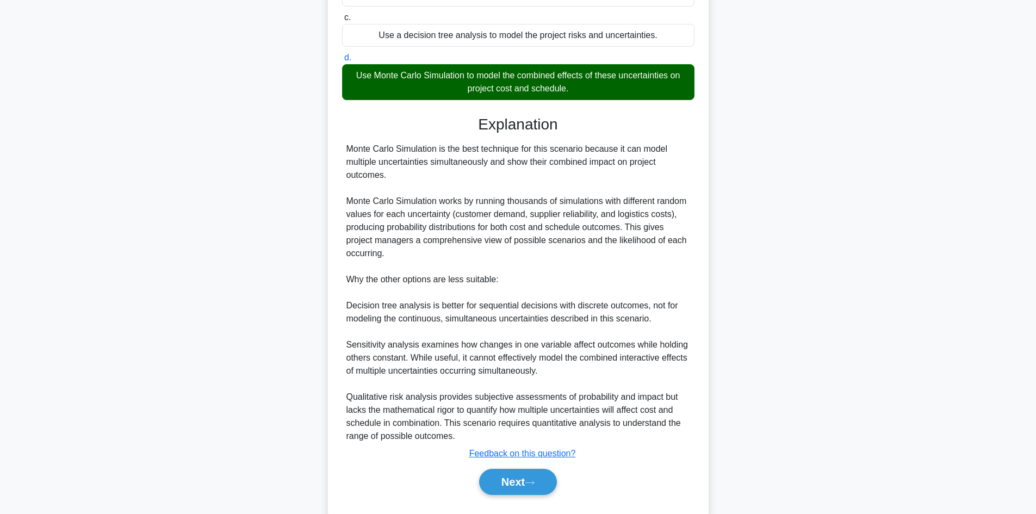
scroll to position [73, 0]
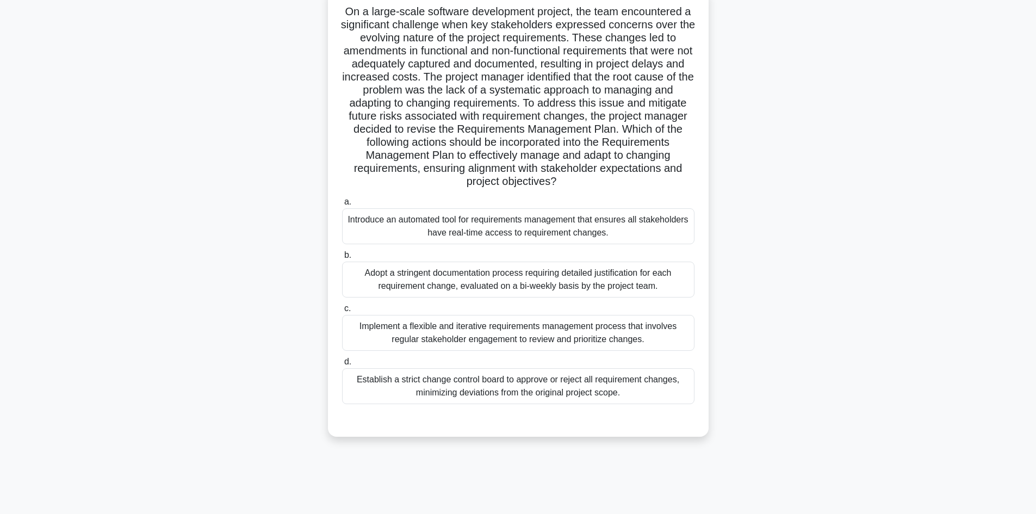
click at [505, 328] on div "Implement a flexible and iterative requirements management process that involve…" at bounding box center [518, 333] width 352 height 36
click at [483, 334] on div "Implement a flexible and iterative requirements management process that involve…" at bounding box center [518, 333] width 352 height 36
click at [342, 312] on input "c. Implement a flexible and iterative requirements management process that invo…" at bounding box center [342, 308] width 0 height 7
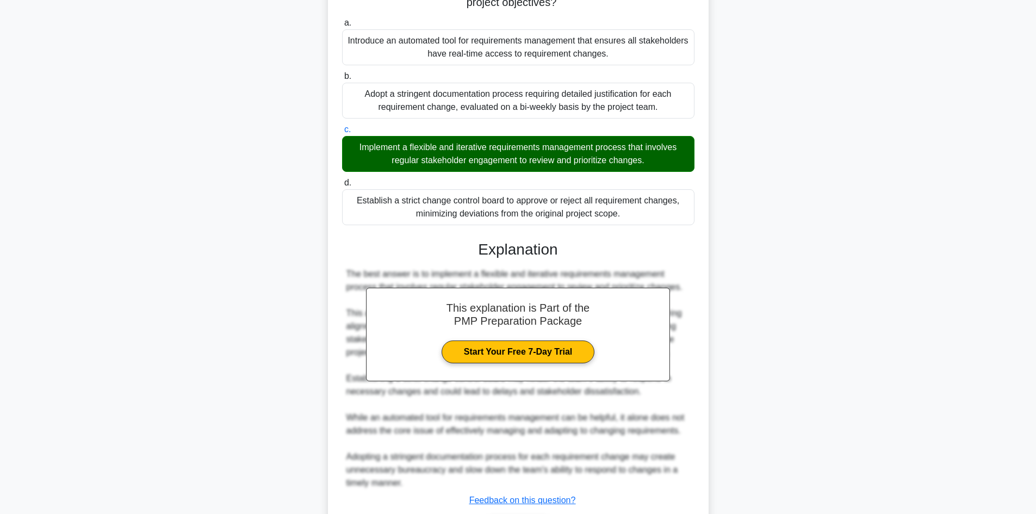
scroll to position [327, 0]
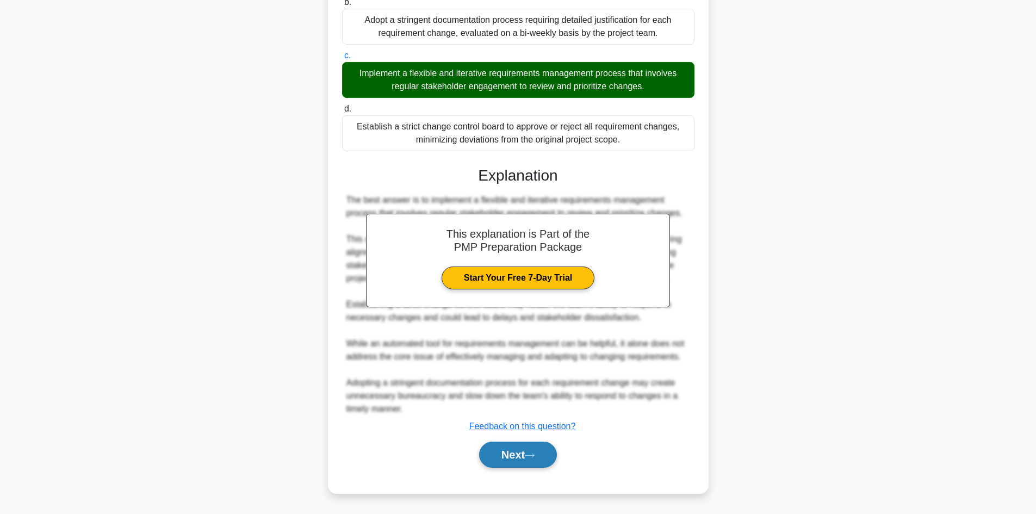
click at [531, 456] on icon at bounding box center [530, 456] width 10 height 6
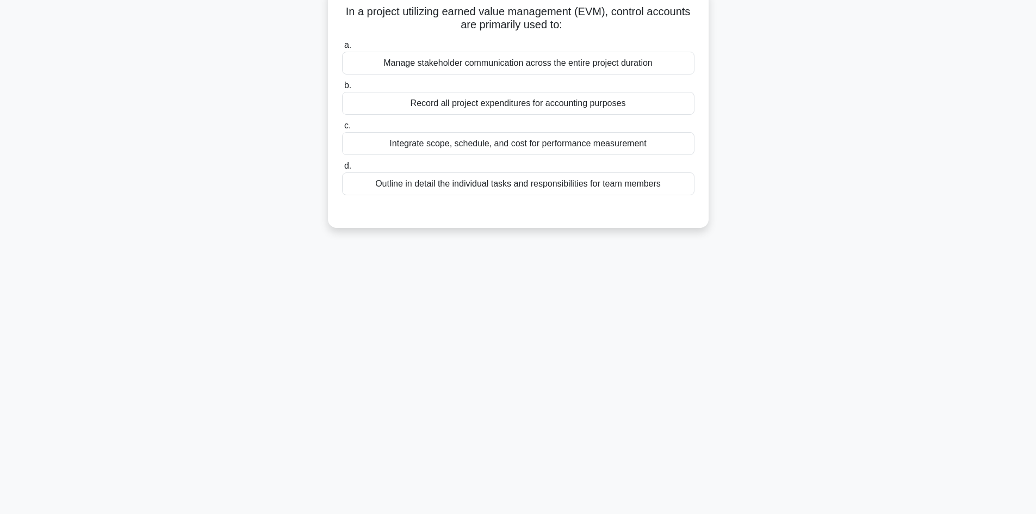
click at [462, 101] on div "Record all project expenditures for accounting purposes" at bounding box center [518, 103] width 352 height 23
click at [342, 89] on input "b. Record all project expenditures for accounting purposes" at bounding box center [342, 85] width 0 height 7
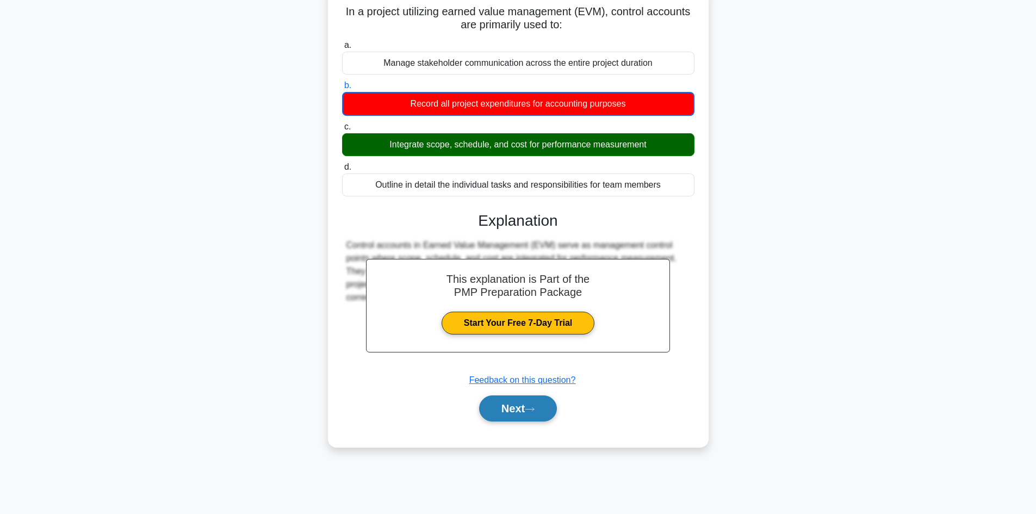
click at [520, 412] on button "Next" at bounding box center [518, 408] width 78 height 26
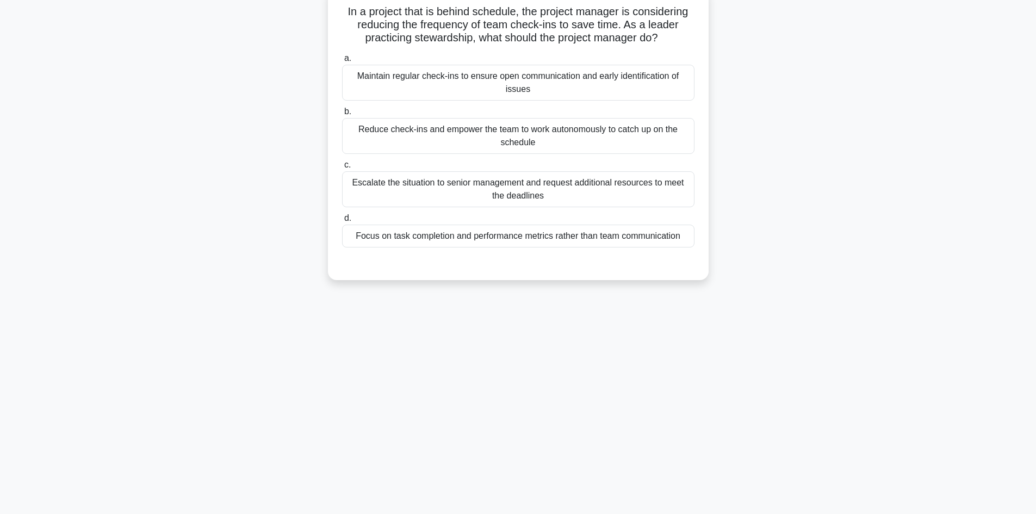
click at [578, 84] on div "Maintain regular check-ins to ensure open communication and early identificatio…" at bounding box center [518, 83] width 352 height 36
click at [342, 62] on input "a. Maintain regular check-ins to ensure open communication and early identifica…" at bounding box center [342, 58] width 0 height 7
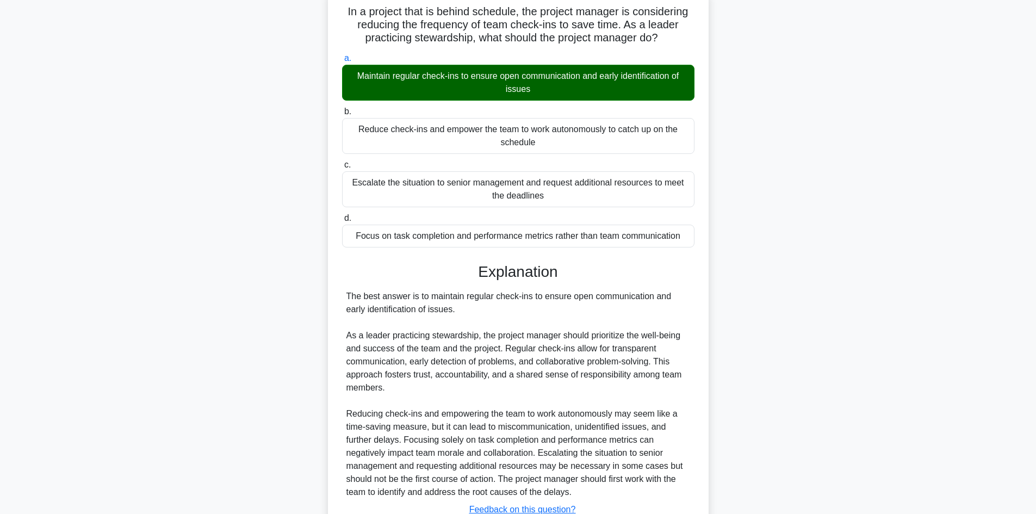
scroll to position [157, 0]
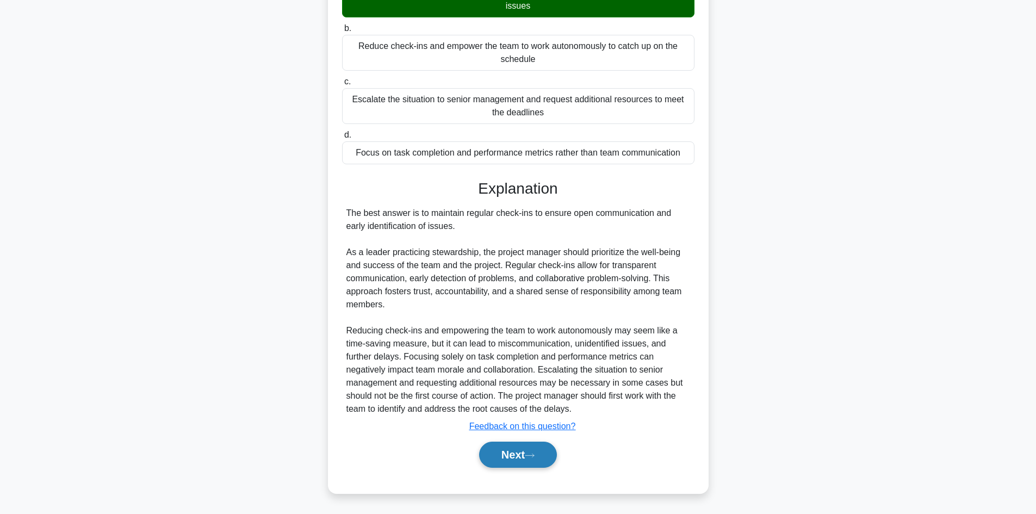
click at [516, 455] on button "Next" at bounding box center [518, 455] width 78 height 26
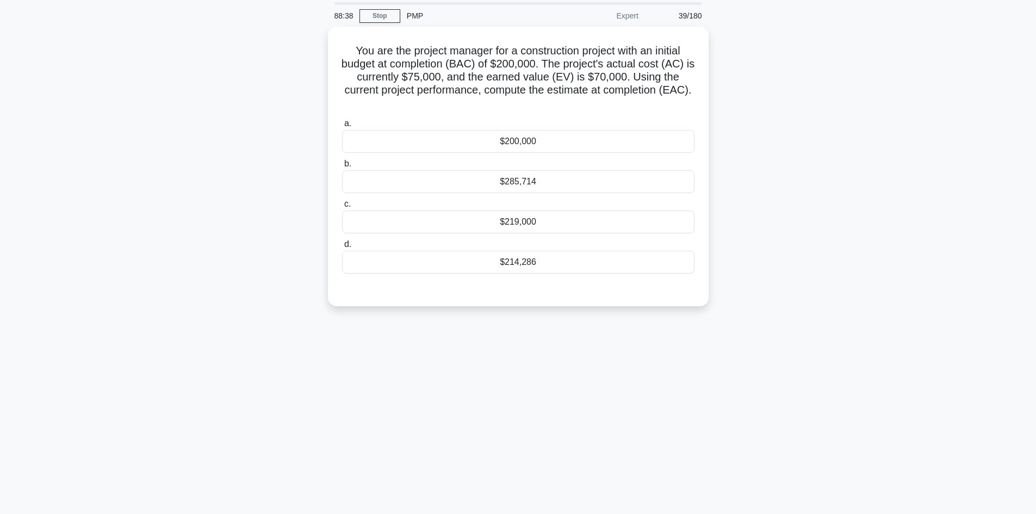
scroll to position [0, 0]
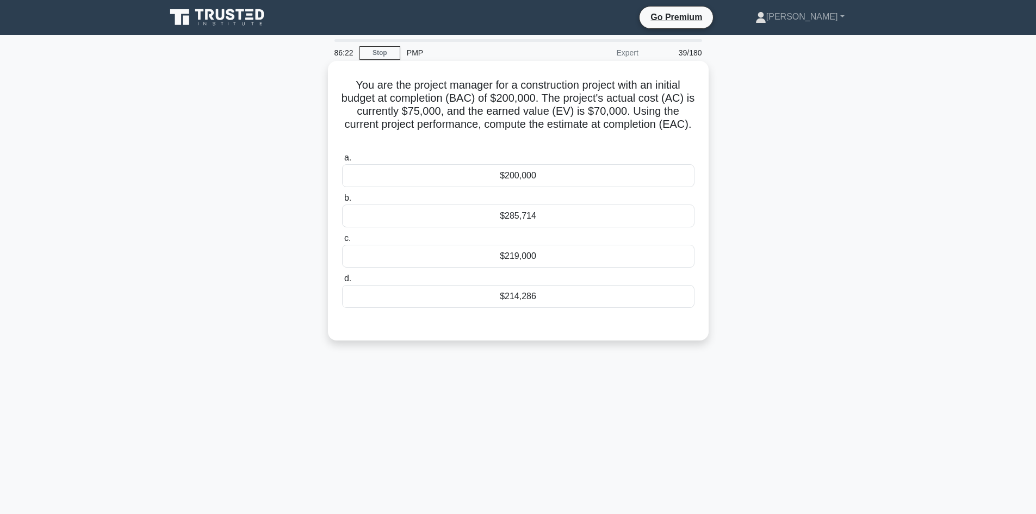
click at [558, 297] on div "$214,286" at bounding box center [518, 296] width 352 height 23
click at [342, 282] on input "d. $214,286" at bounding box center [342, 278] width 0 height 7
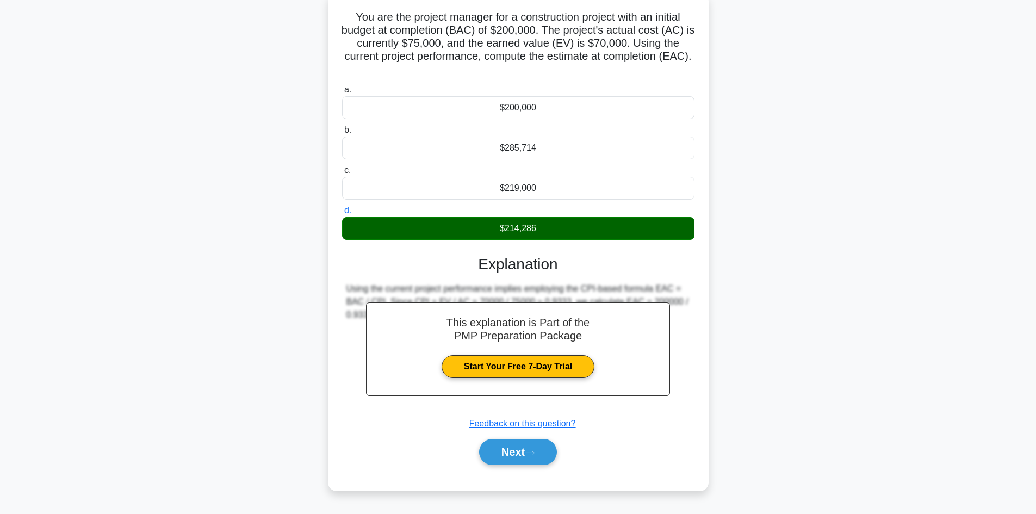
scroll to position [73, 0]
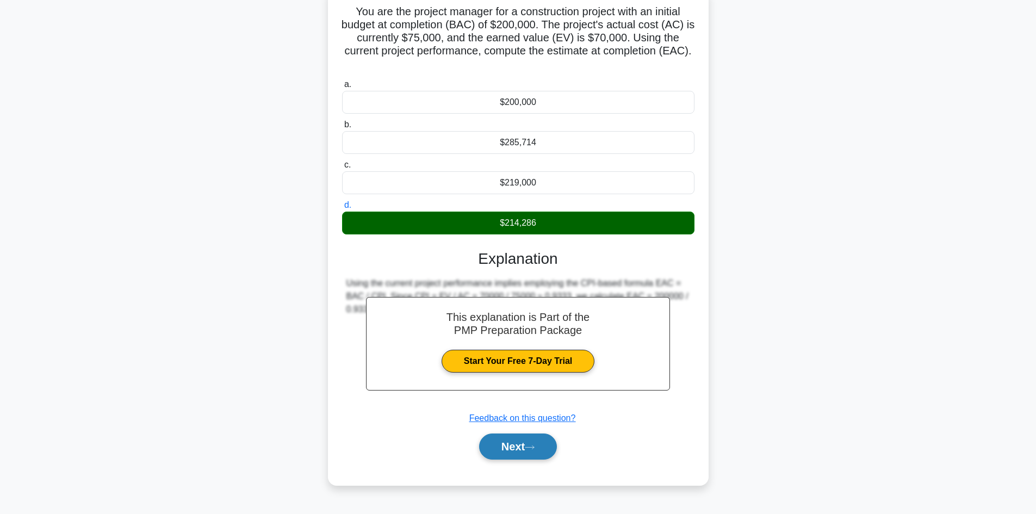
click at [527, 452] on button "Next" at bounding box center [518, 447] width 78 height 26
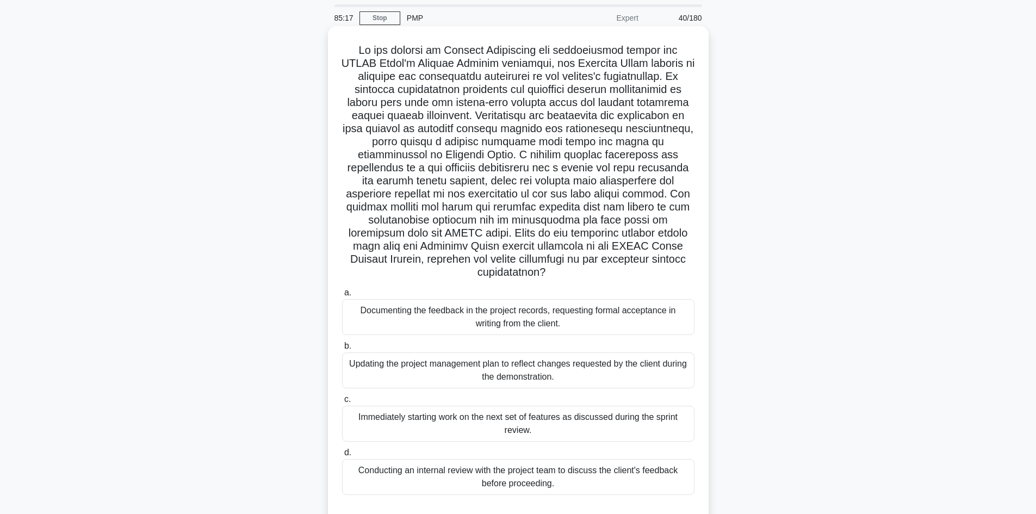
scroll to position [54, 0]
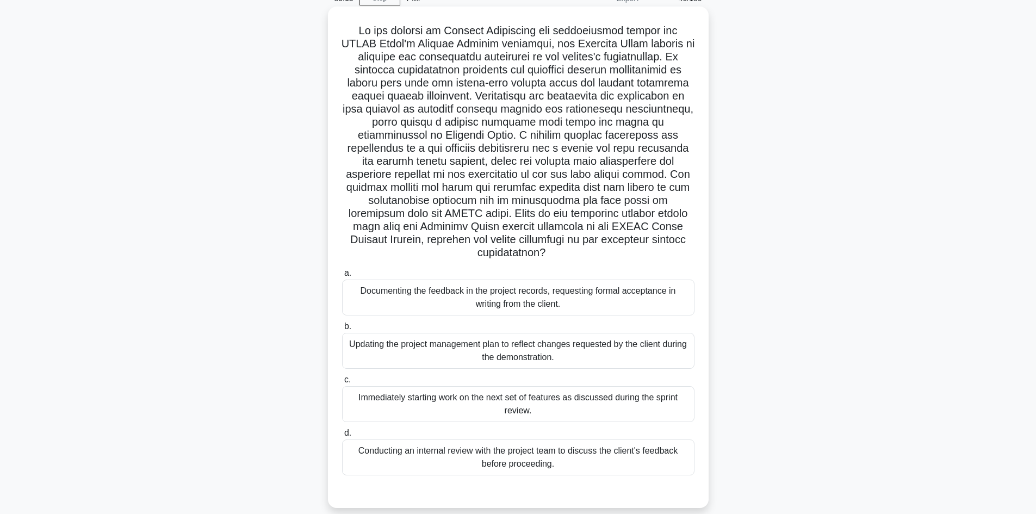
click at [383, 301] on div "Documenting the feedback in the project records, requesting formal acceptance i…" at bounding box center [518, 298] width 352 height 36
click at [342, 277] on input "a. Documenting the feedback in the project records, requesting formal acceptanc…" at bounding box center [342, 273] width 0 height 7
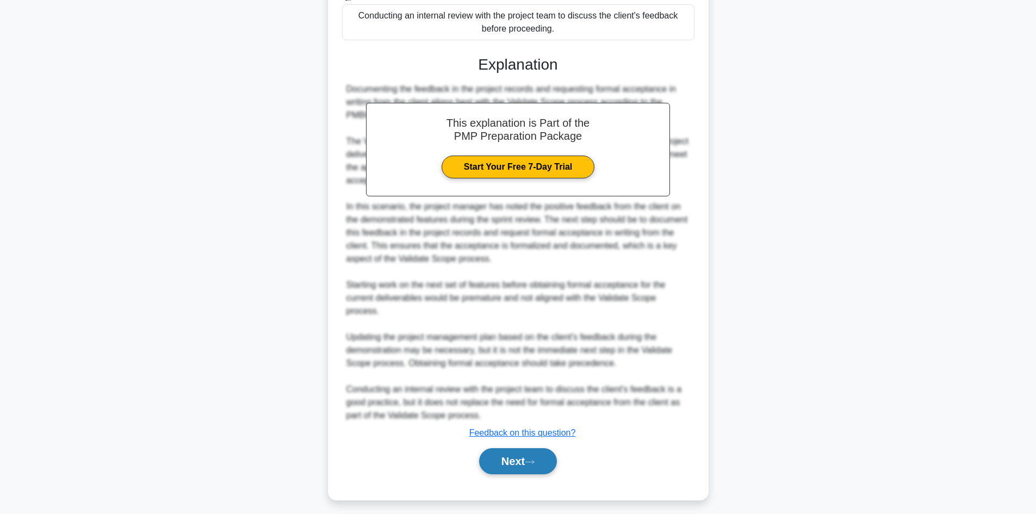
click at [516, 455] on button "Next" at bounding box center [518, 461] width 78 height 26
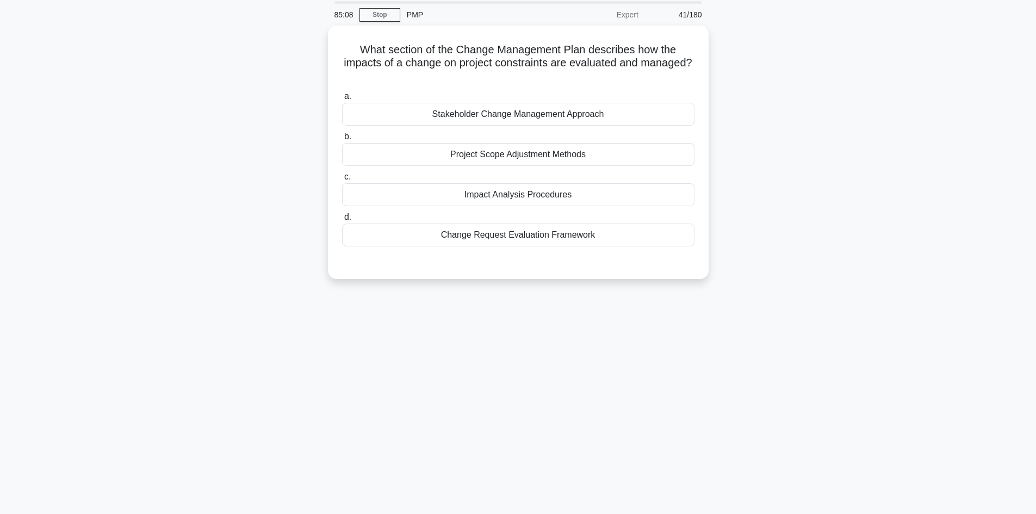
scroll to position [19, 0]
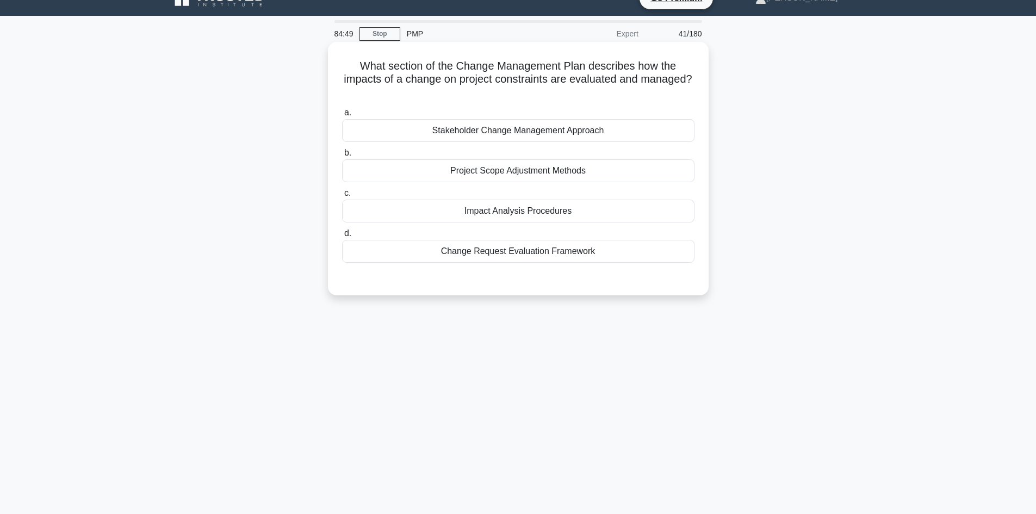
click at [467, 252] on div "Change Request Evaluation Framework" at bounding box center [518, 251] width 352 height 23
click at [342, 237] on input "d. Change Request Evaluation Framework" at bounding box center [342, 233] width 0 height 7
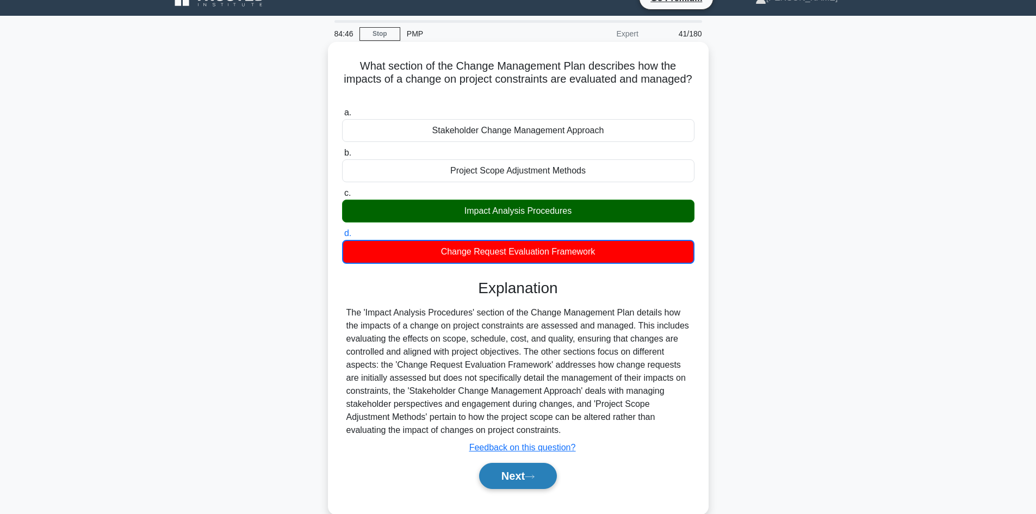
click at [533, 479] on icon at bounding box center [530, 477] width 10 height 6
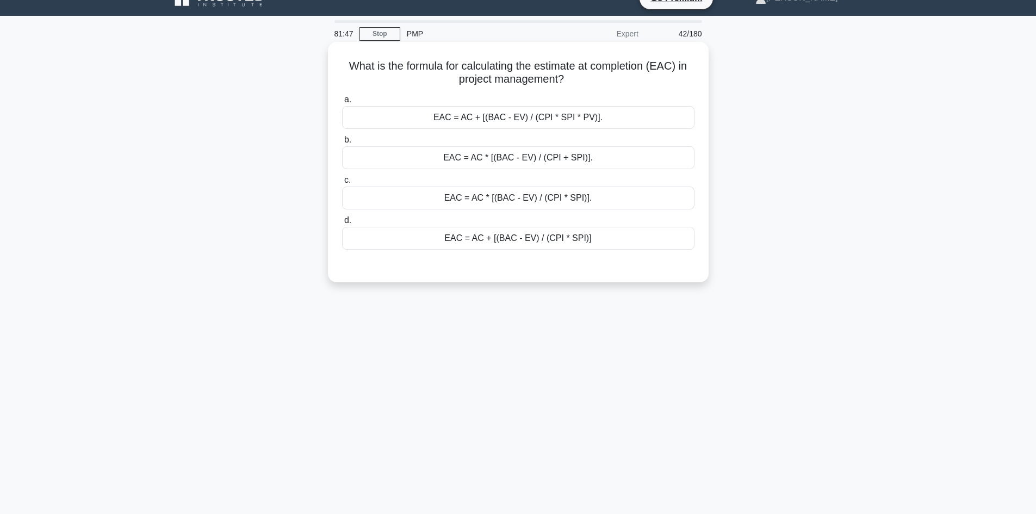
click at [534, 195] on div "EAC = AC * [(BAC - EV) / (CPI * SPI)]." at bounding box center [518, 198] width 352 height 23
click at [342, 184] on input "c. EAC = AC * [(BAC - EV) / (CPI * SPI)]." at bounding box center [342, 180] width 0 height 7
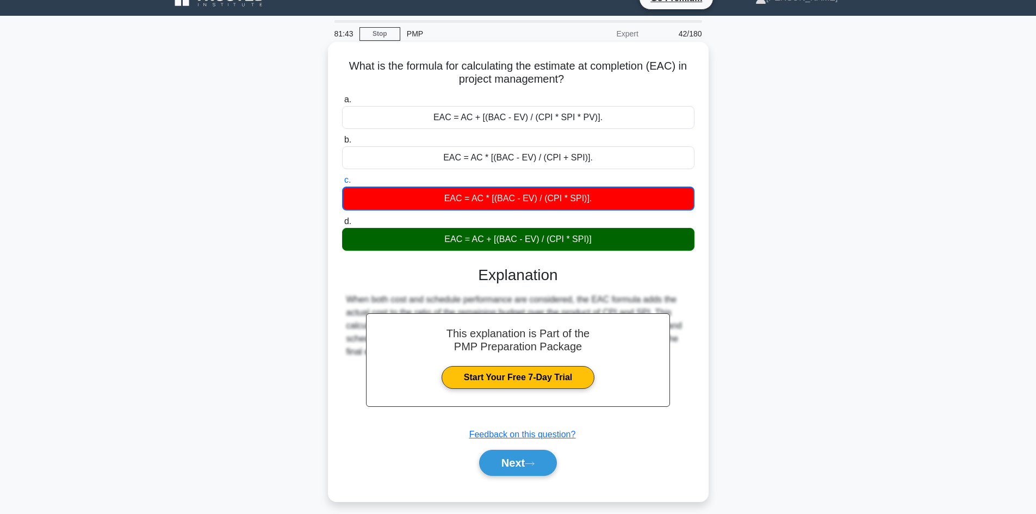
drag, startPoint x: 599, startPoint y: 237, endPoint x: 419, endPoint y: 232, distance: 180.1
click at [419, 232] on div "EAC = AC + [(BAC - EV) / (CPI * SPI)]" at bounding box center [518, 239] width 352 height 23
copy div "EAC = AC + [(BAC - EV) / (CPI * SPI)]"
click at [528, 466] on button "Next" at bounding box center [518, 463] width 78 height 26
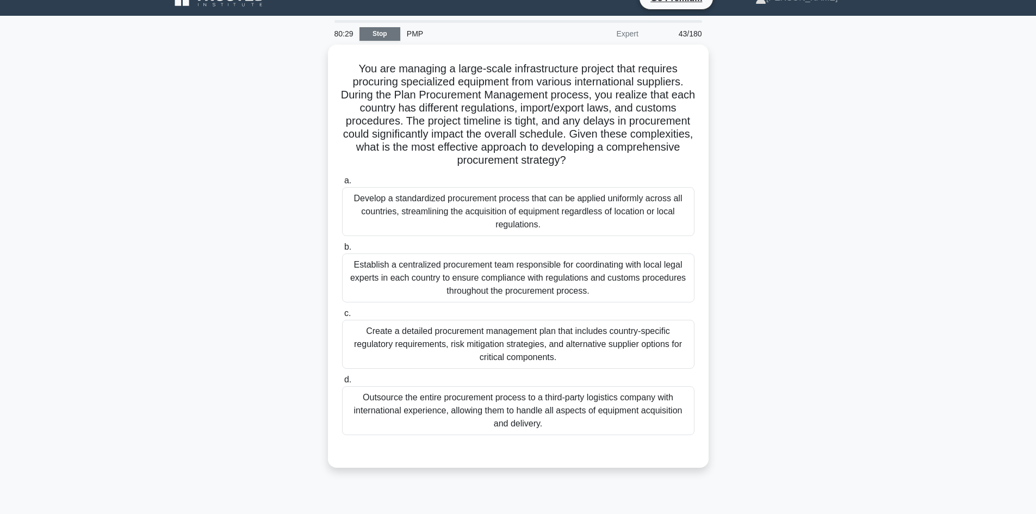
click at [383, 38] on link "Stop" at bounding box center [380, 34] width 41 height 14
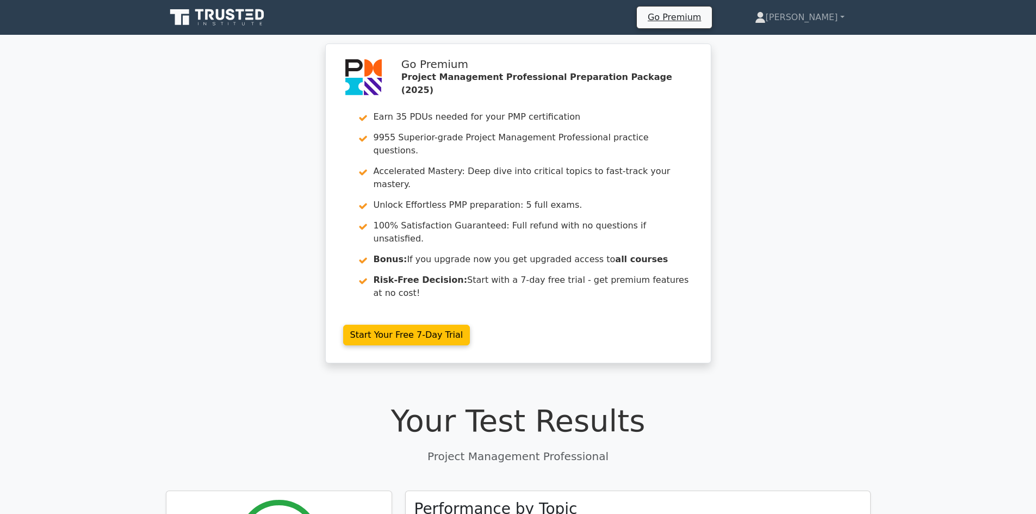
click at [205, 21] on icon at bounding box center [218, 17] width 104 height 21
